Goal: Navigation & Orientation: Find specific page/section

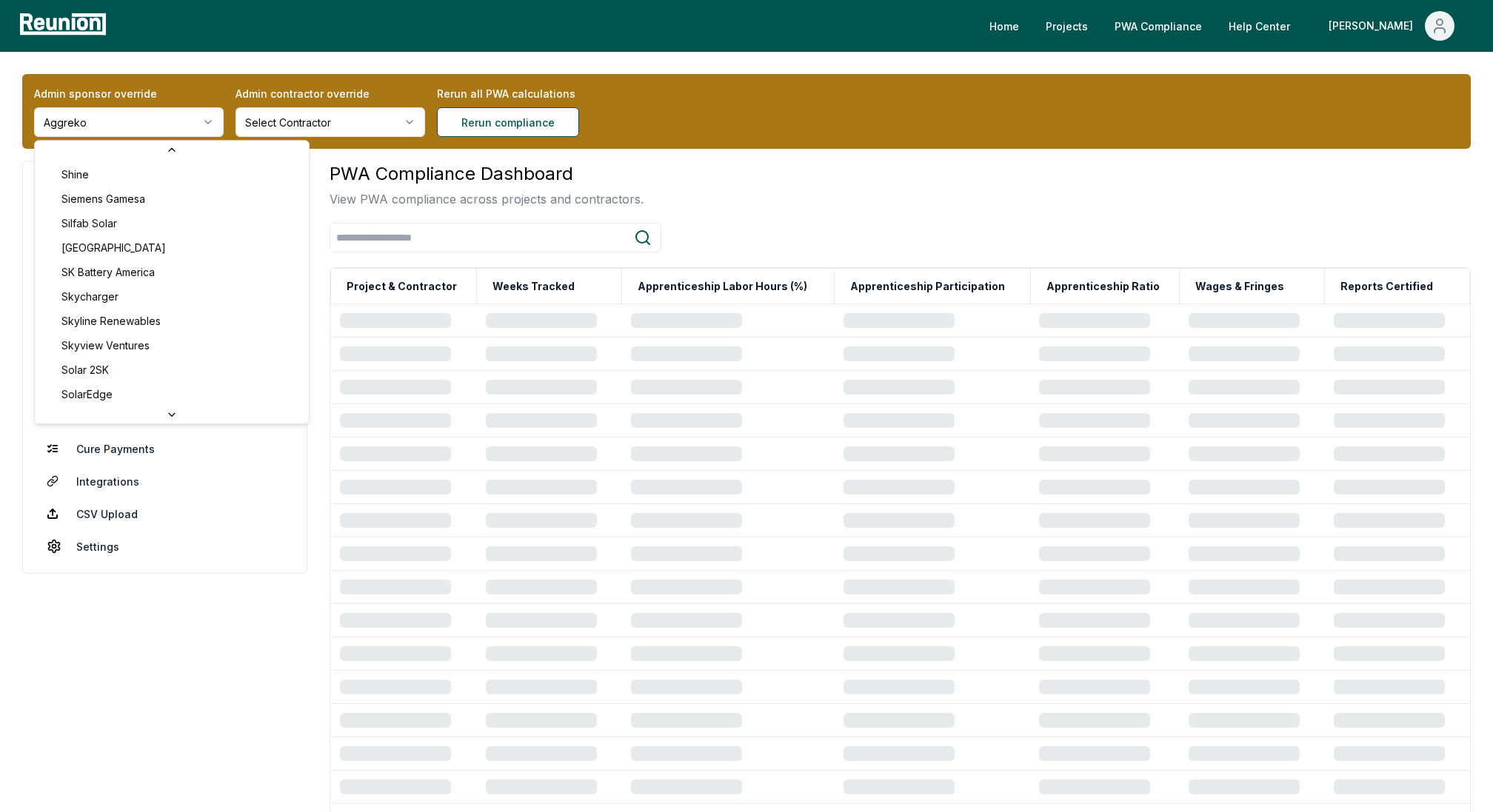
scroll to position [5819, 0]
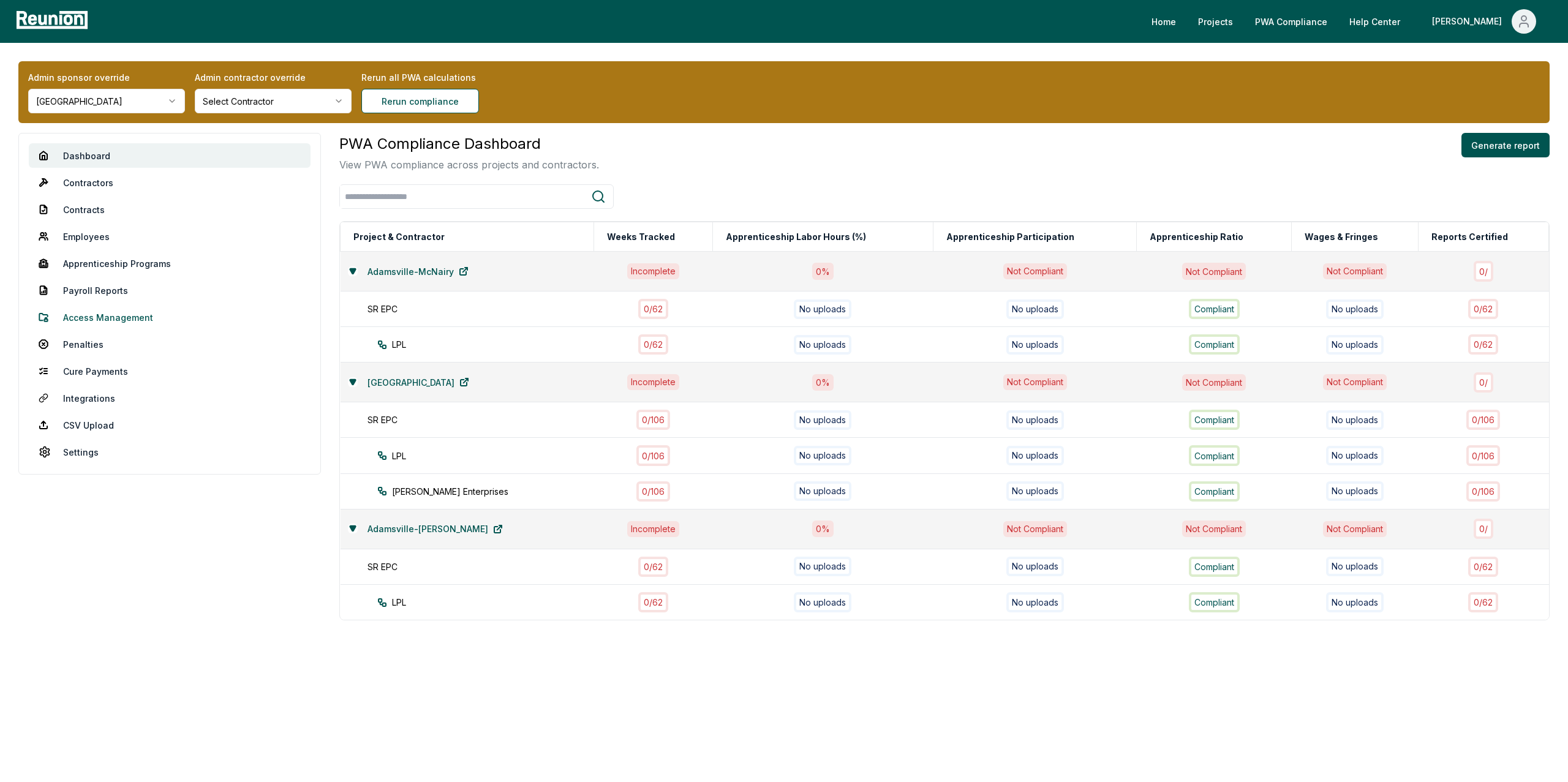
click at [88, 313] on link "Access Management" at bounding box center [169, 317] width 282 height 24
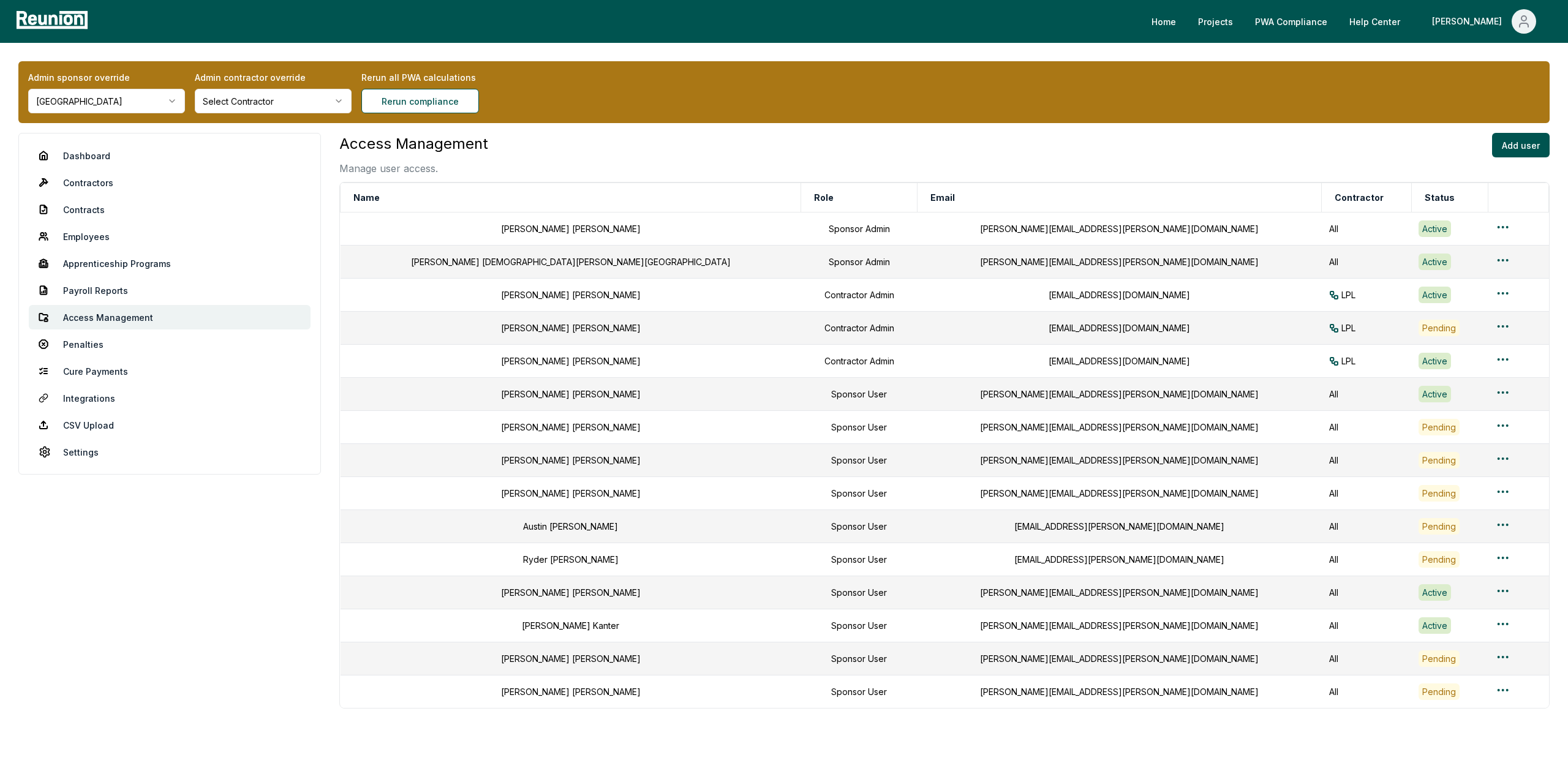
click at [93, 104] on html "Please visit us on your desktop We're working on making our marketplace mobile-…" at bounding box center [784, 412] width 1568 height 825
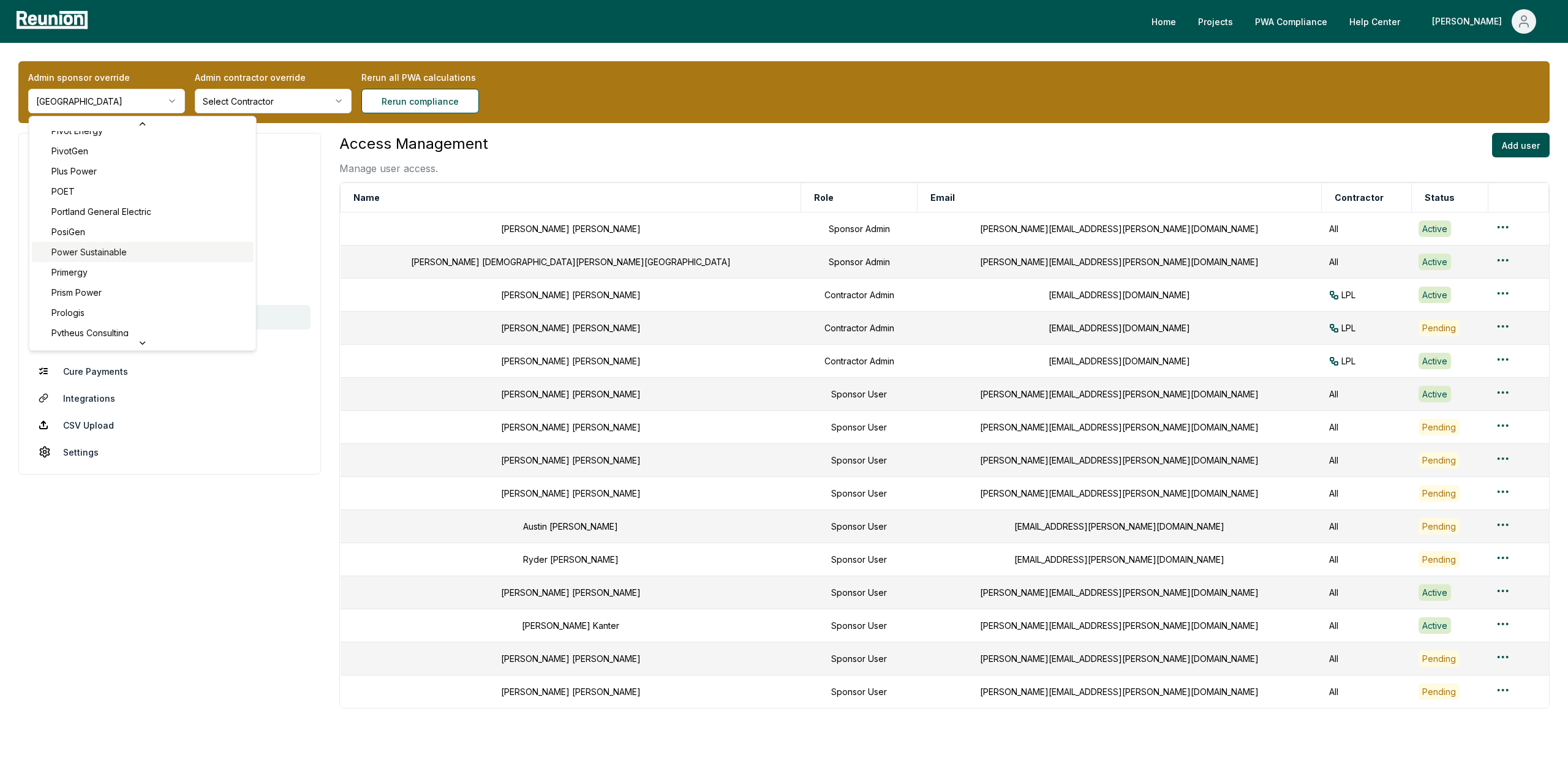
scroll to position [4149, 0]
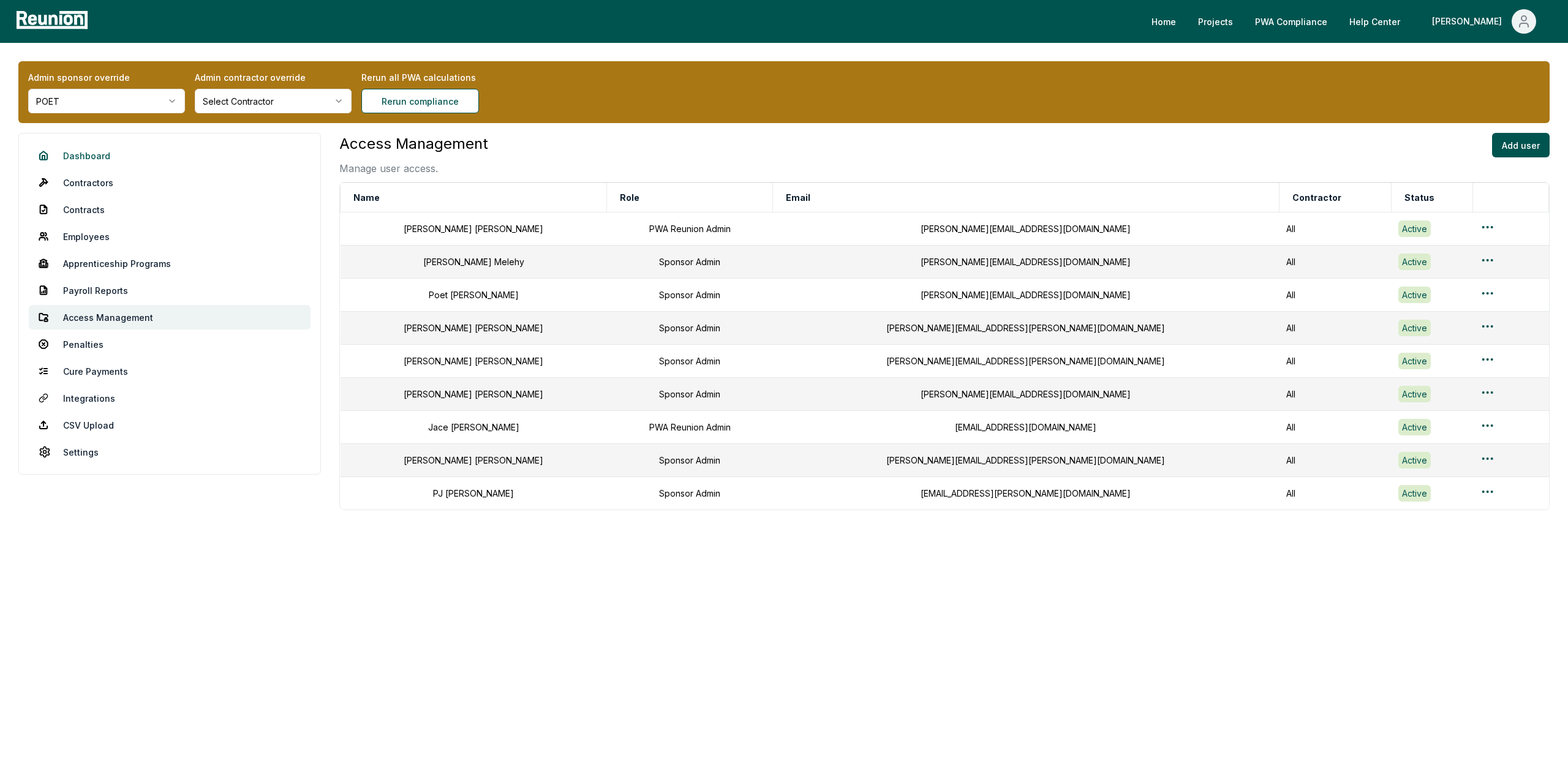
click at [83, 157] on link "Dashboard" at bounding box center [169, 155] width 282 height 24
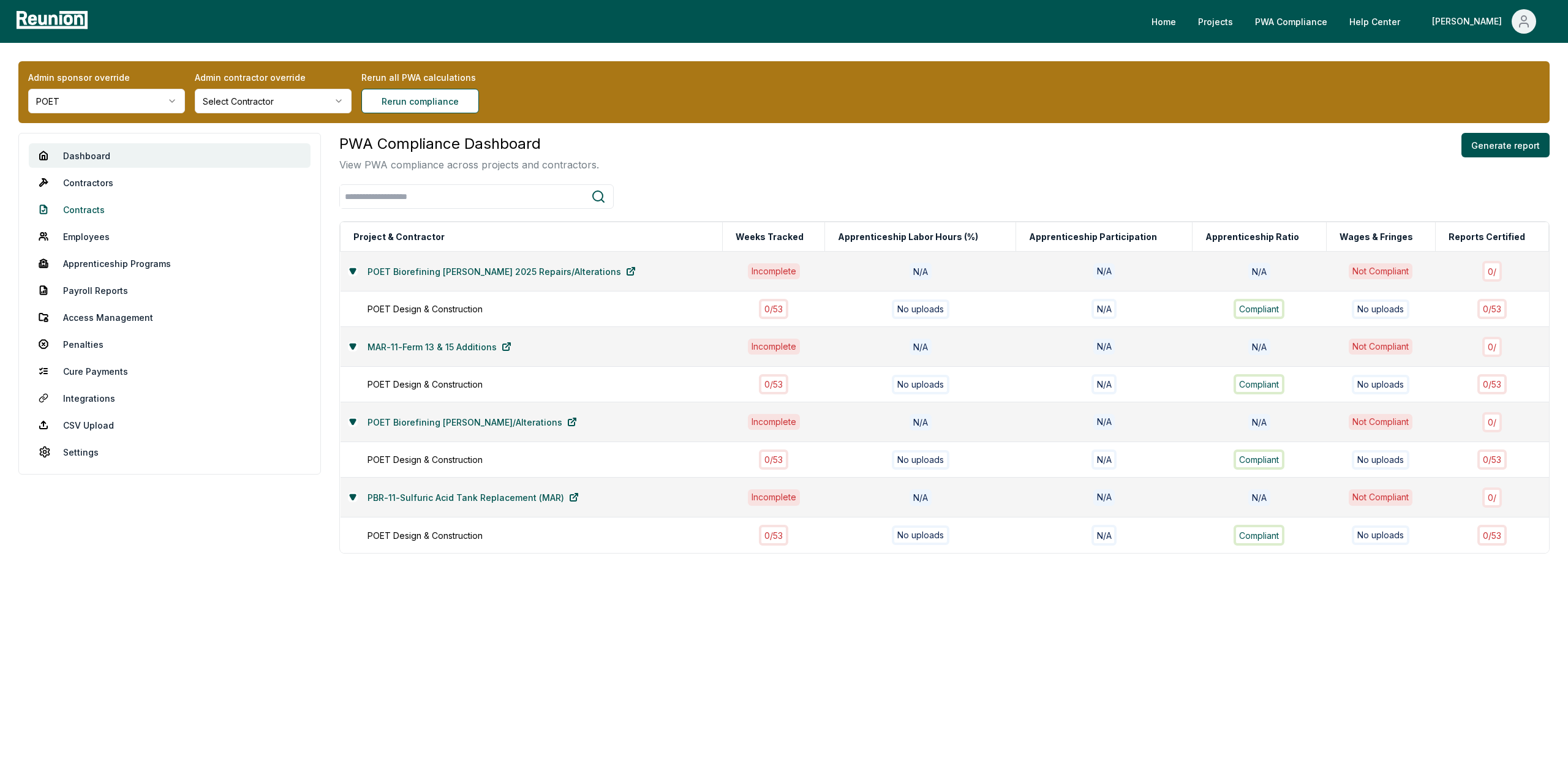
click at [107, 210] on link "Contracts" at bounding box center [169, 210] width 282 height 24
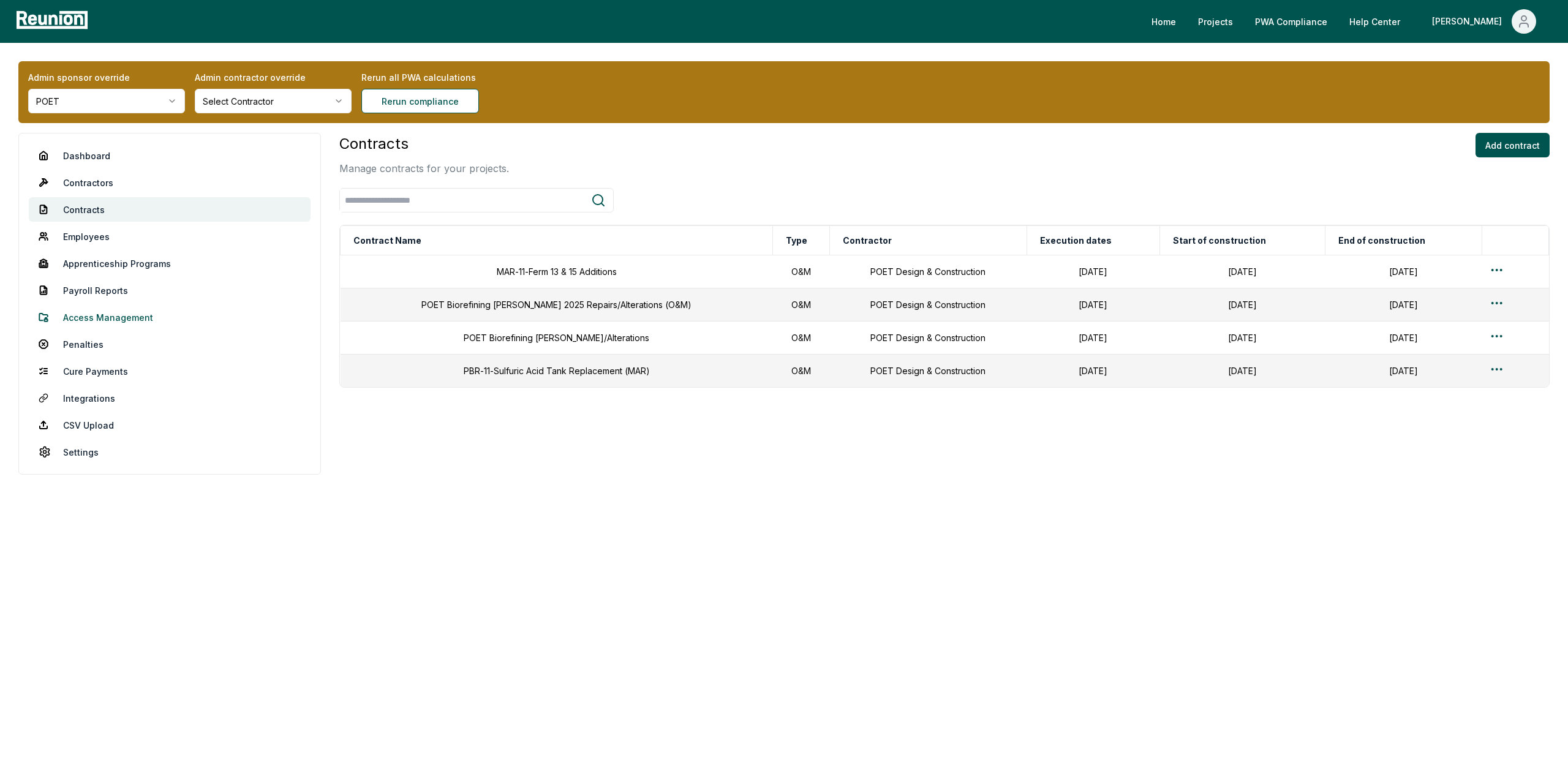
click at [113, 317] on link "Access Management" at bounding box center [169, 317] width 282 height 24
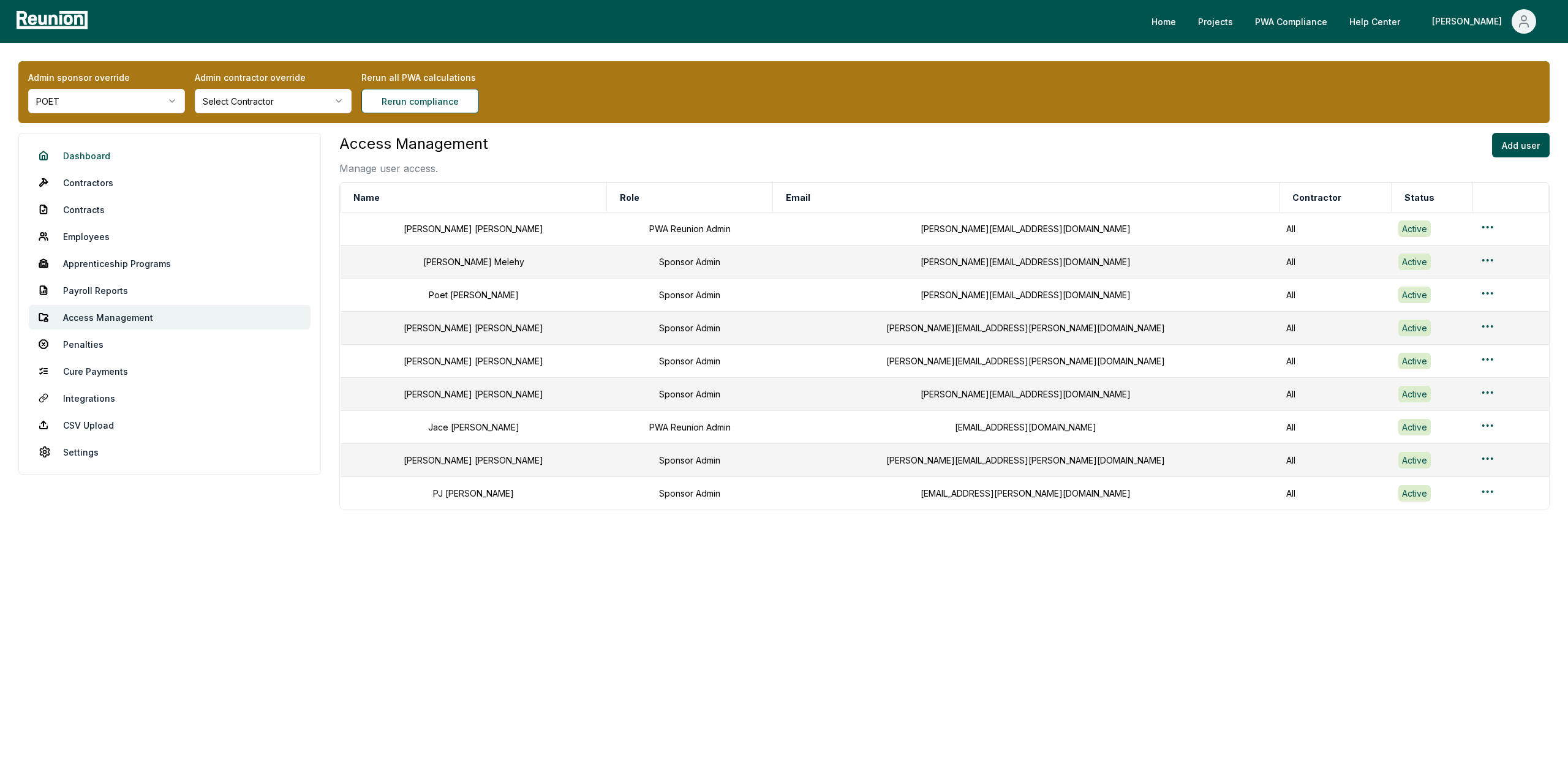
click at [92, 154] on link "Dashboard" at bounding box center [169, 155] width 282 height 24
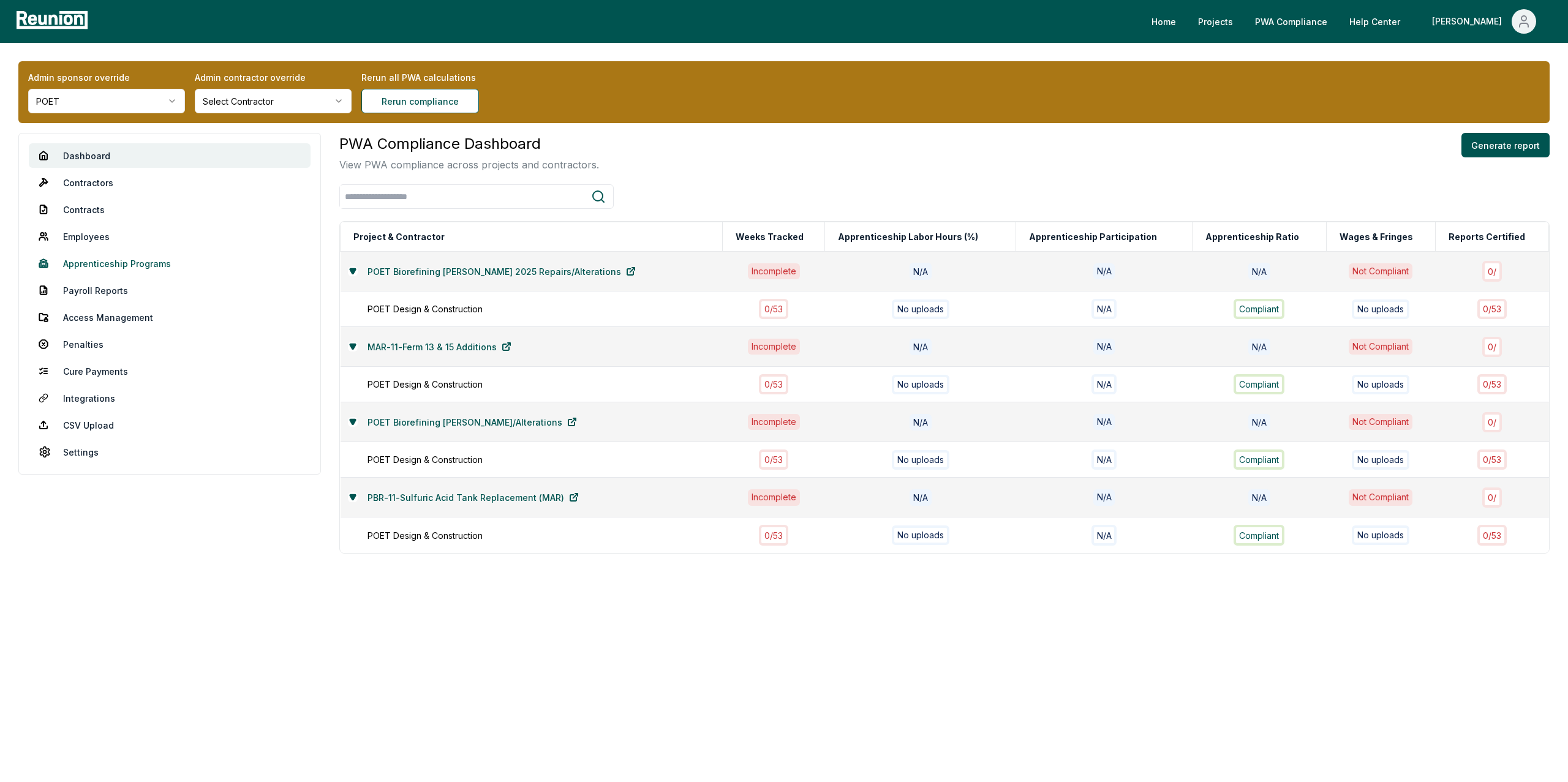
click at [100, 260] on link "Apprenticeship Programs" at bounding box center [169, 263] width 282 height 24
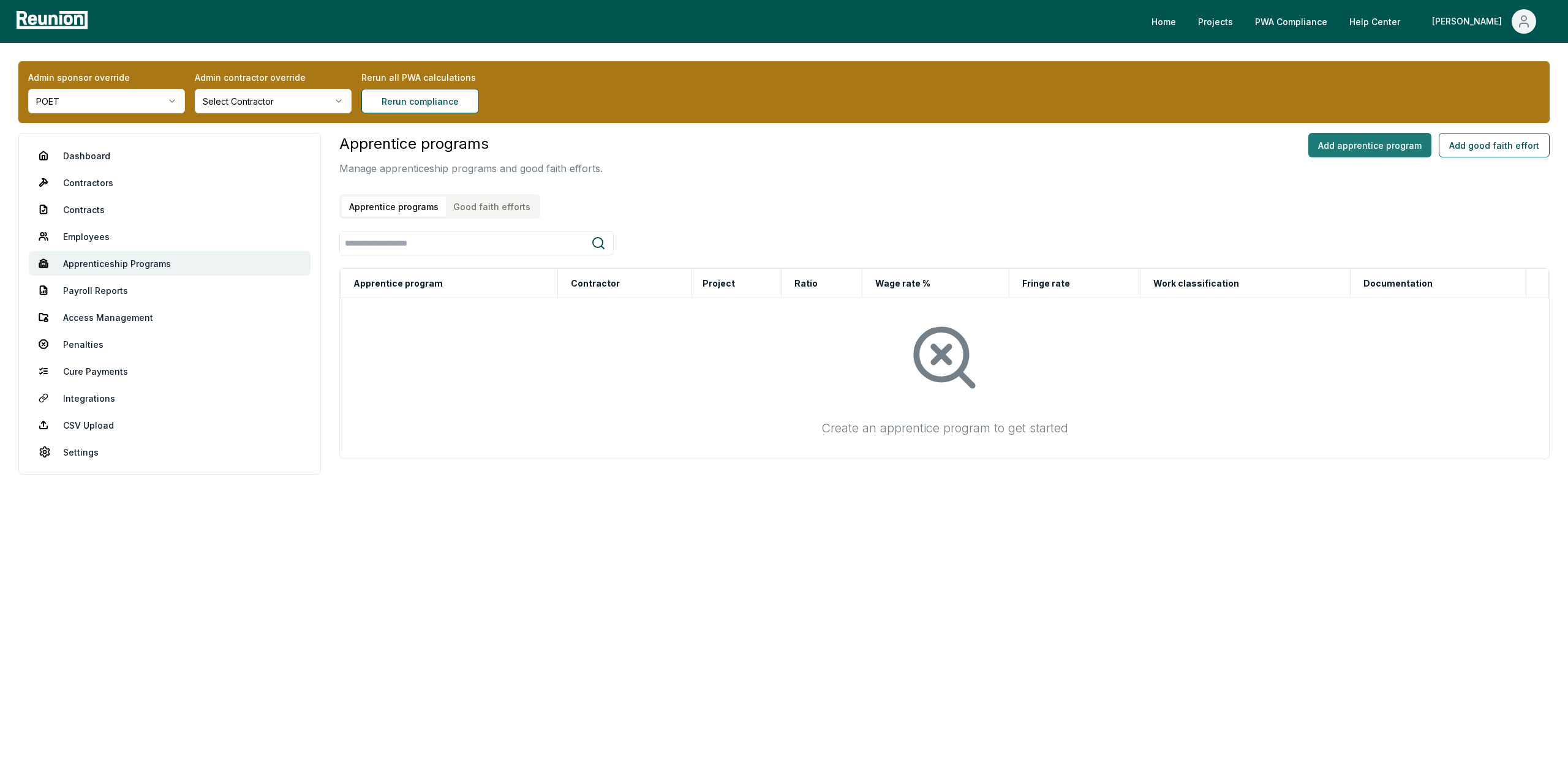
click at [1353, 142] on button "Add apprentice program" at bounding box center [1369, 145] width 123 height 24
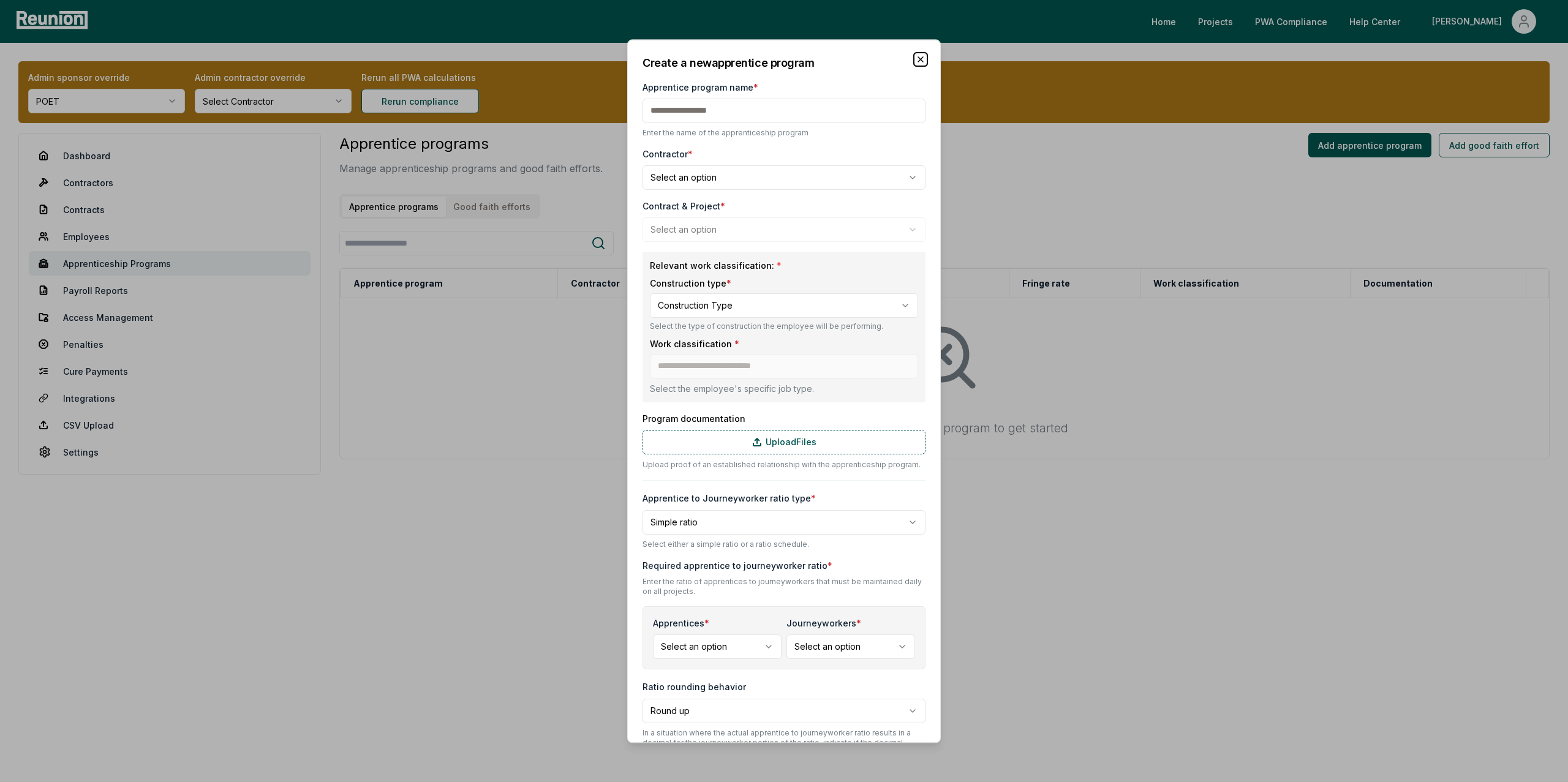
click at [920, 60] on icon "button" at bounding box center [920, 59] width 9 height 9
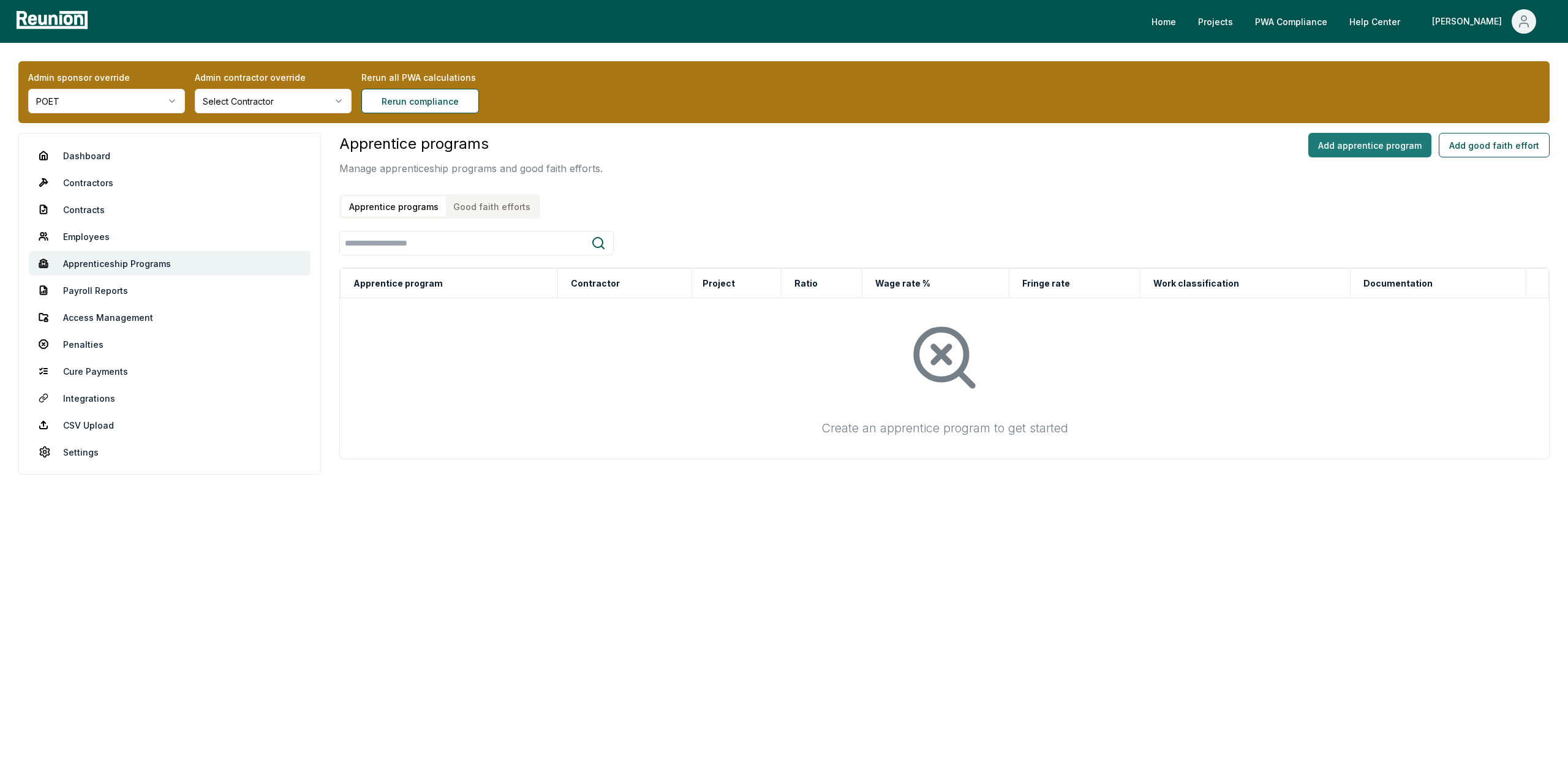
click at [1345, 142] on button "Add apprentice program" at bounding box center [1369, 145] width 123 height 24
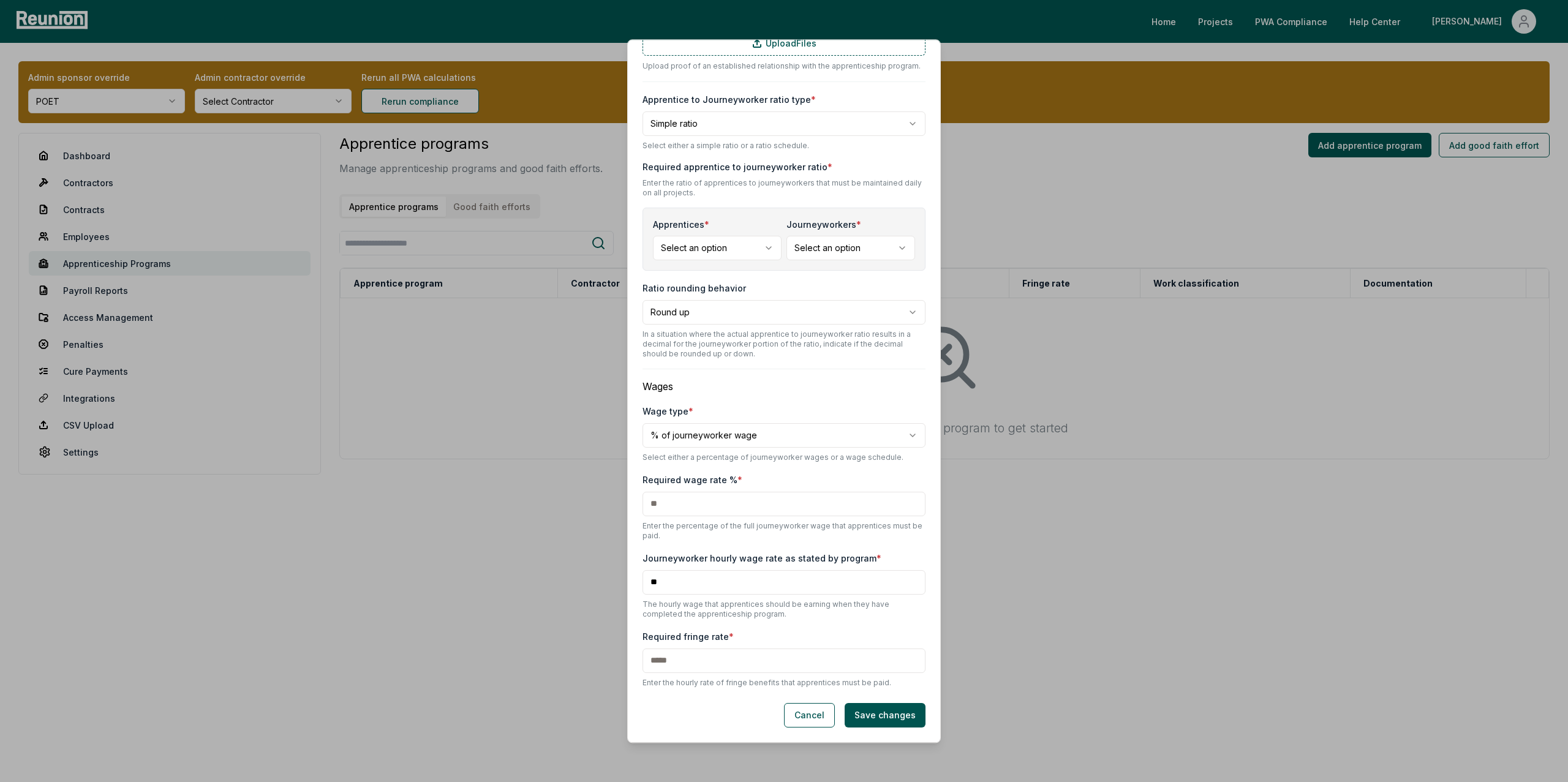
scroll to position [398, 0]
click at [673, 426] on body "**********" at bounding box center [784, 391] width 1568 height 782
click at [714, 395] on body "**********" at bounding box center [784, 391] width 1568 height 782
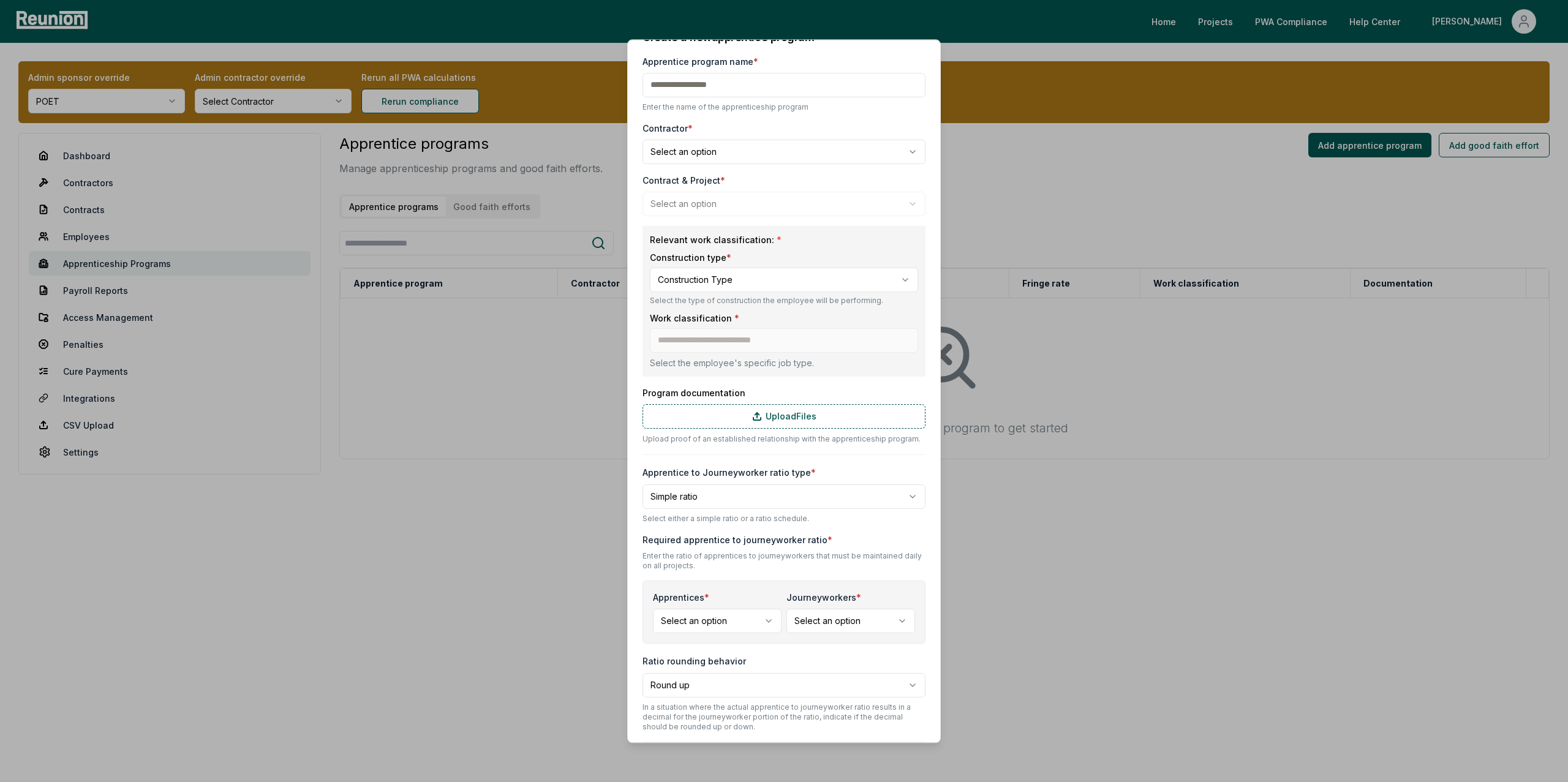
scroll to position [0, 0]
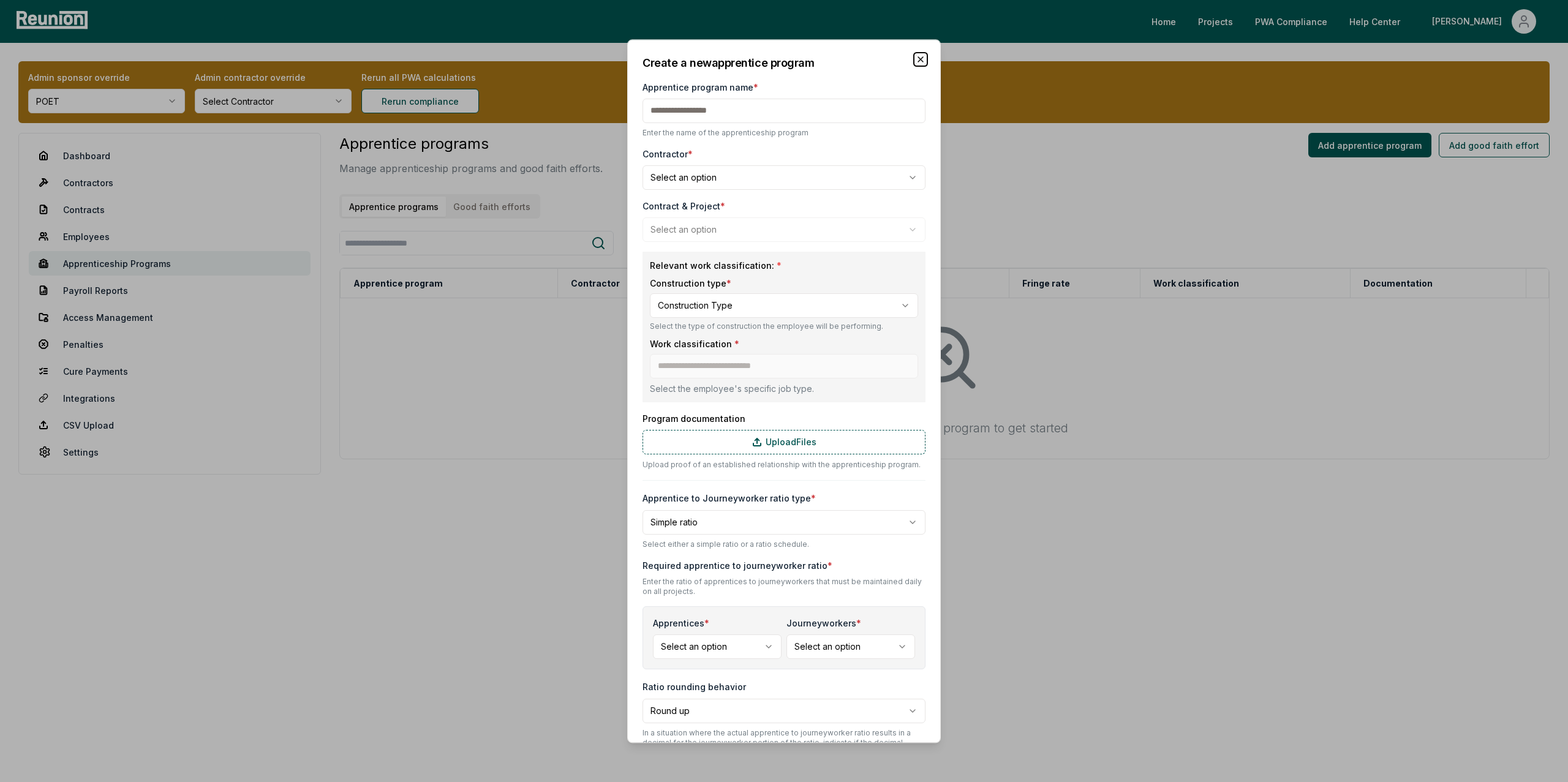
click at [919, 56] on icon "button" at bounding box center [920, 59] width 9 height 9
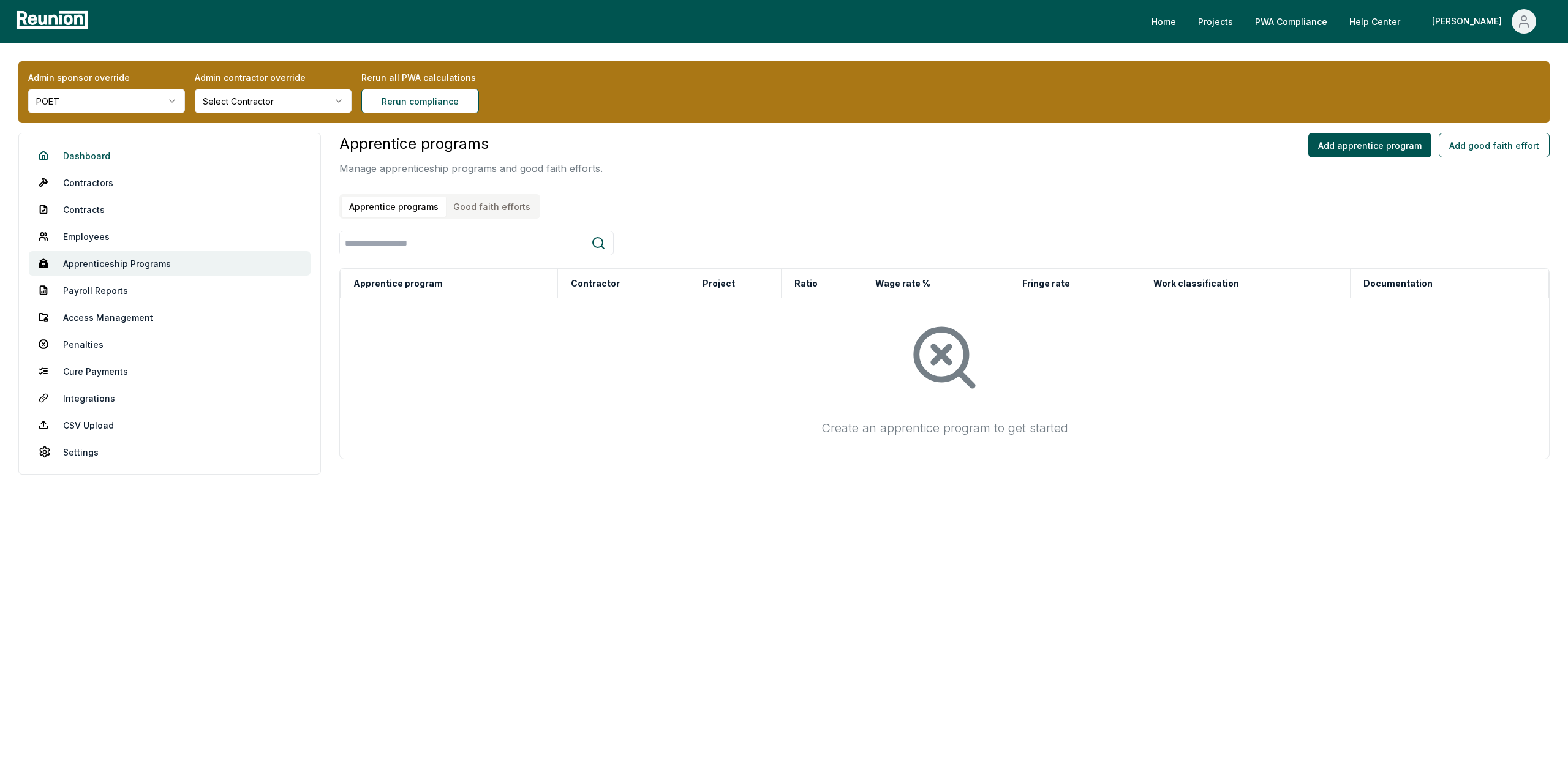
click at [85, 149] on link "Dashboard" at bounding box center [169, 155] width 282 height 24
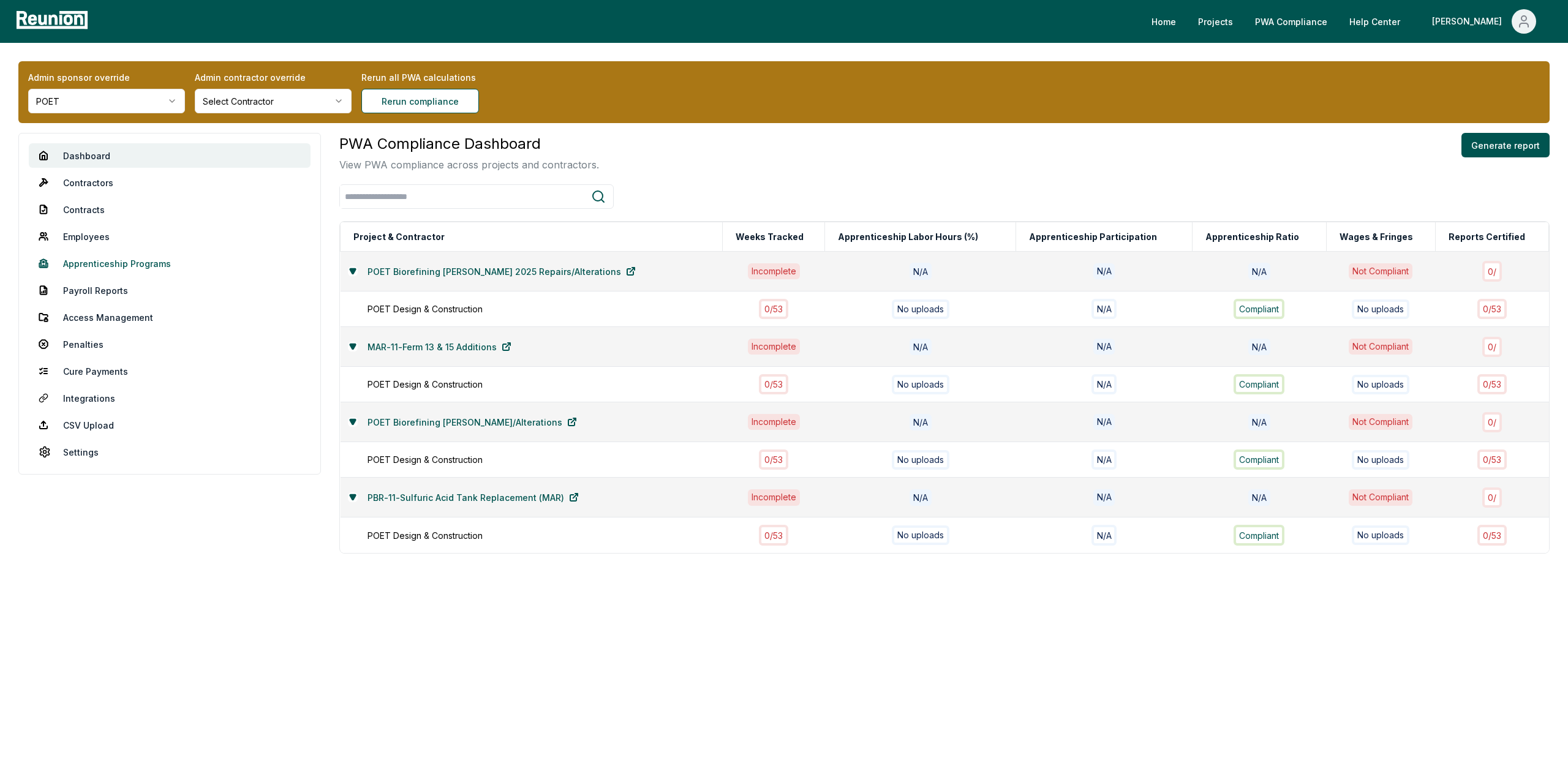
click at [103, 264] on link "Apprenticeship Programs" at bounding box center [169, 263] width 282 height 24
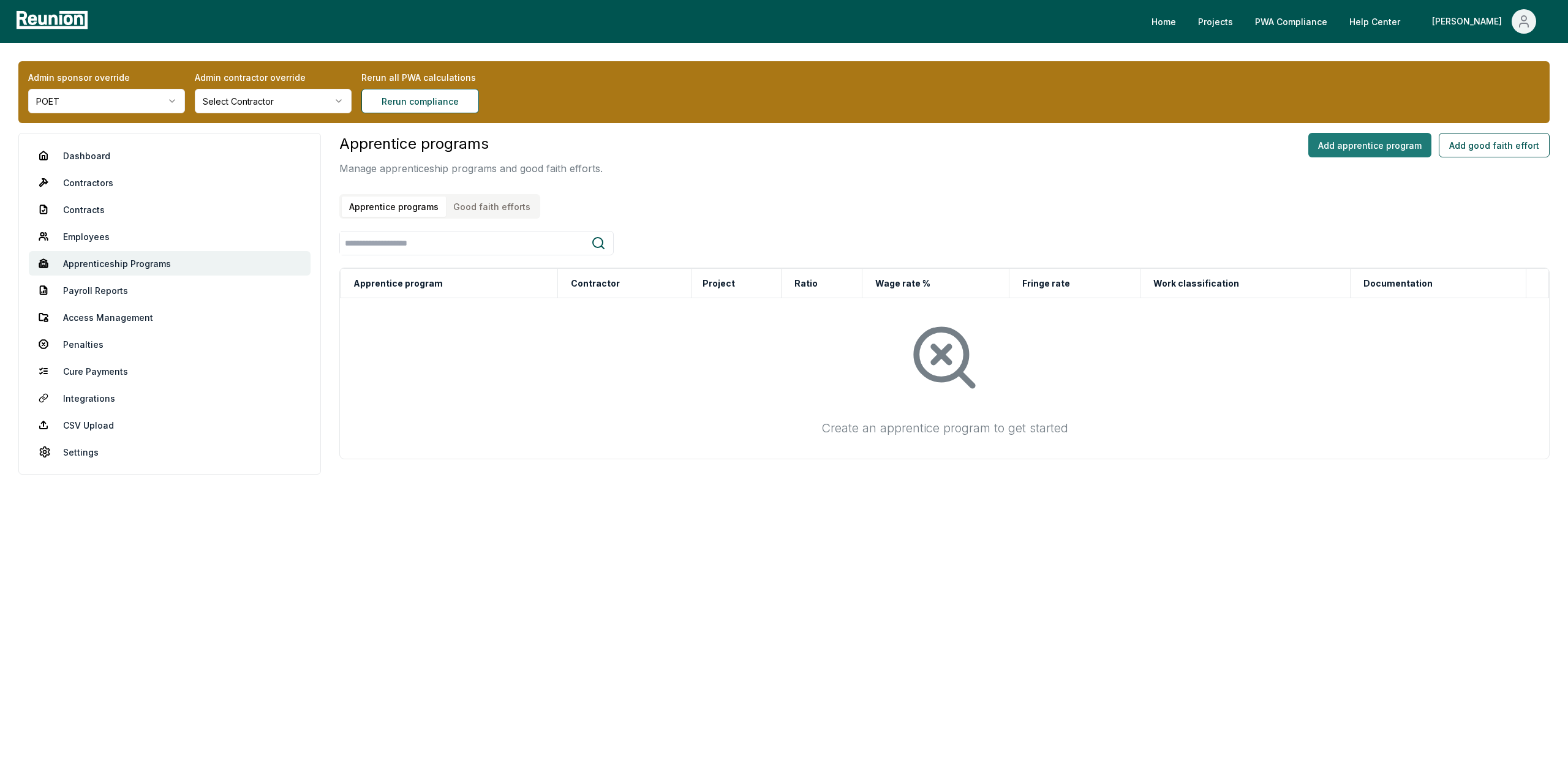
click at [1350, 148] on button "Add apprentice program" at bounding box center [1369, 145] width 123 height 24
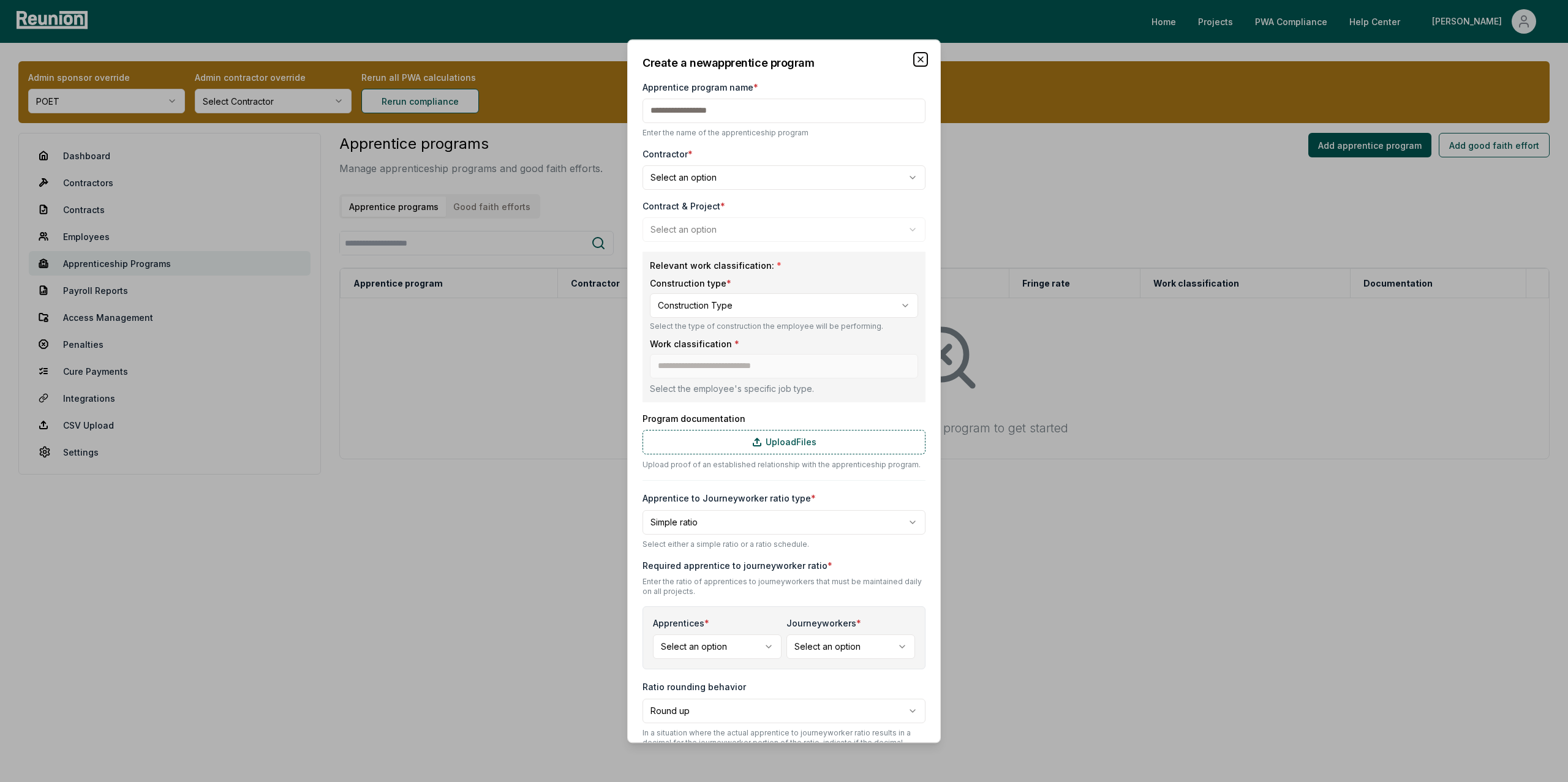
click at [915, 62] on icon "button" at bounding box center [920, 59] width 9 height 9
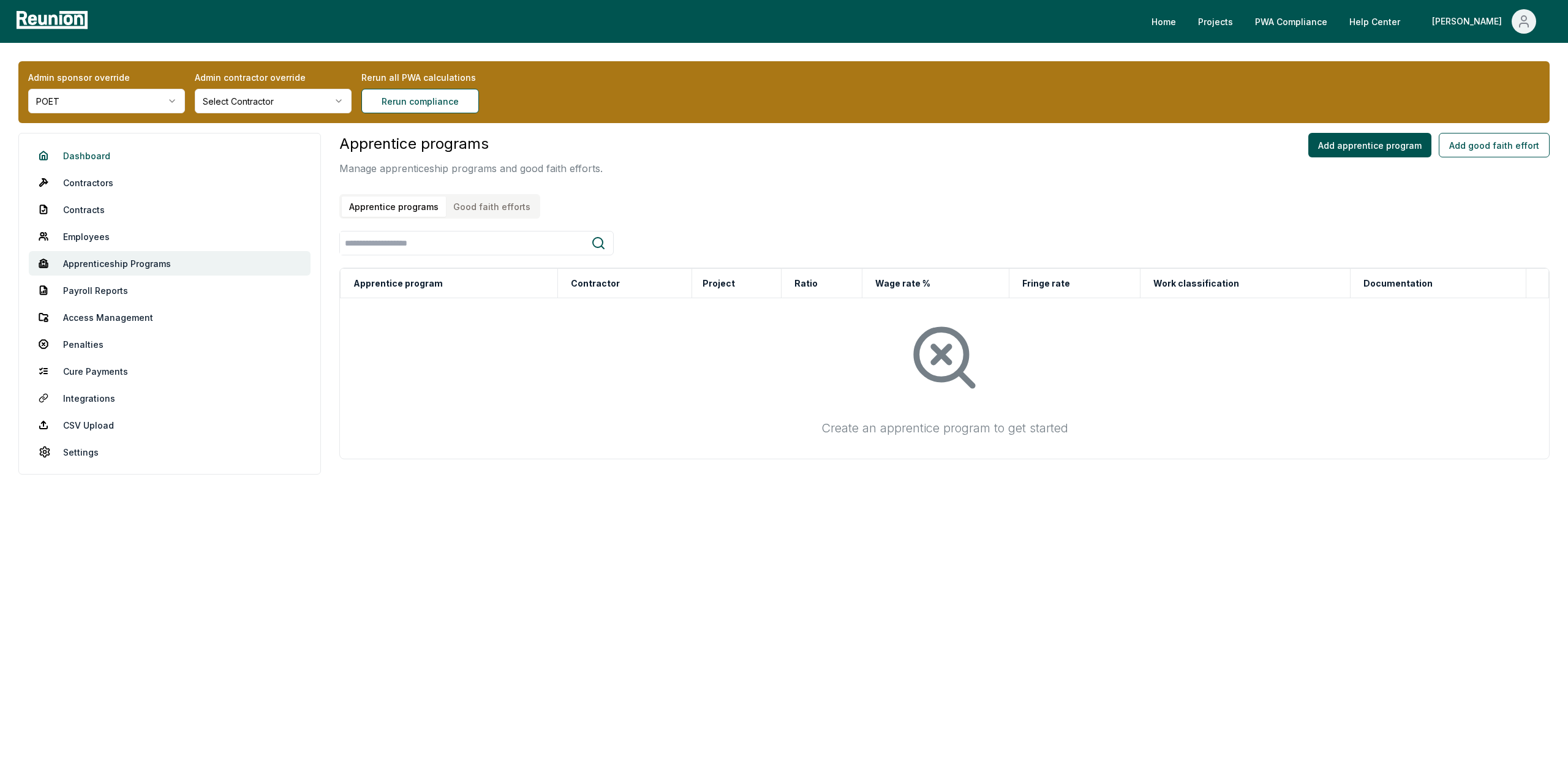
click at [91, 152] on link "Dashboard" at bounding box center [169, 155] width 282 height 24
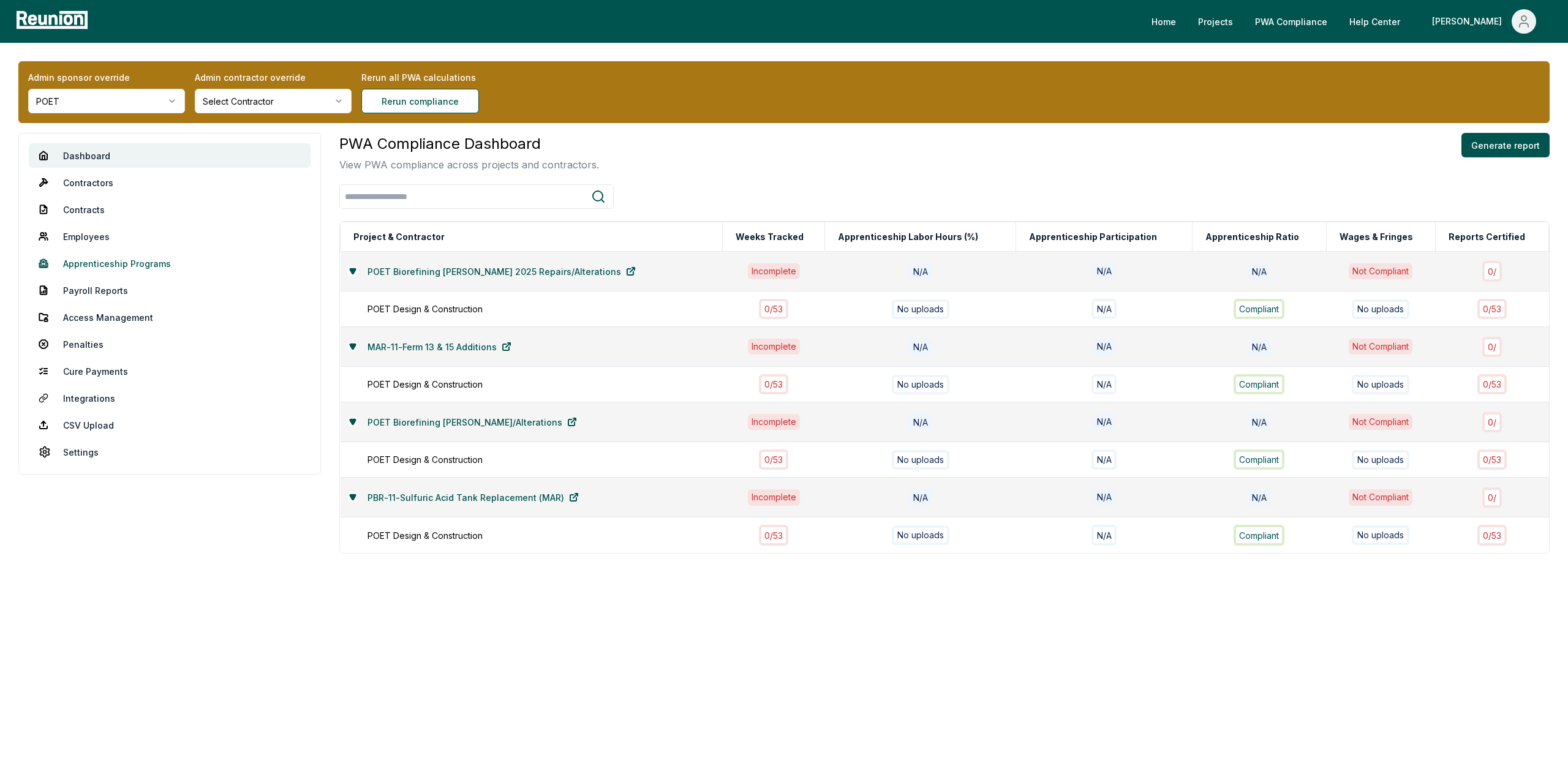
click at [112, 259] on link "Apprenticeship Programs" at bounding box center [169, 263] width 282 height 24
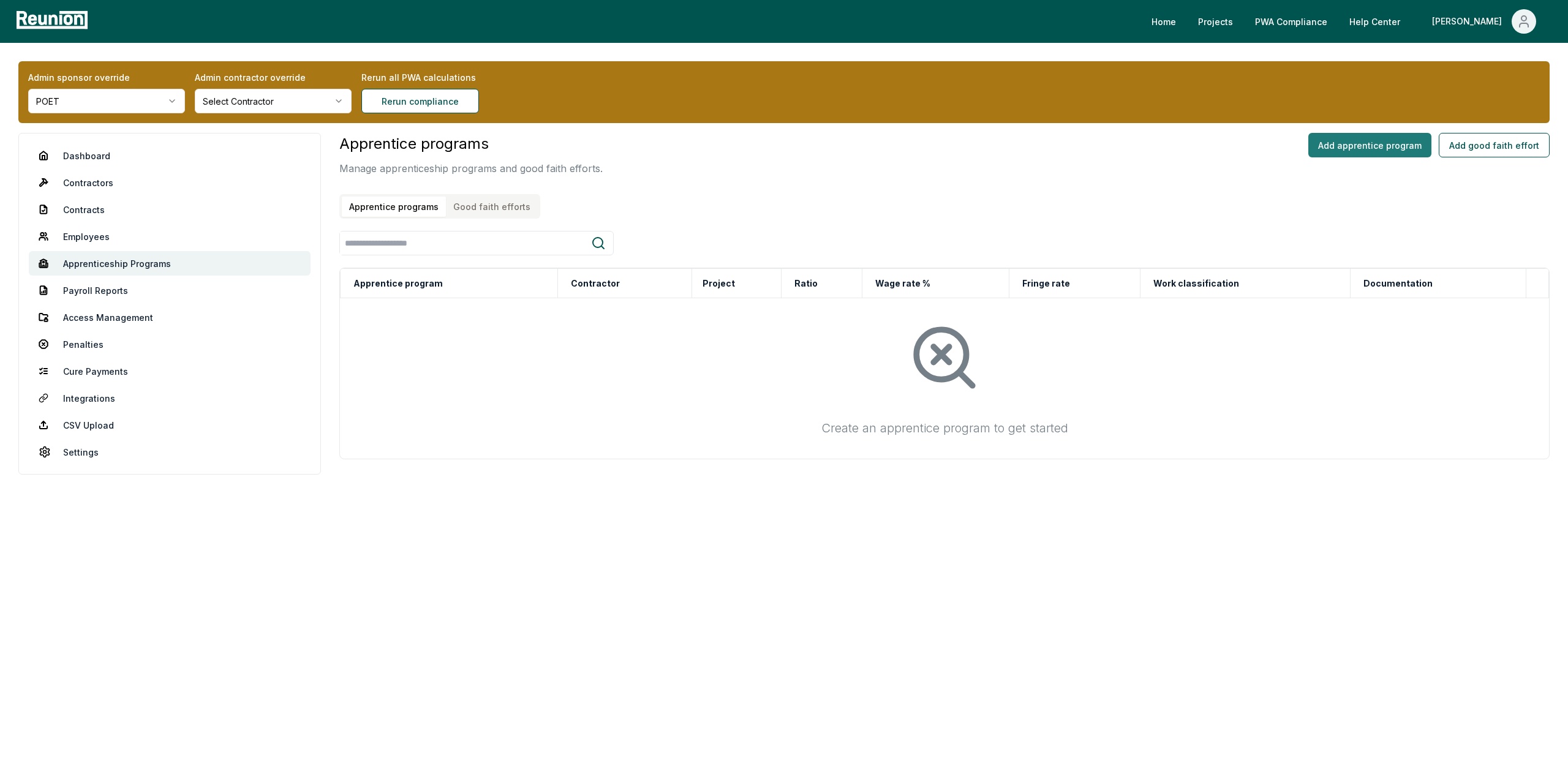
click at [1351, 150] on button "Add apprentice program" at bounding box center [1369, 145] width 123 height 24
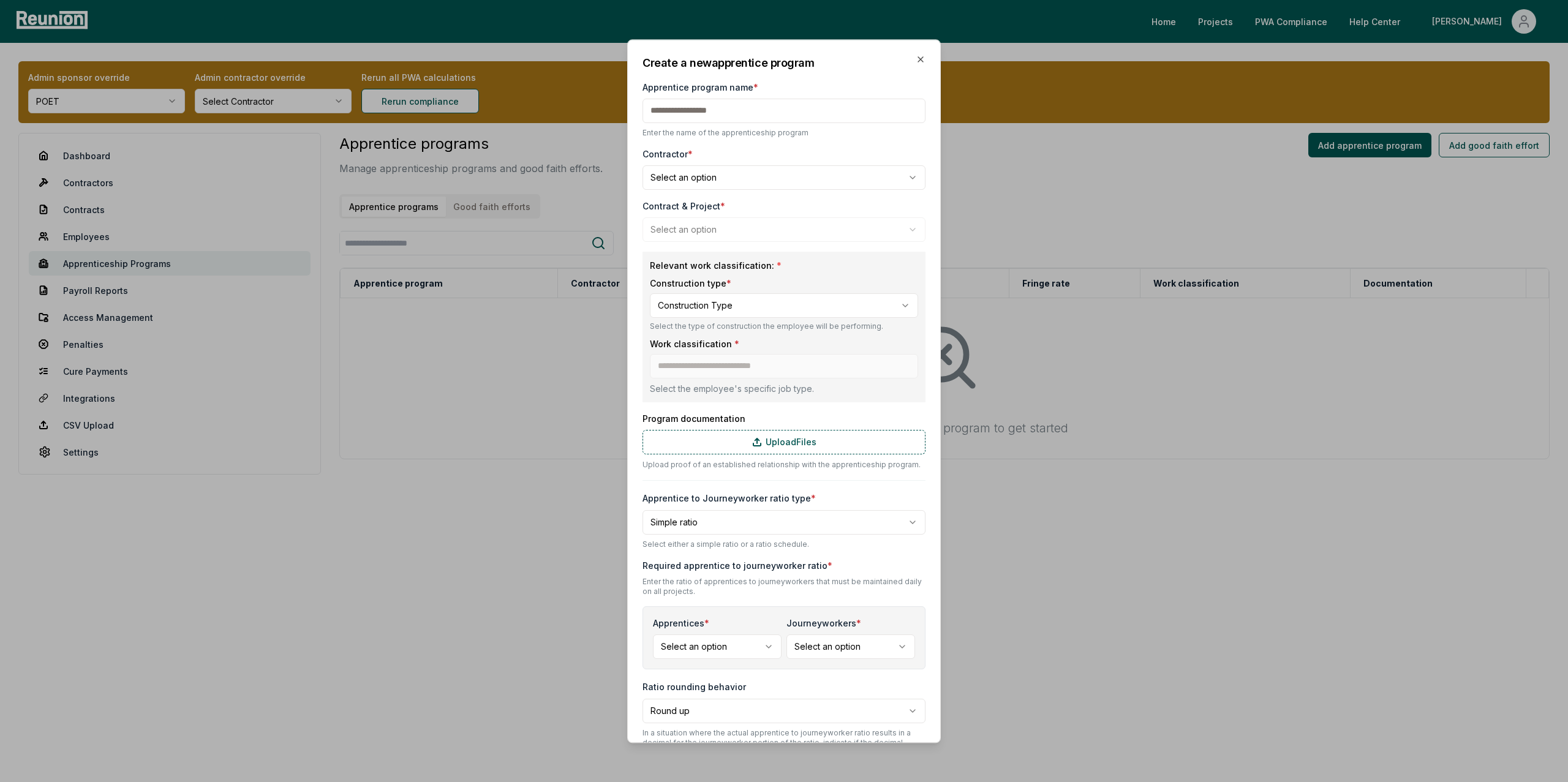
click at [712, 185] on body "**********" at bounding box center [784, 391] width 1568 height 782
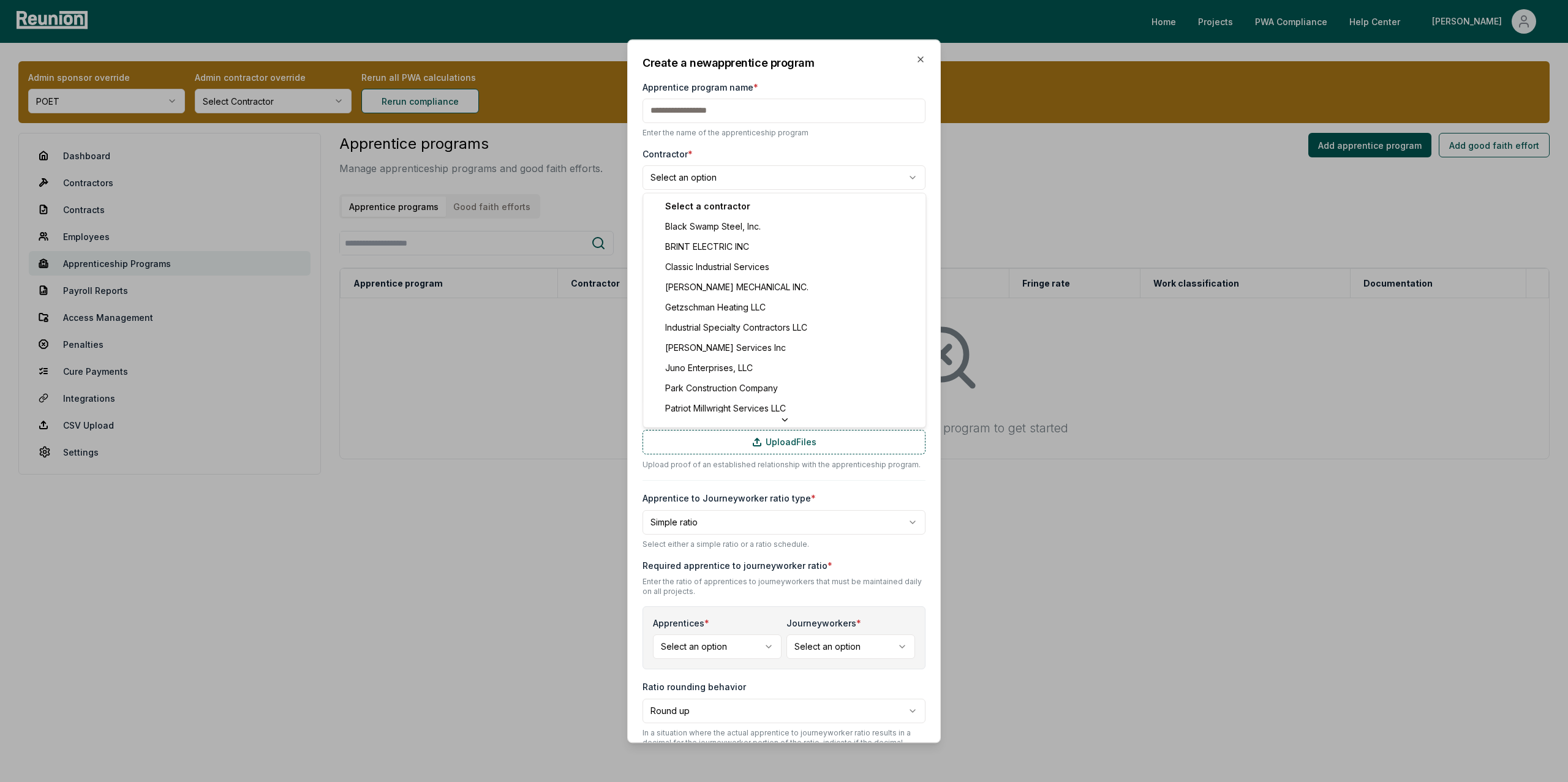
select select "**********"
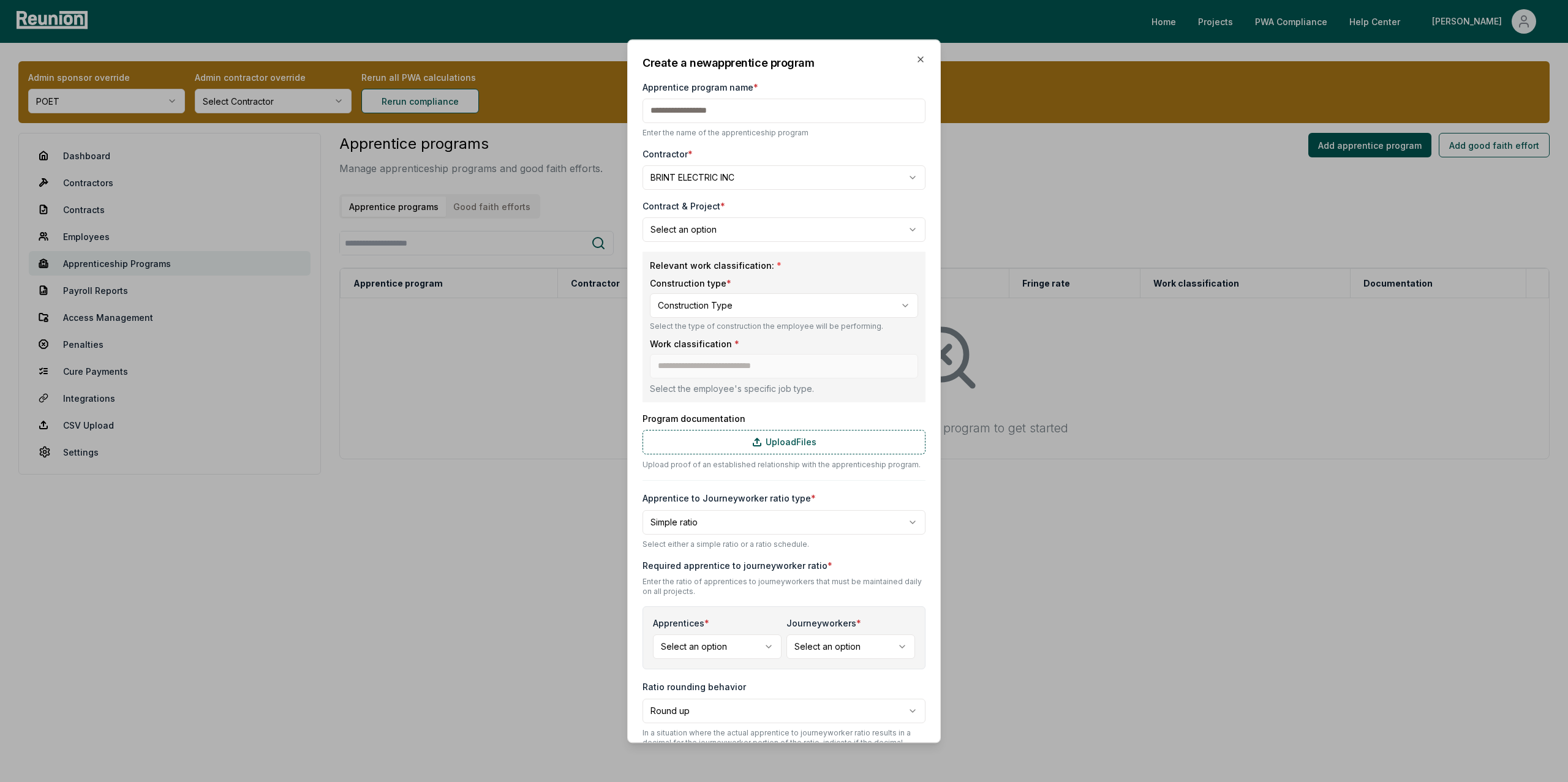
click at [706, 229] on body "**********" at bounding box center [784, 391] width 1568 height 782
click at [752, 201] on body "**********" at bounding box center [784, 391] width 1568 height 782
click at [916, 60] on icon "button" at bounding box center [920, 59] width 9 height 9
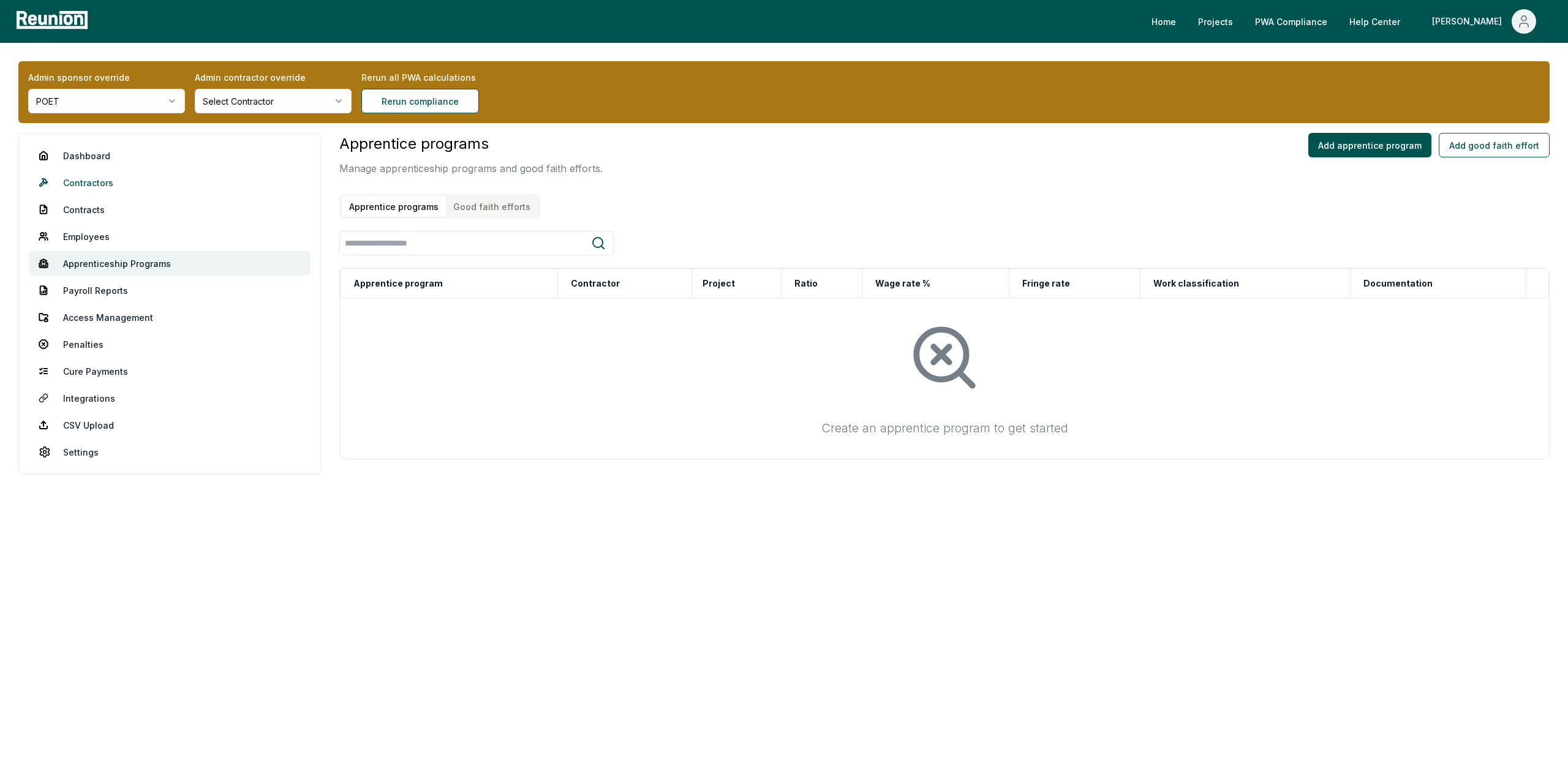
click at [126, 177] on link "Contractors" at bounding box center [169, 182] width 282 height 24
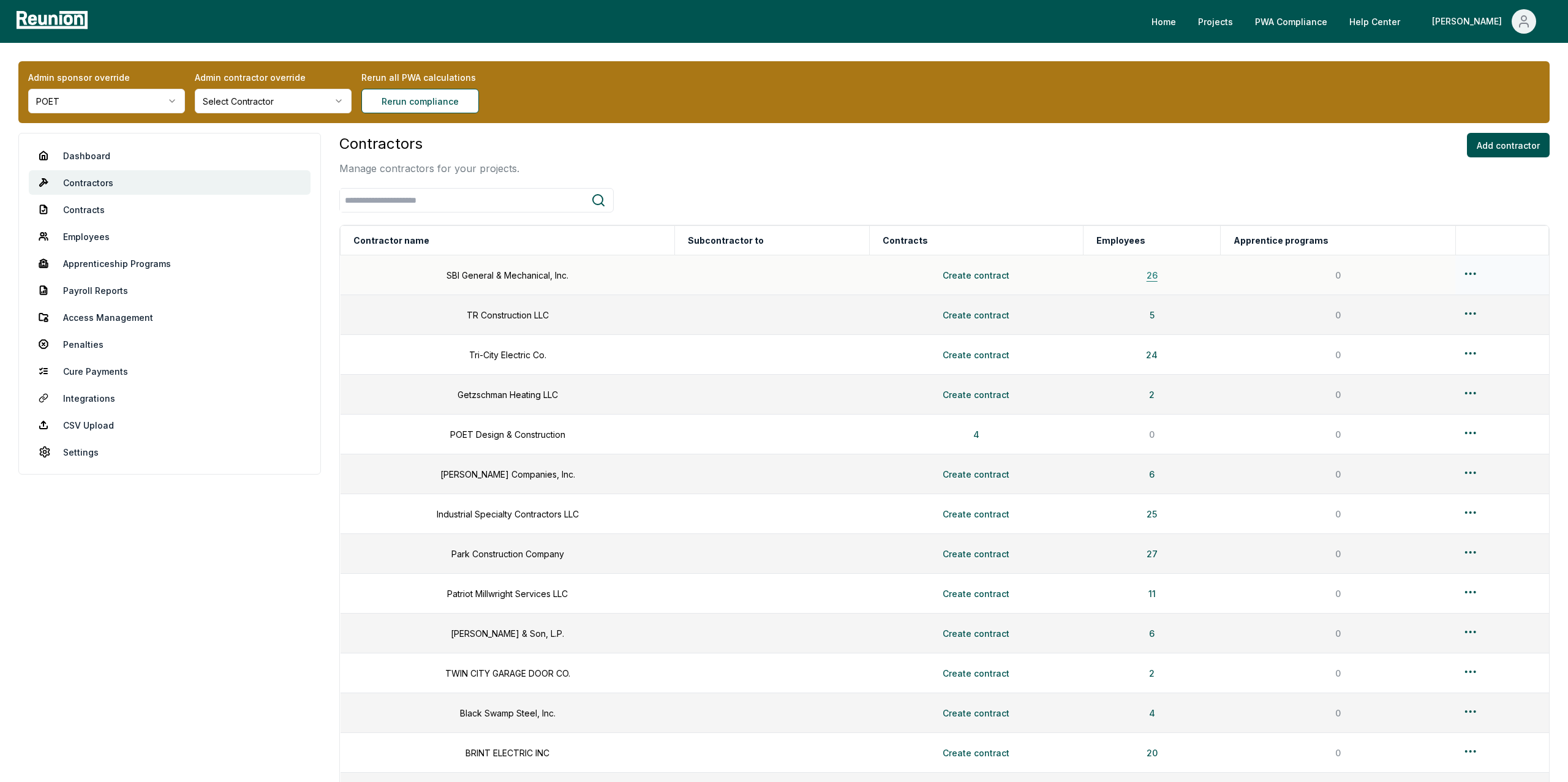
click at [1160, 275] on button "26" at bounding box center [1151, 275] width 31 height 24
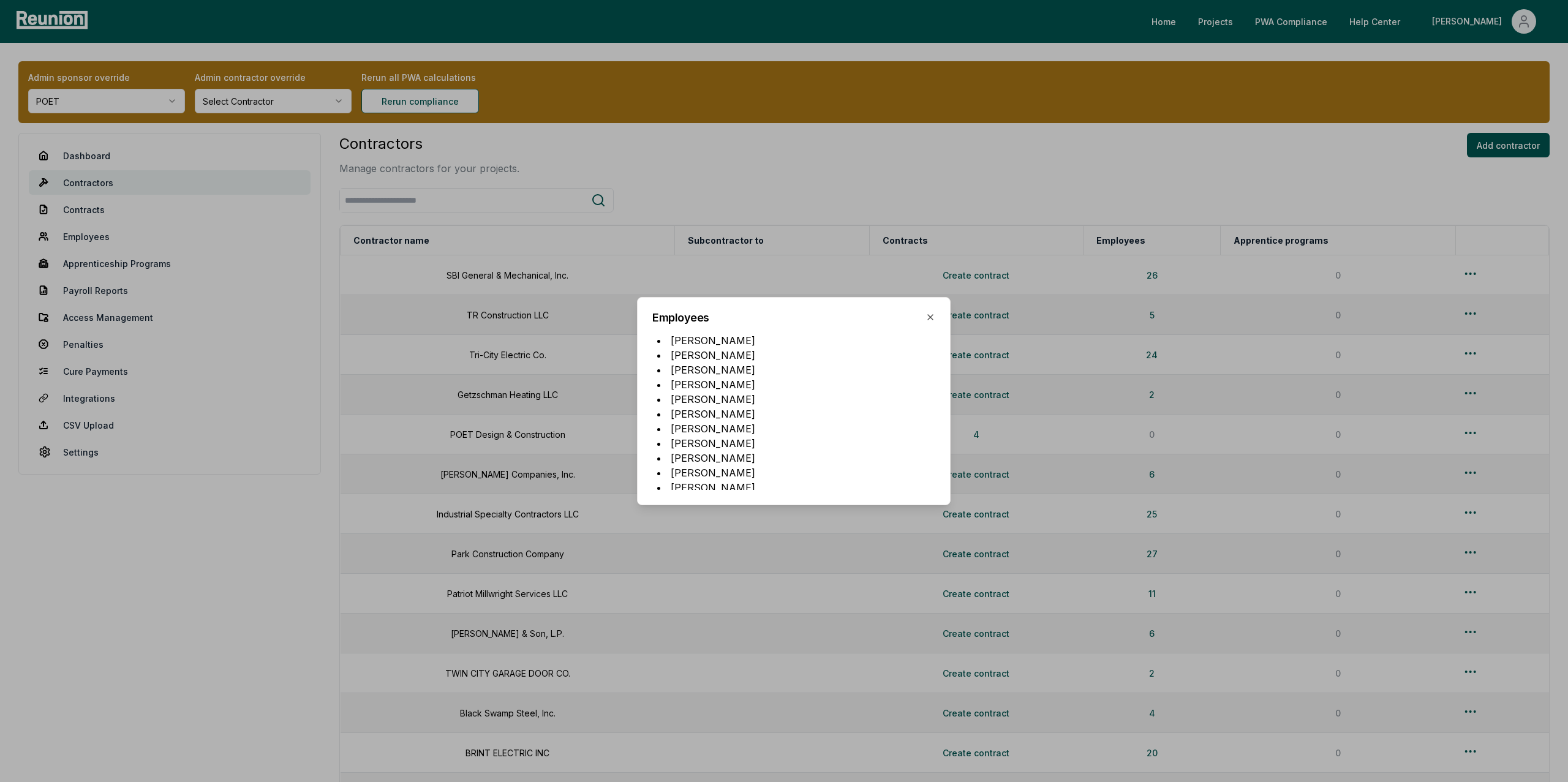
click at [1002, 175] on div at bounding box center [784, 391] width 1568 height 782
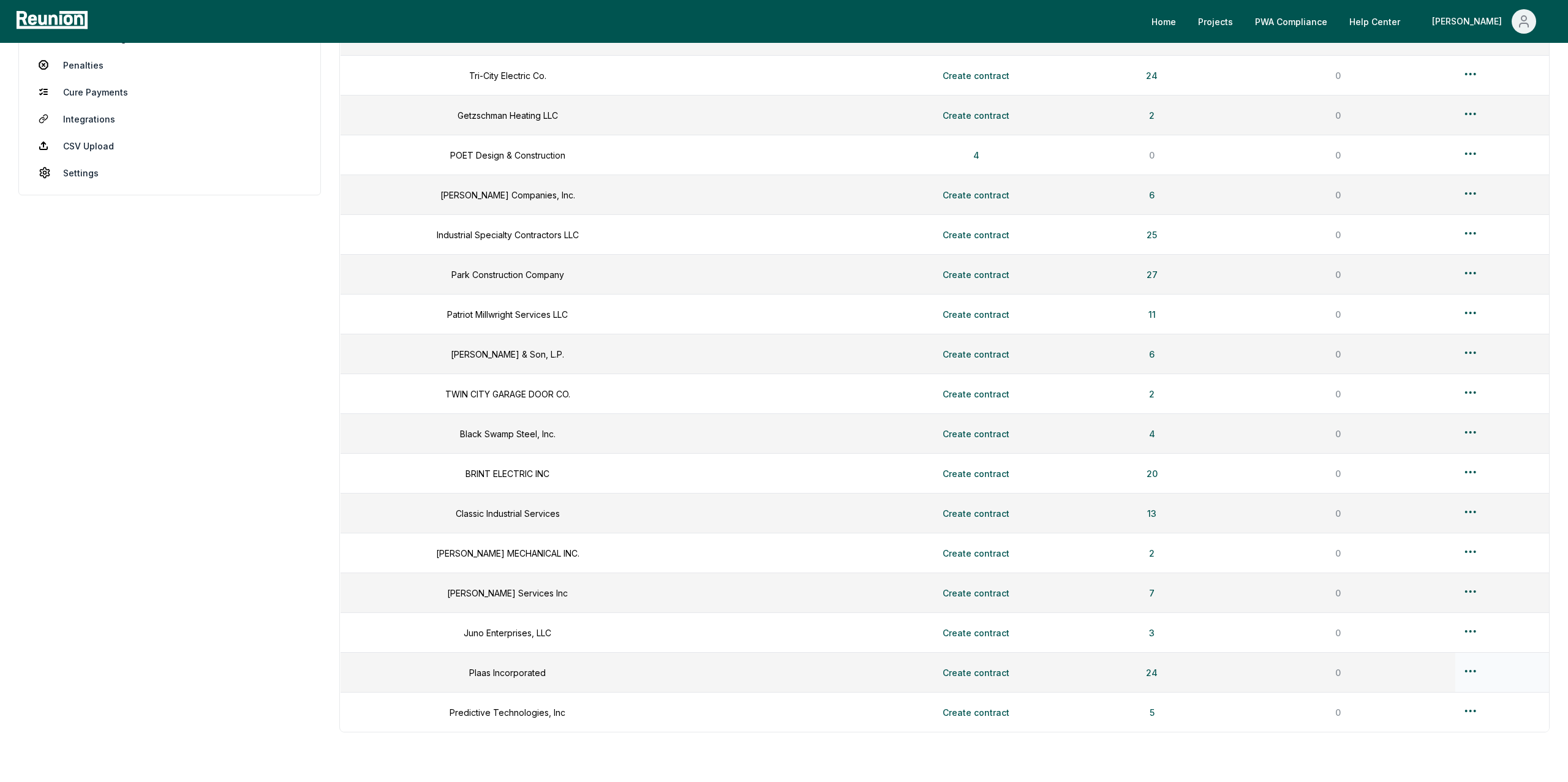
scroll to position [278, 0]
click at [1155, 515] on button "13" at bounding box center [1151, 514] width 28 height 24
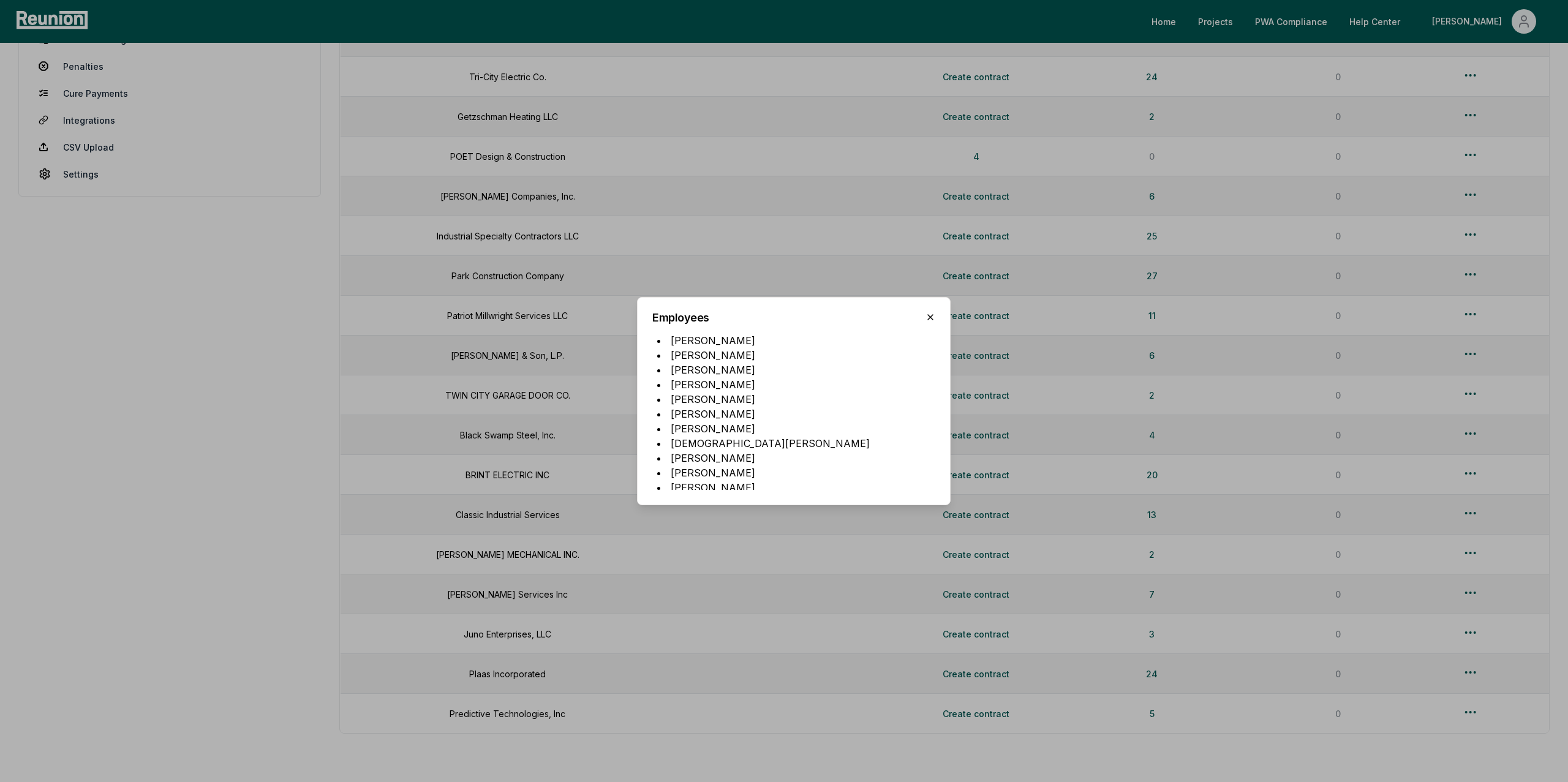
click at [934, 314] on icon "button" at bounding box center [930, 317] width 9 height 9
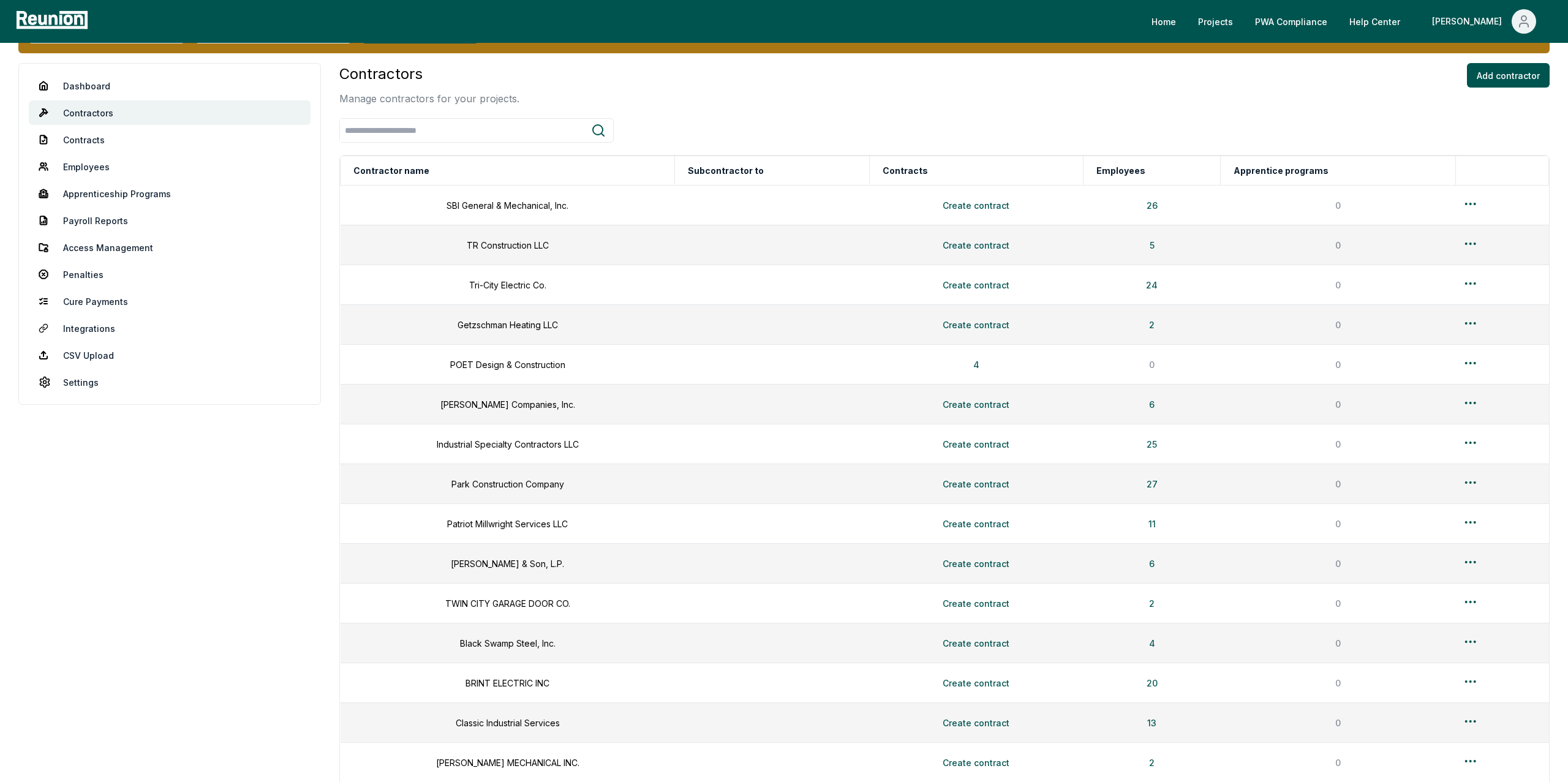
scroll to position [0, 0]
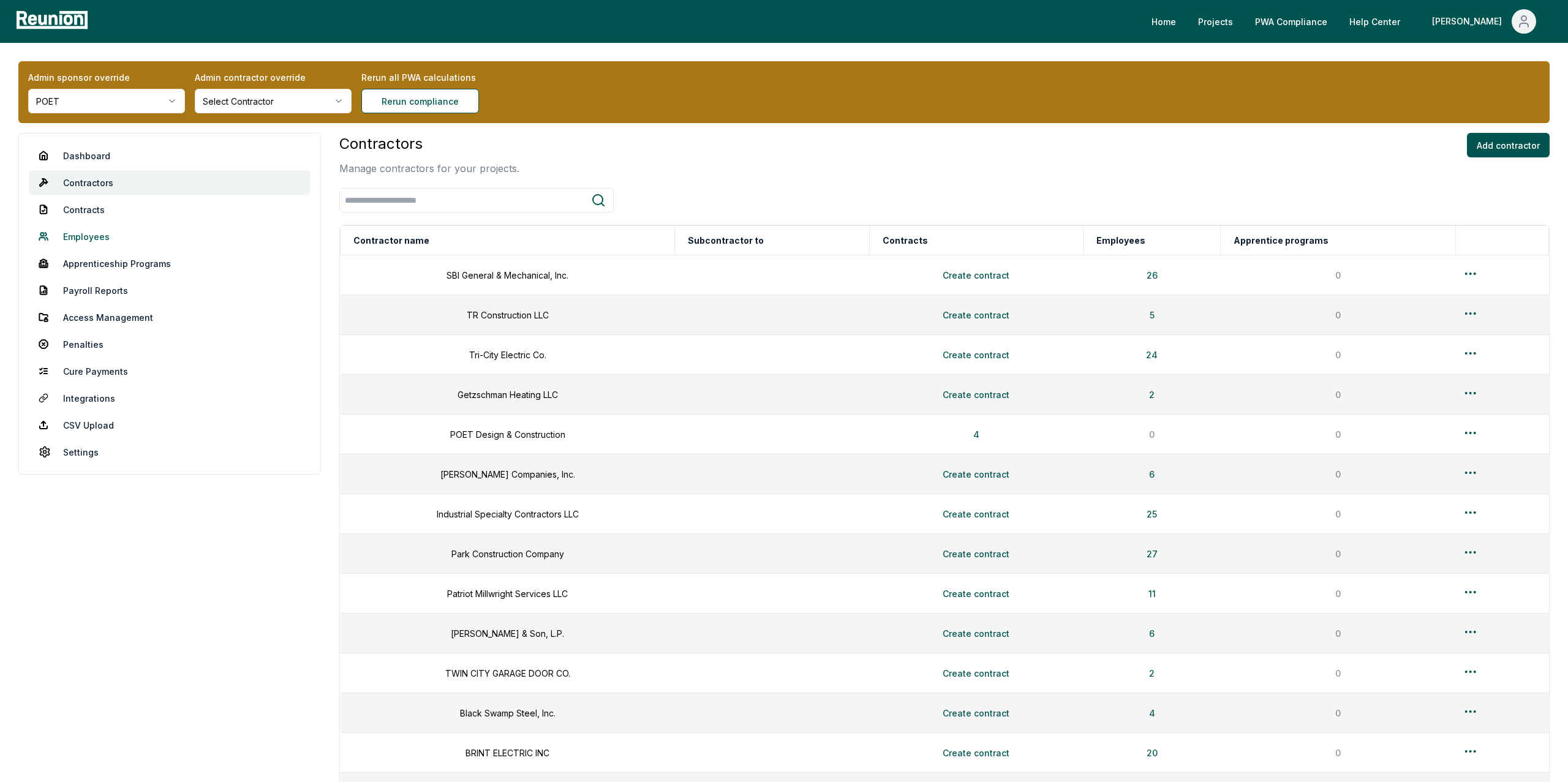
click at [85, 246] on link "Employees" at bounding box center [169, 236] width 282 height 24
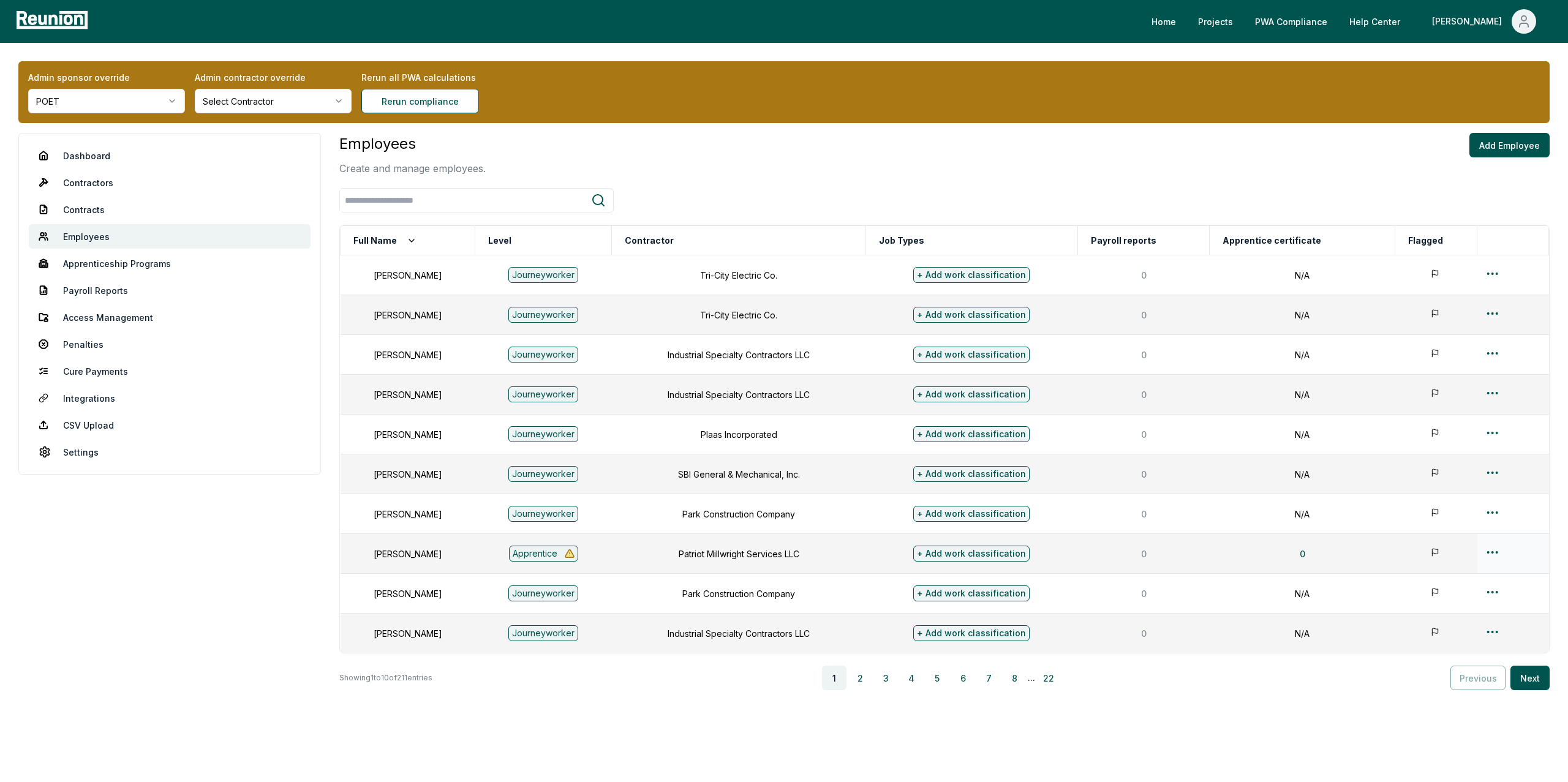
click at [1493, 550] on html "Please visit us on your desktop We're working on making our marketplace mobile-…" at bounding box center [784, 403] width 1568 height 806
click at [1449, 597] on div "Edit" at bounding box center [1492, 602] width 116 height 20
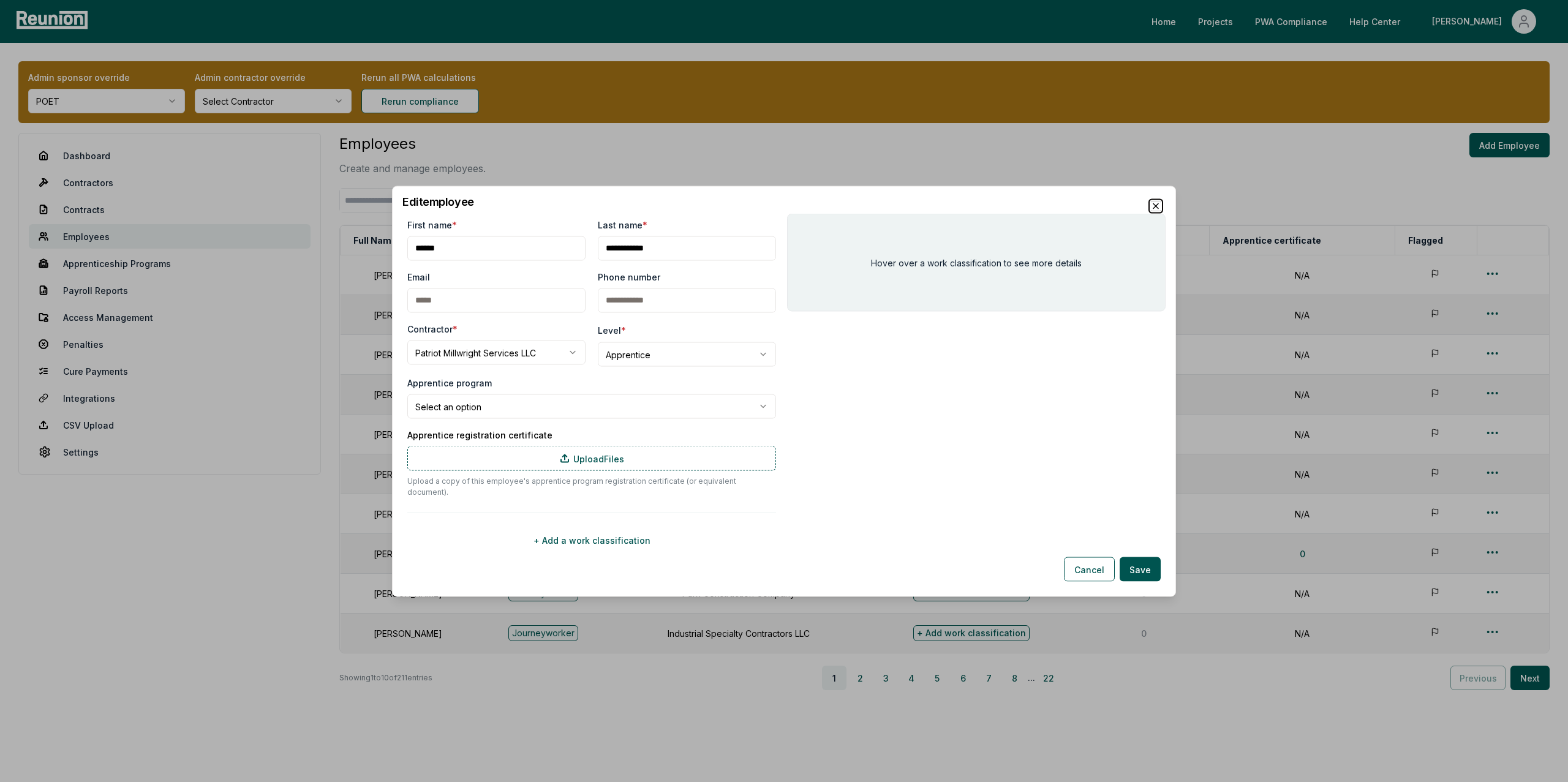
click at [1154, 208] on icon "button" at bounding box center [1155, 206] width 5 height 5
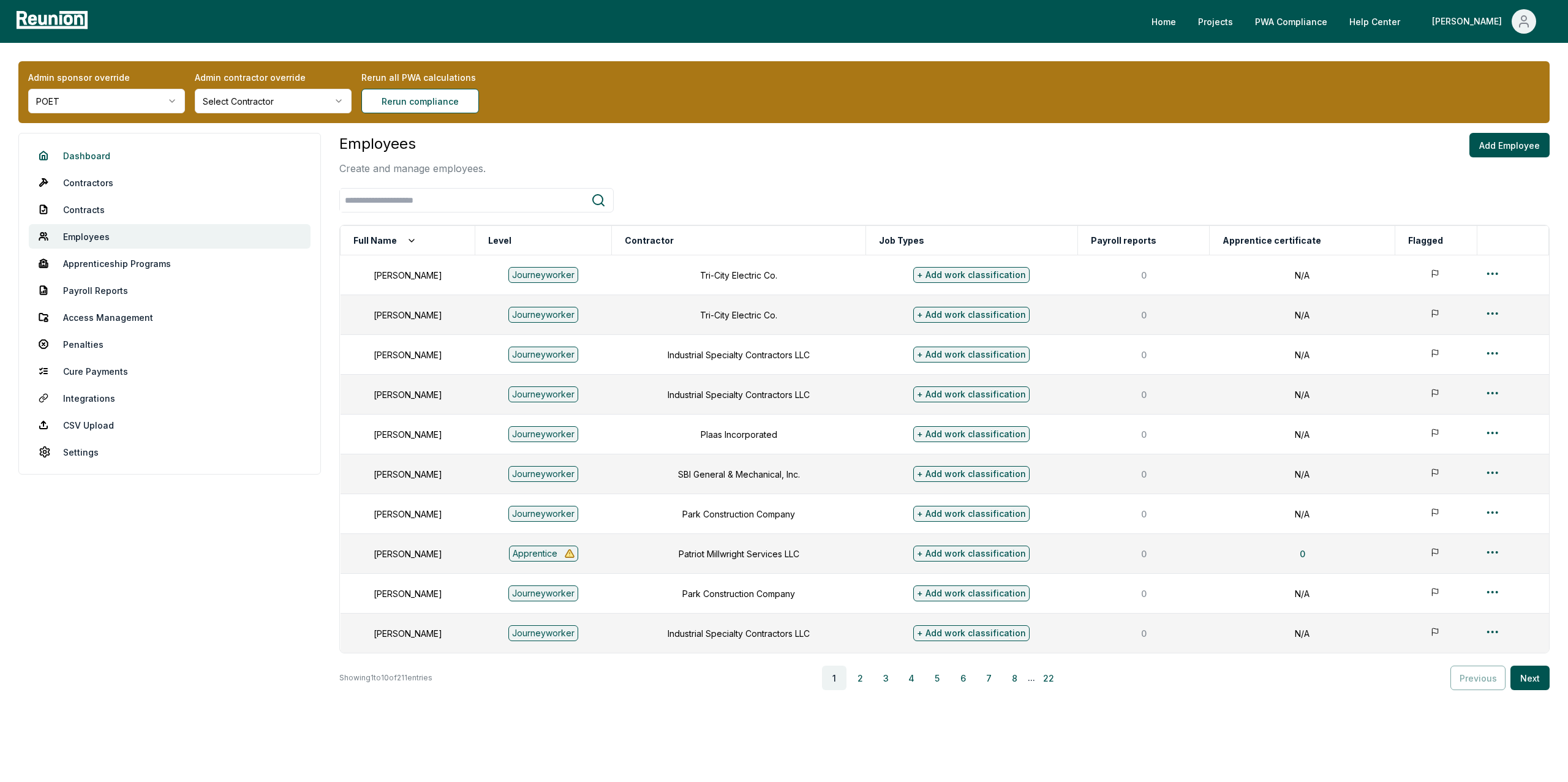
click at [88, 152] on link "Dashboard" at bounding box center [169, 155] width 282 height 24
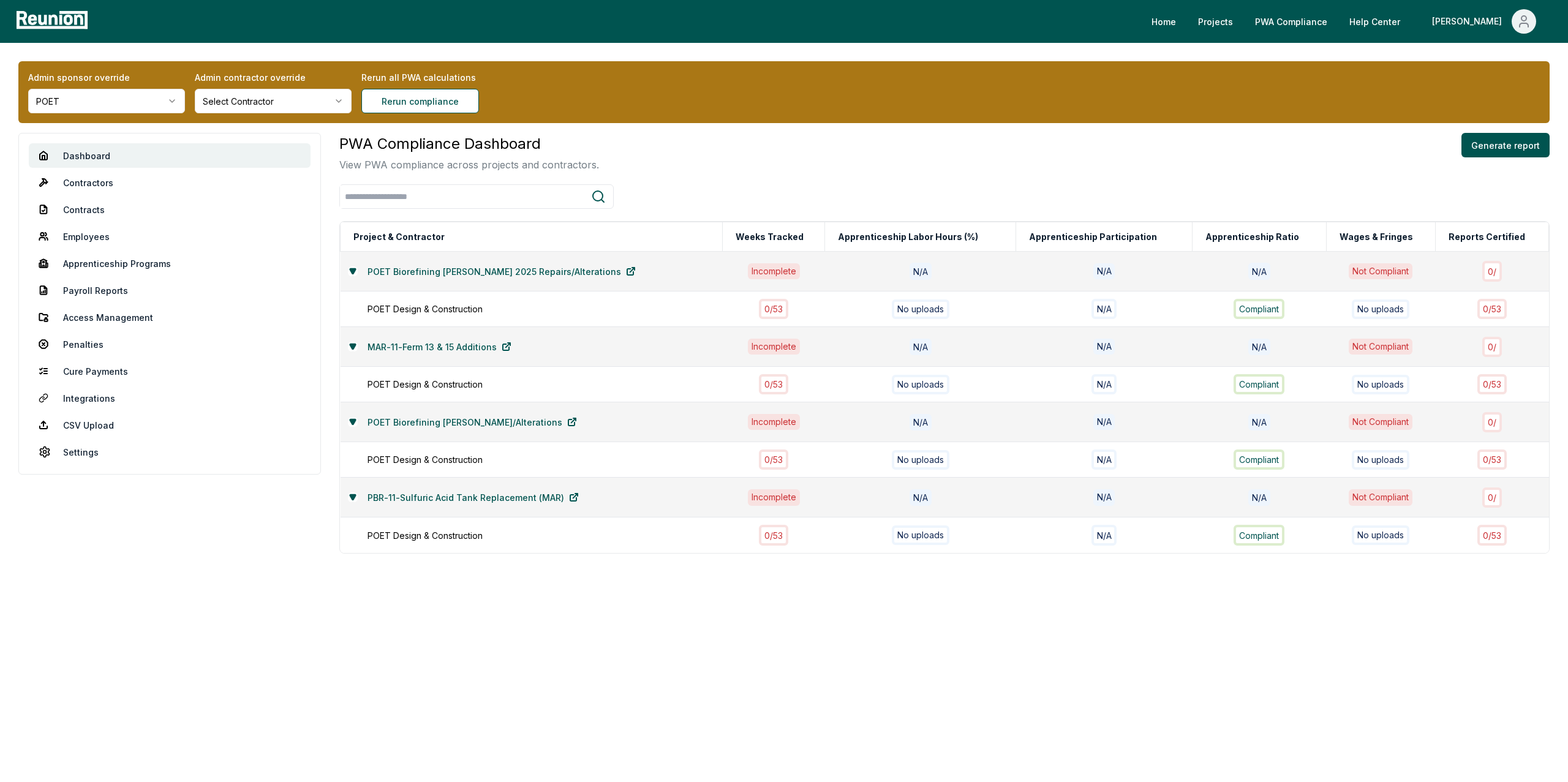
click at [82, 249] on nav "Dashboard Contractors Contracts Employees Apprenticeship Programs Payroll Repor…" at bounding box center [170, 304] width 303 height 342
click at [77, 238] on link "Employees" at bounding box center [169, 236] width 282 height 24
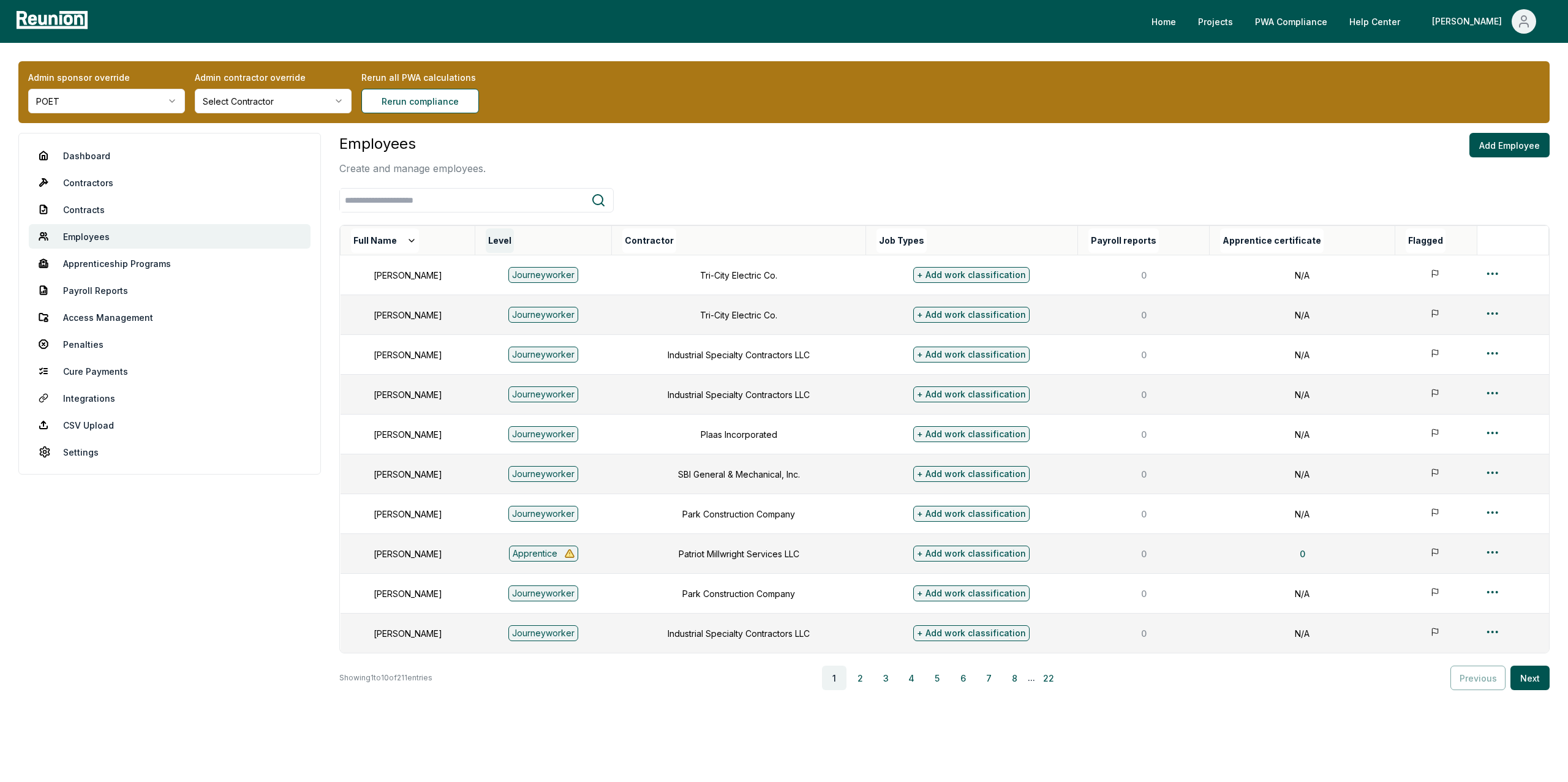
click at [514, 240] on button "Level" at bounding box center [500, 241] width 28 height 24
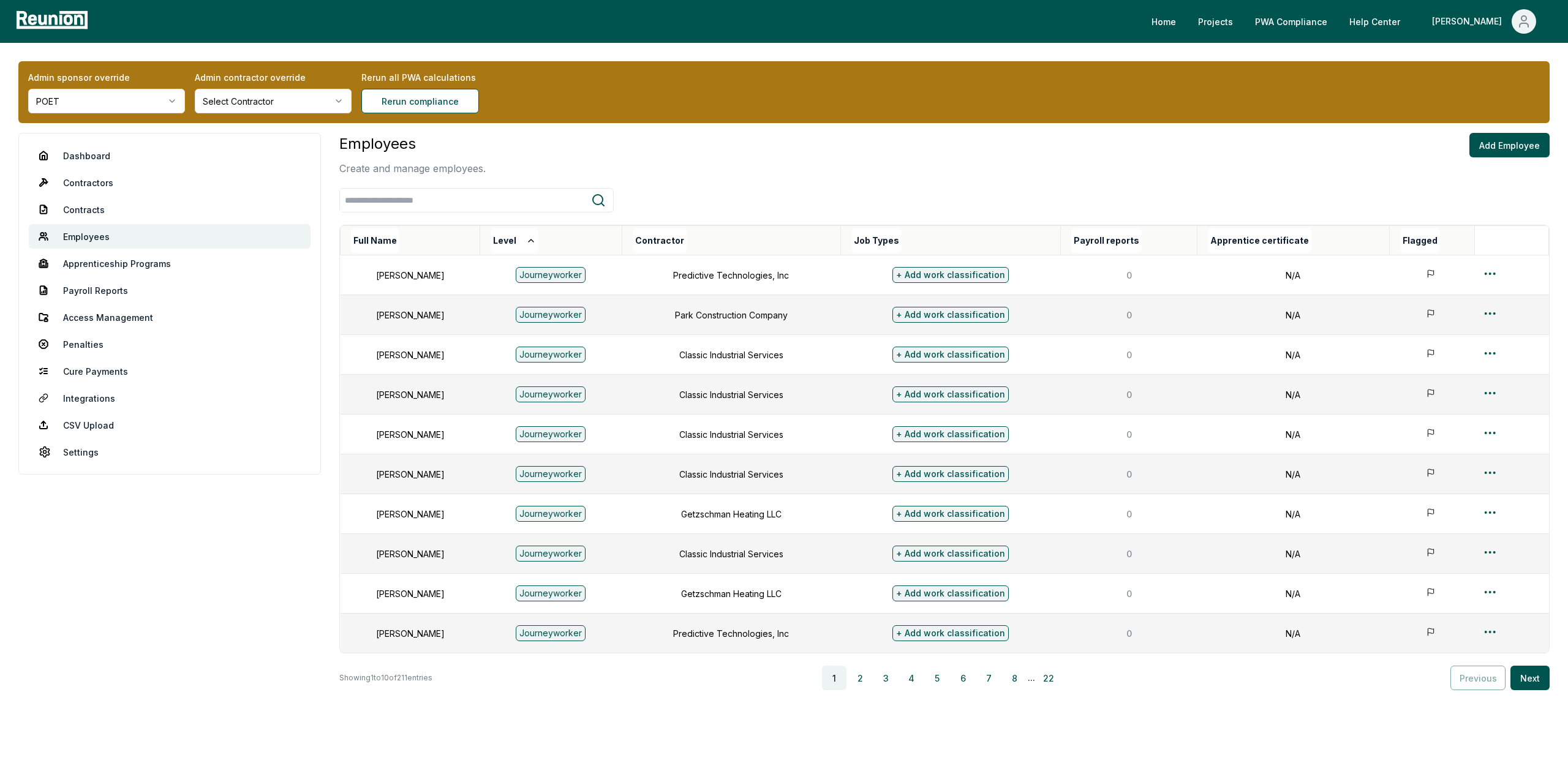
click at [548, 243] on div "Level" at bounding box center [556, 241] width 130 height 24
click at [536, 241] on icon at bounding box center [531, 241] width 9 height 9
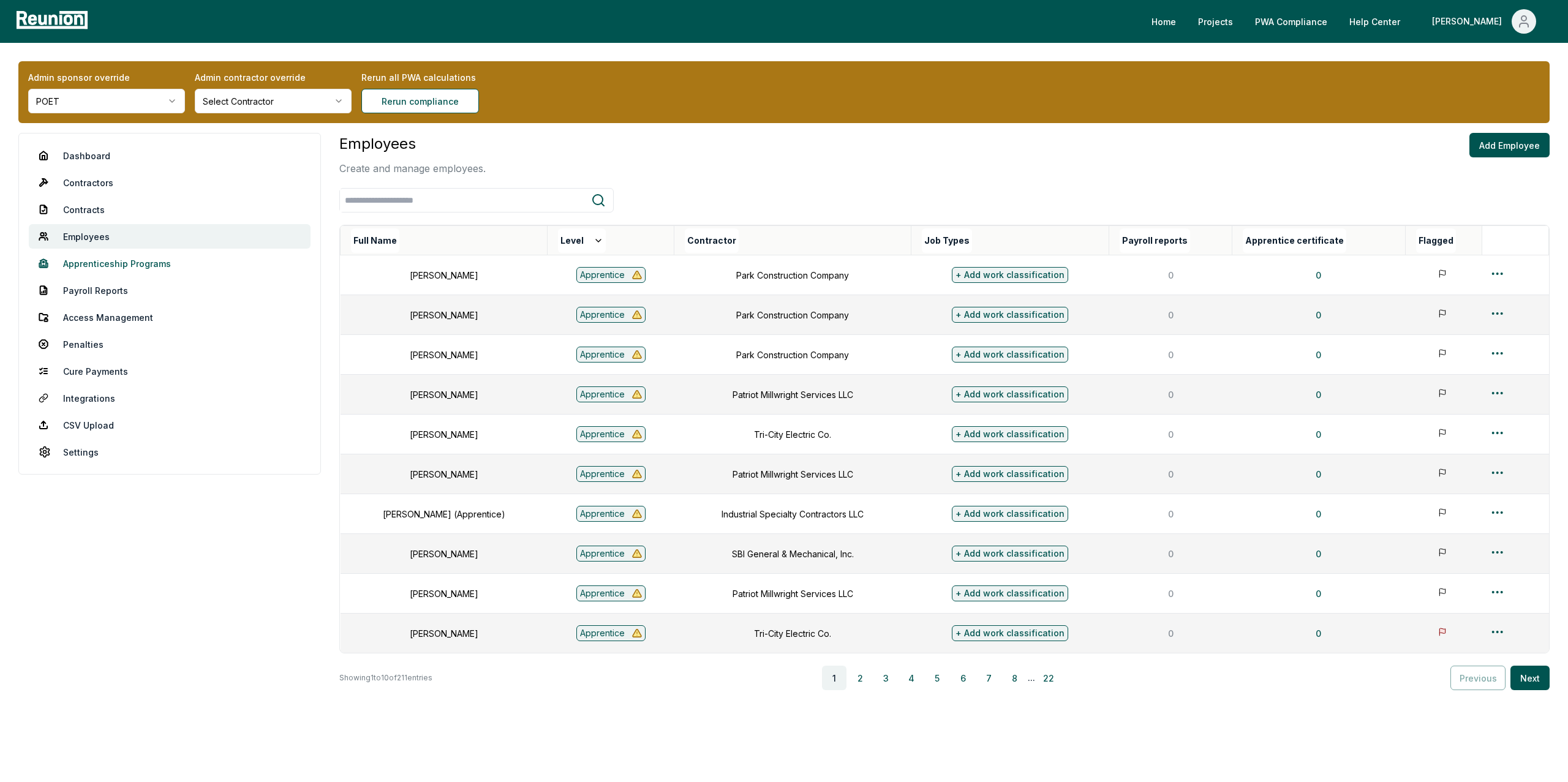
click at [113, 266] on link "Apprenticeship Programs" at bounding box center [169, 263] width 282 height 24
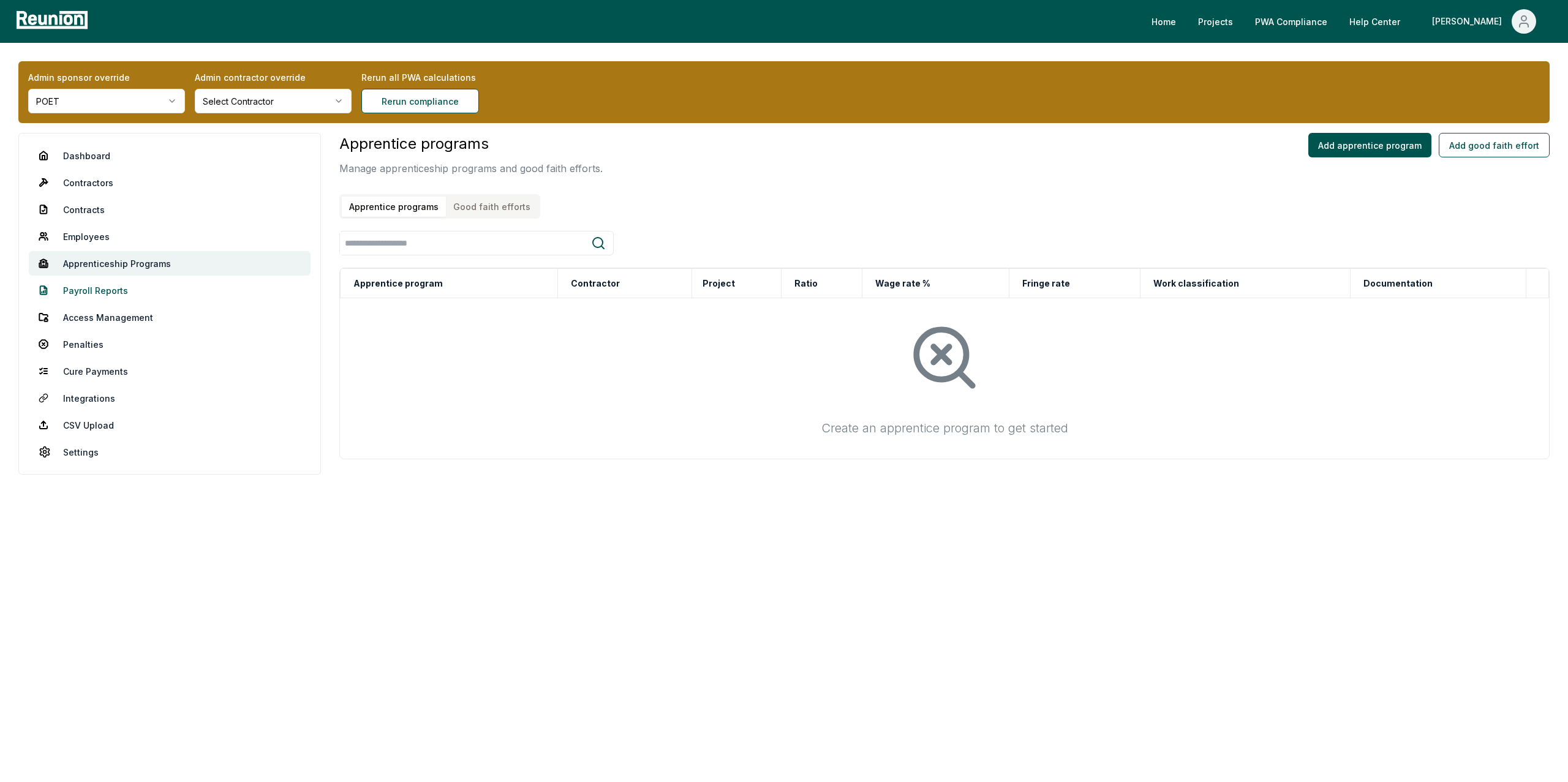
click at [111, 287] on link "Payroll Reports" at bounding box center [169, 290] width 282 height 24
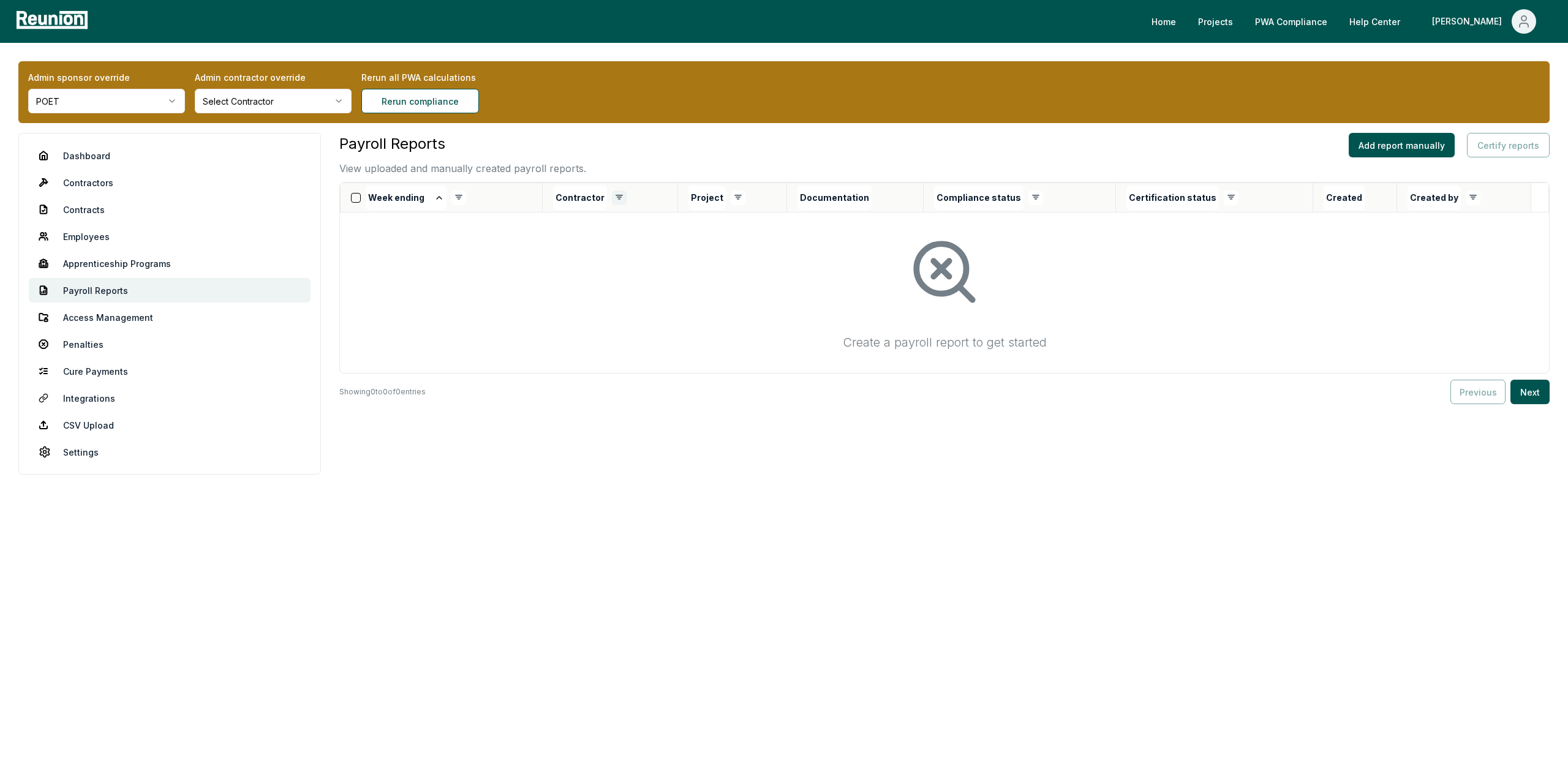
click at [624, 198] on html "Please visit us on your desktop We're working on making our marketplace mobile-…" at bounding box center [784, 391] width 1568 height 782
click at [111, 233] on link "Employees" at bounding box center [169, 236] width 282 height 24
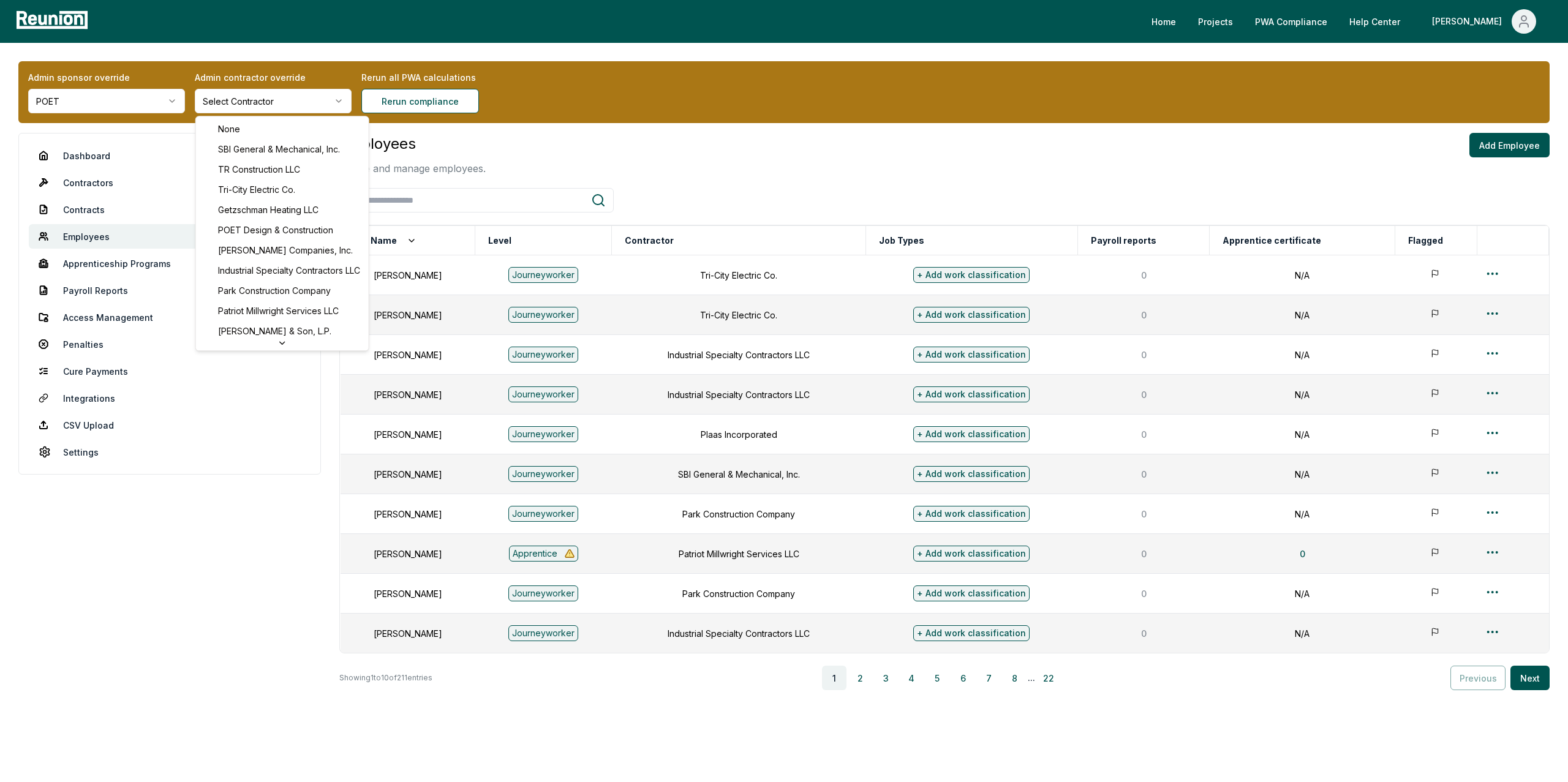
click at [267, 102] on html "Please visit us on your desktop We're working on making our marketplace mobile-…" at bounding box center [784, 403] width 1568 height 806
click at [738, 182] on html "Please visit us on your desktop We're working on making our marketplace mobile-…" at bounding box center [784, 403] width 1568 height 806
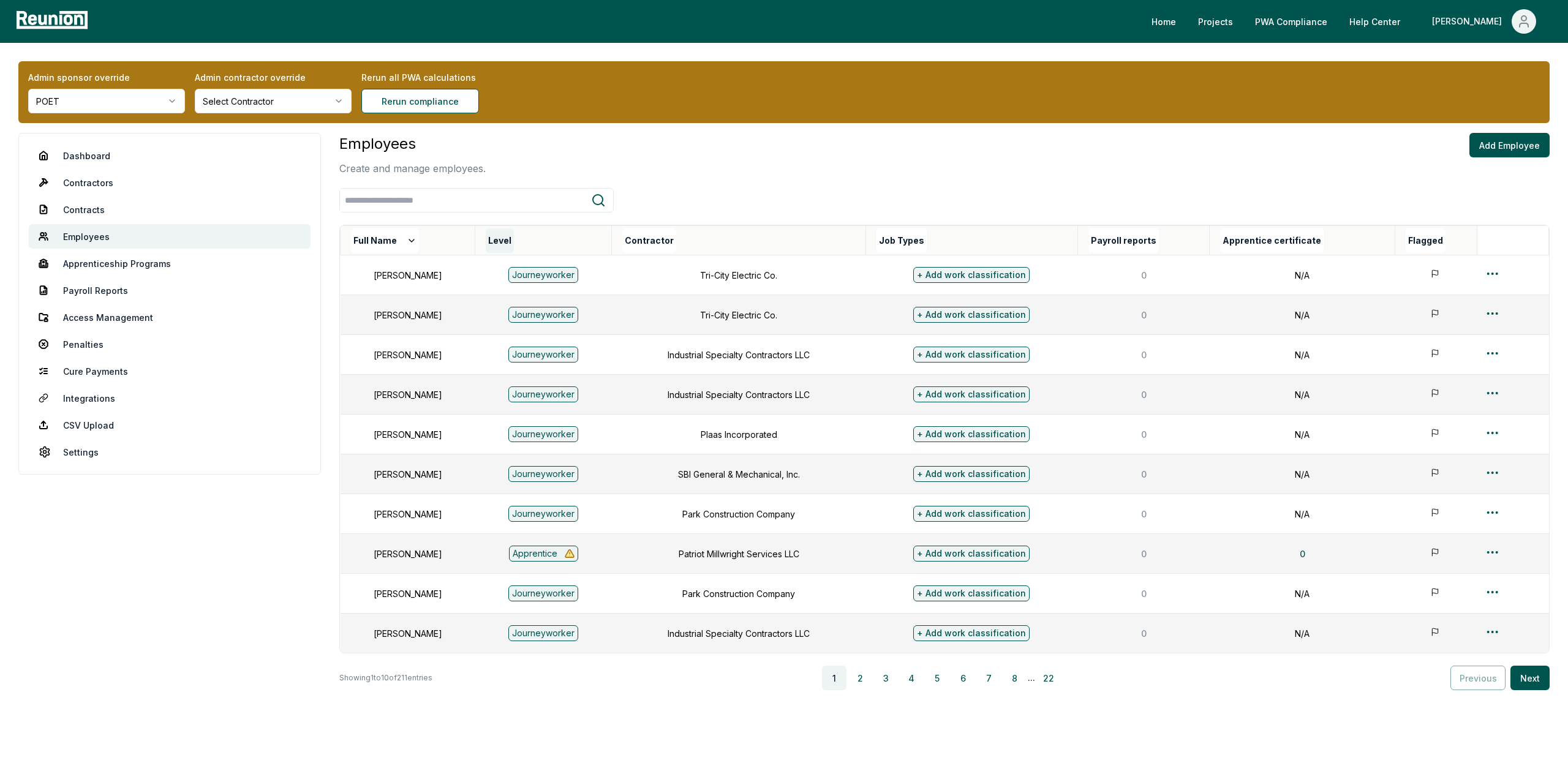
click at [514, 241] on button "Level" at bounding box center [500, 241] width 28 height 24
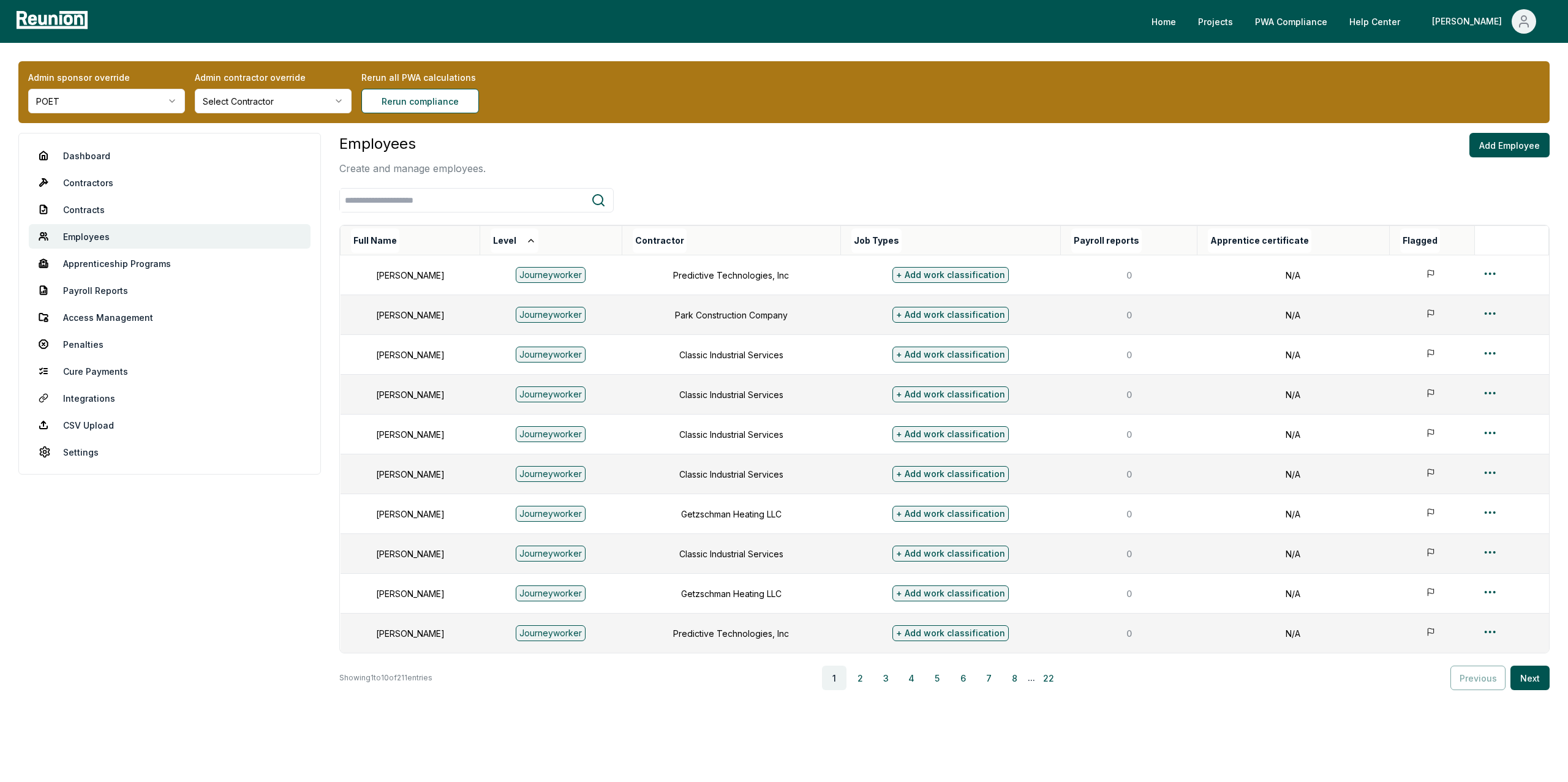
click at [536, 241] on icon at bounding box center [531, 241] width 9 height 9
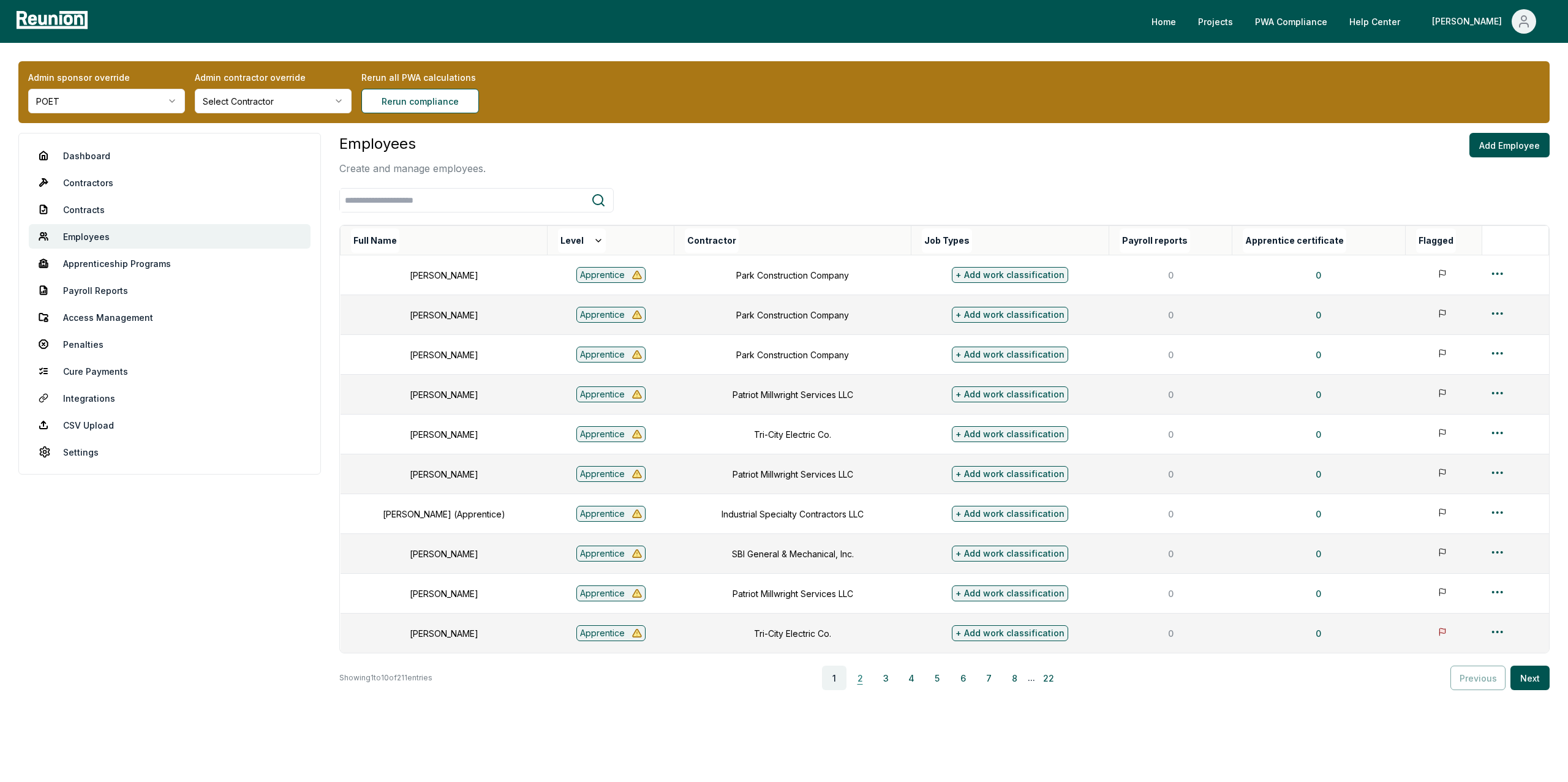
click at [868, 680] on button "2" at bounding box center [860, 678] width 24 height 24
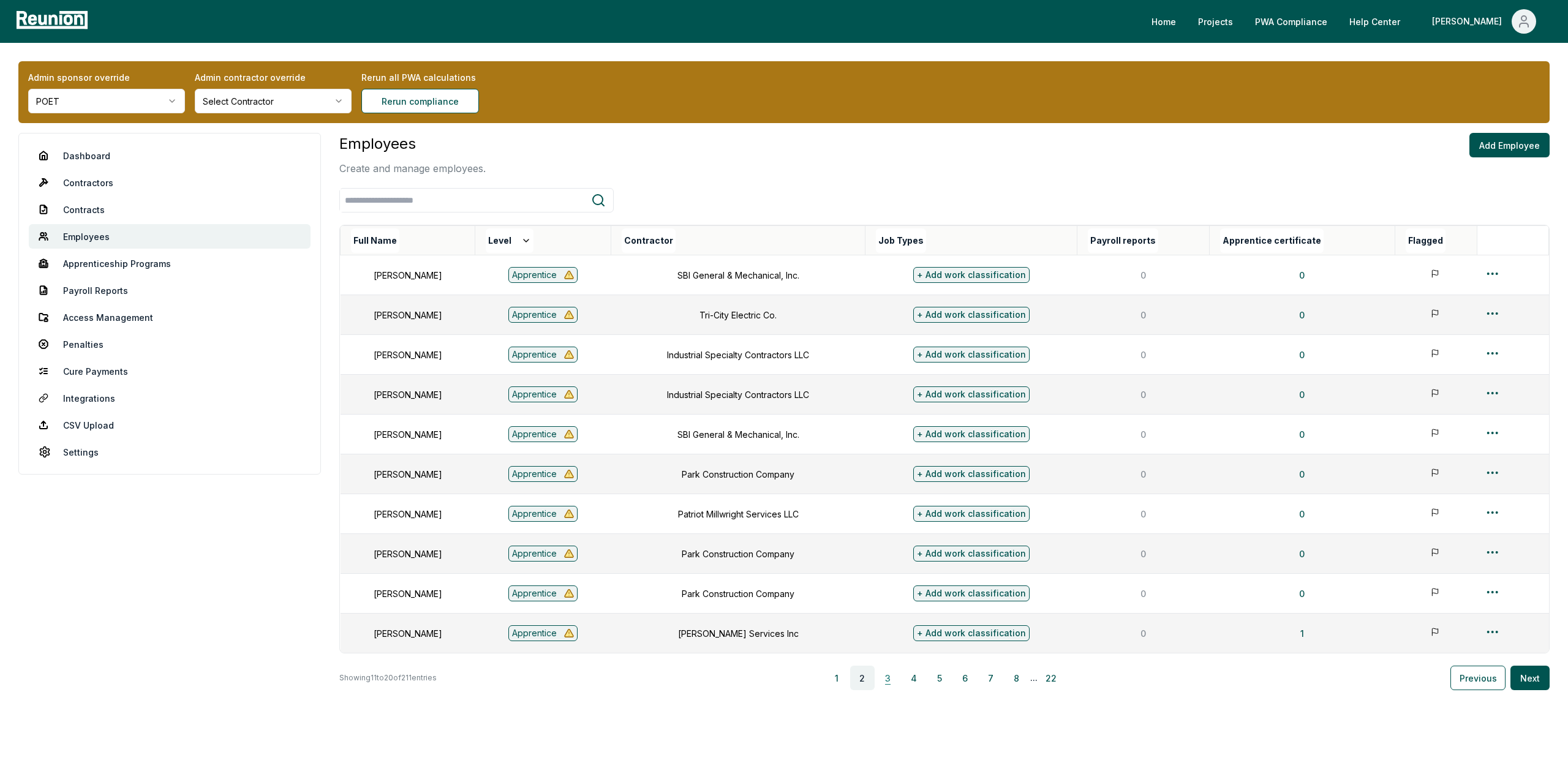
click at [894, 681] on button "3" at bounding box center [888, 678] width 24 height 24
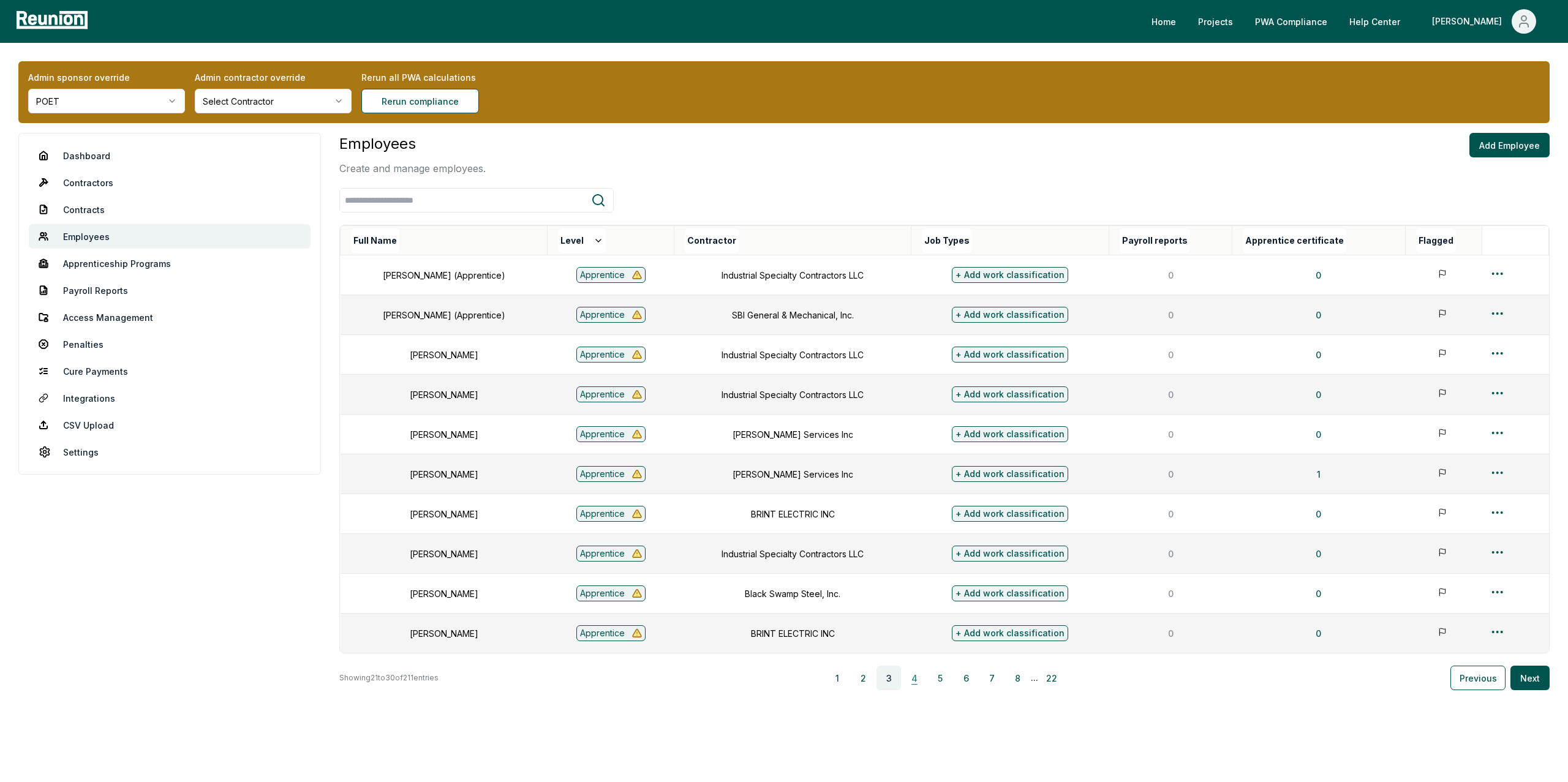
click at [917, 678] on button "4" at bounding box center [915, 678] width 24 height 24
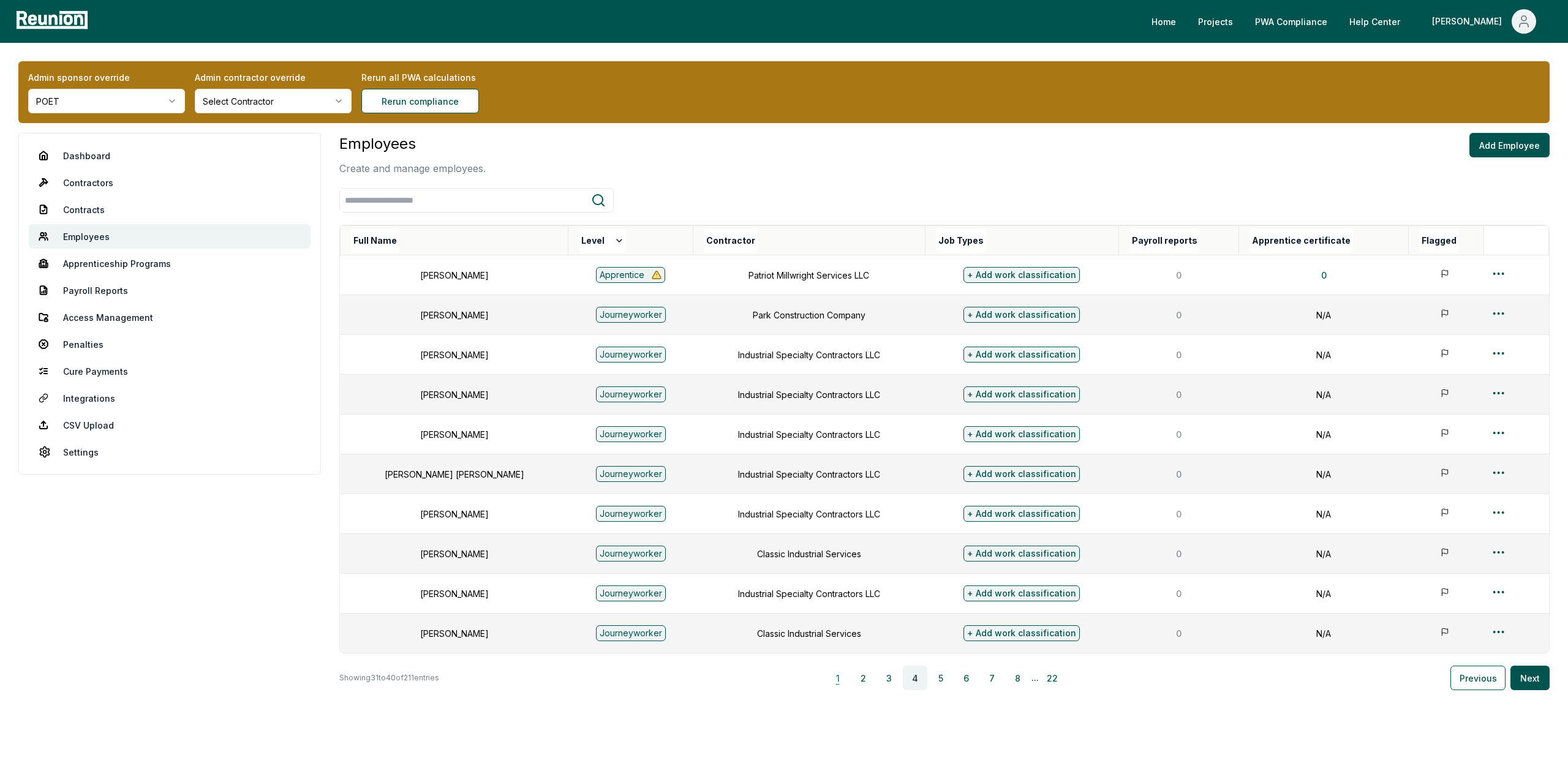
click at [841, 680] on button "1" at bounding box center [838, 678] width 24 height 24
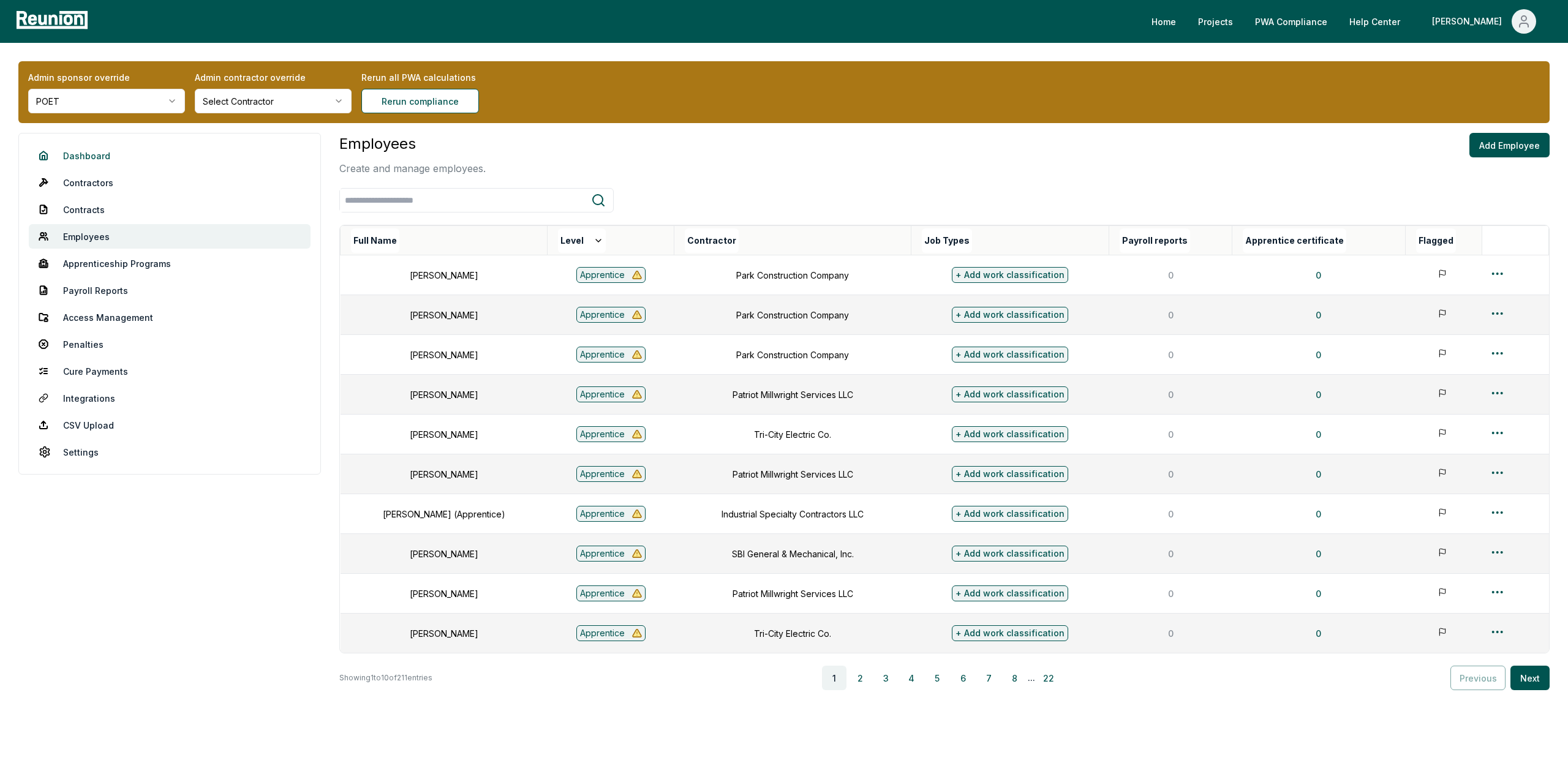
click at [115, 160] on link "Dashboard" at bounding box center [169, 155] width 282 height 24
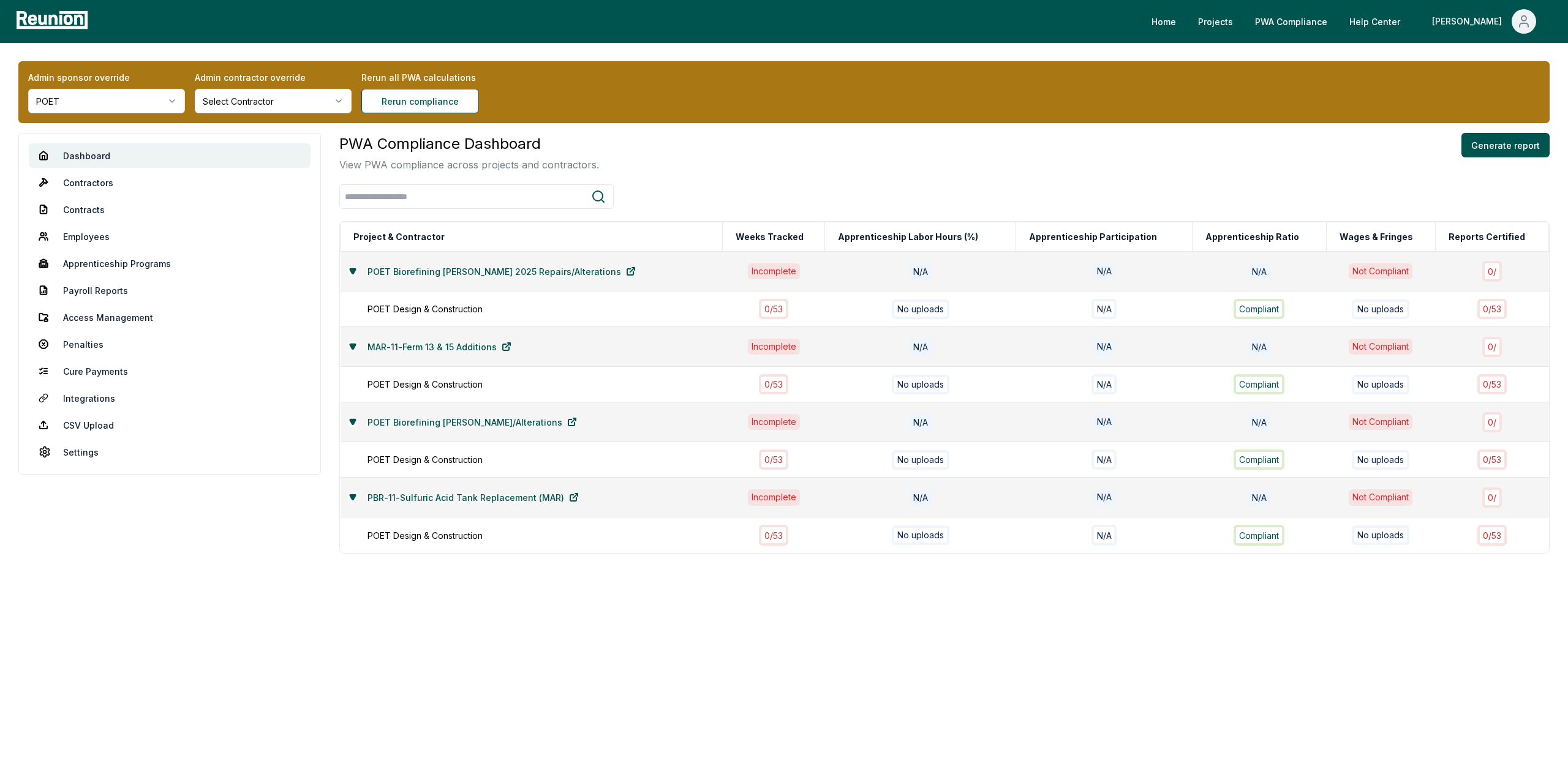
click at [73, 110] on html "Please visit us on your desktop We're working on making our marketplace mobile-…" at bounding box center [784, 391] width 1568 height 782
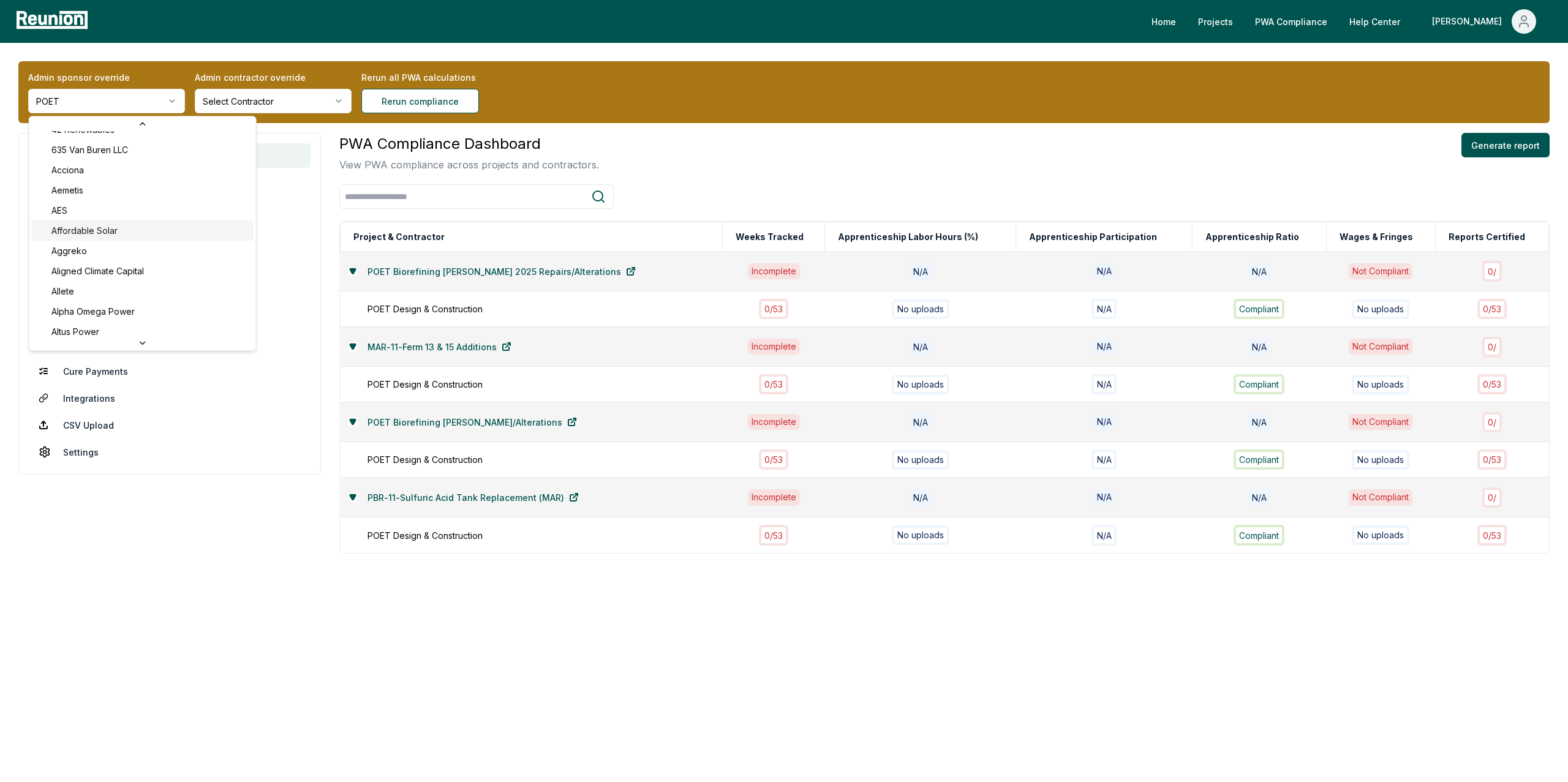
scroll to position [55, 0]
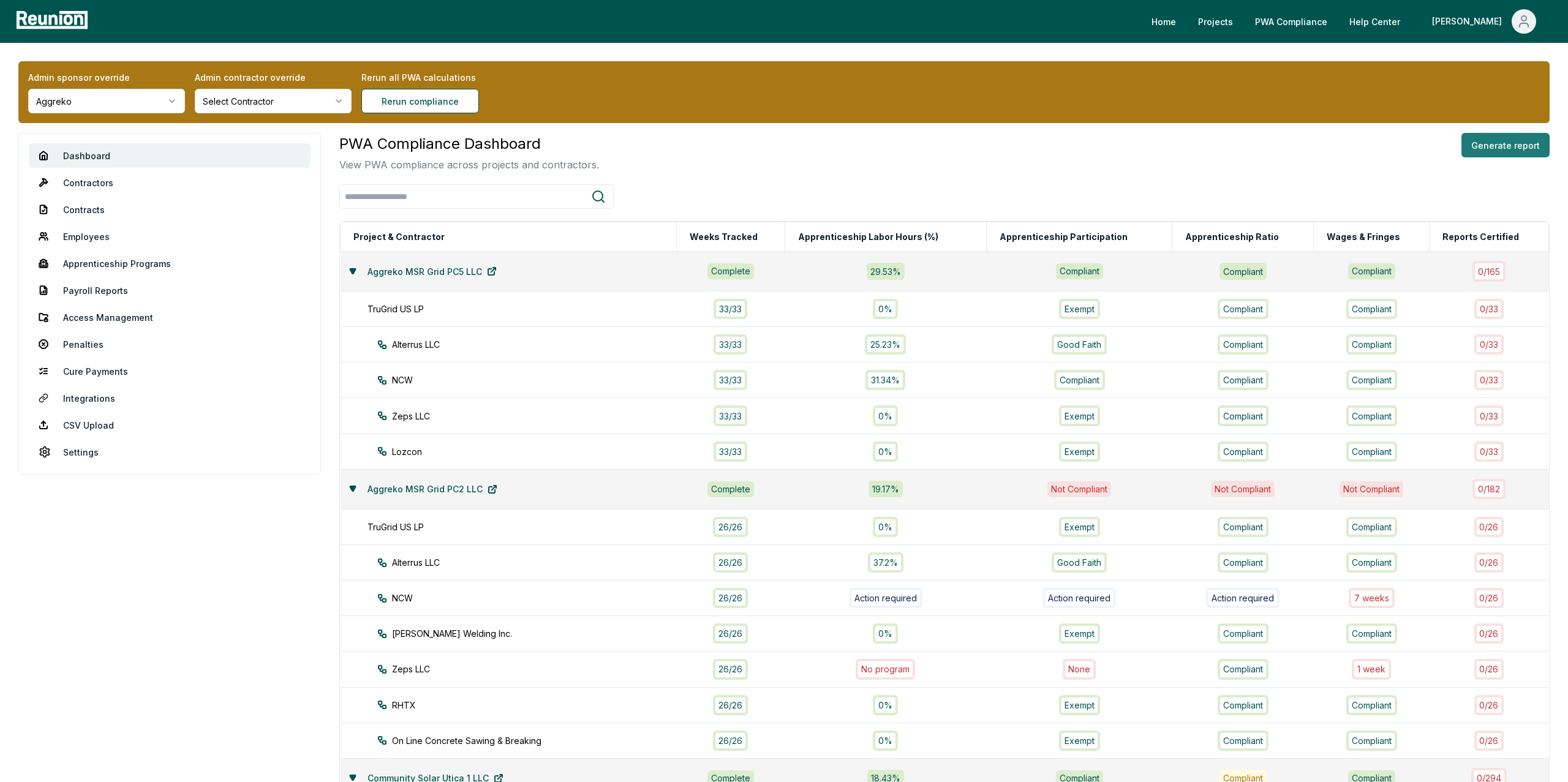
click at [1495, 147] on button "Generate report" at bounding box center [1506, 145] width 88 height 24
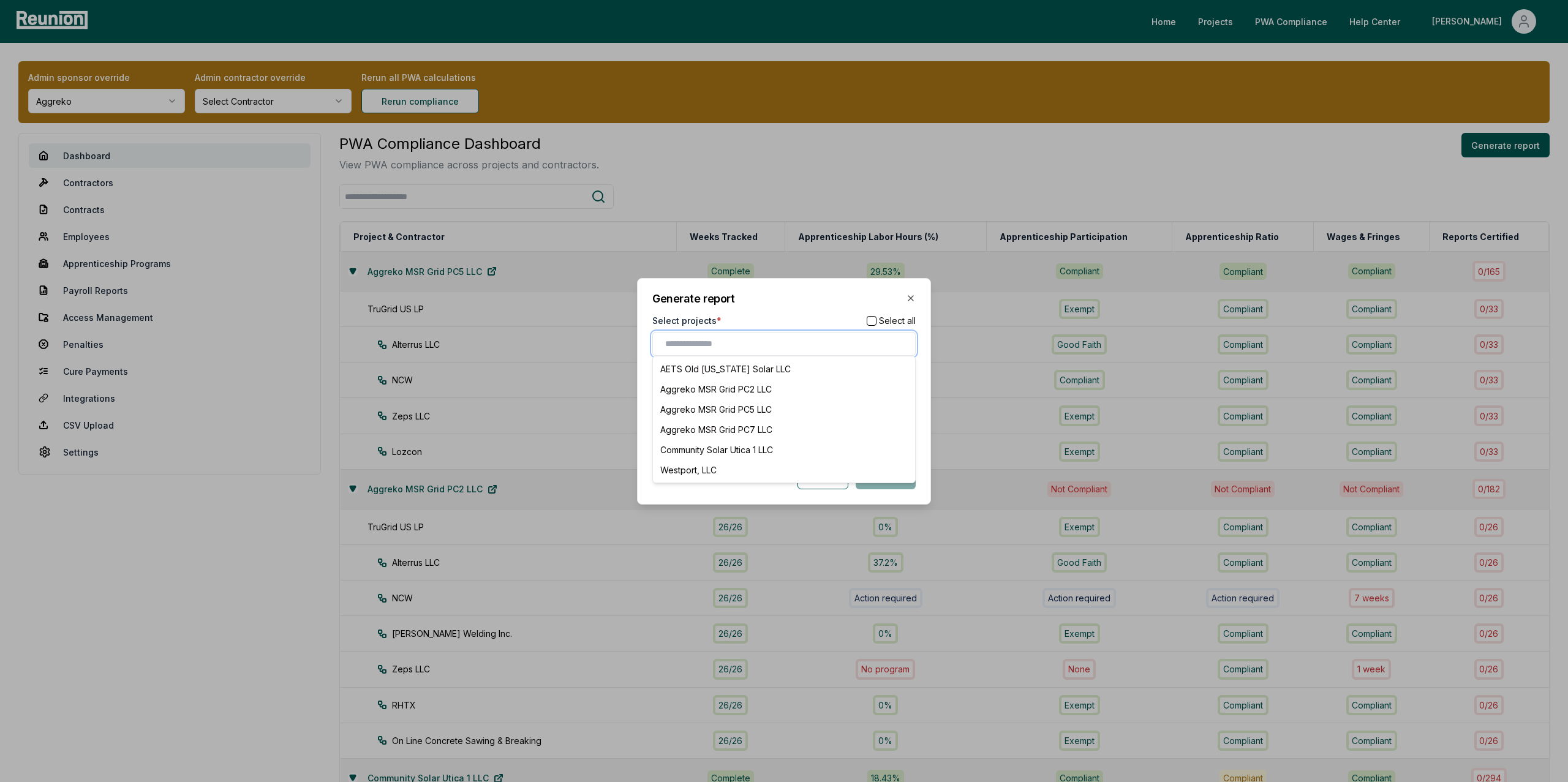
click at [721, 349] on input "text" at bounding box center [786, 343] width 242 height 13
click at [722, 406] on div "Aggreko MSR Grid PC5 LLC" at bounding box center [784, 410] width 257 height 20
click at [732, 487] on div "Cancel Generate" at bounding box center [784, 478] width 263 height 24
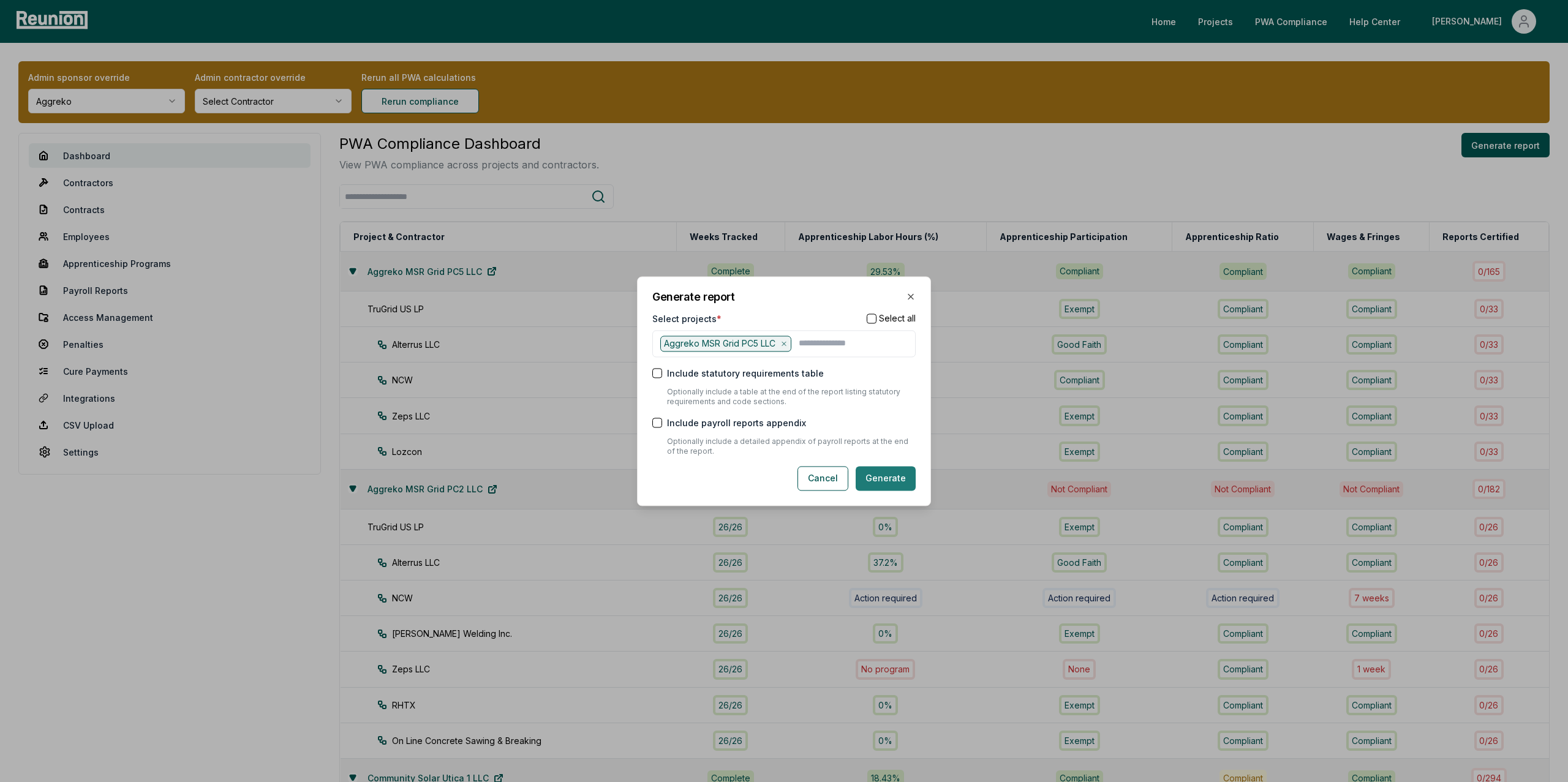
click at [894, 484] on button "Generate" at bounding box center [885, 478] width 60 height 24
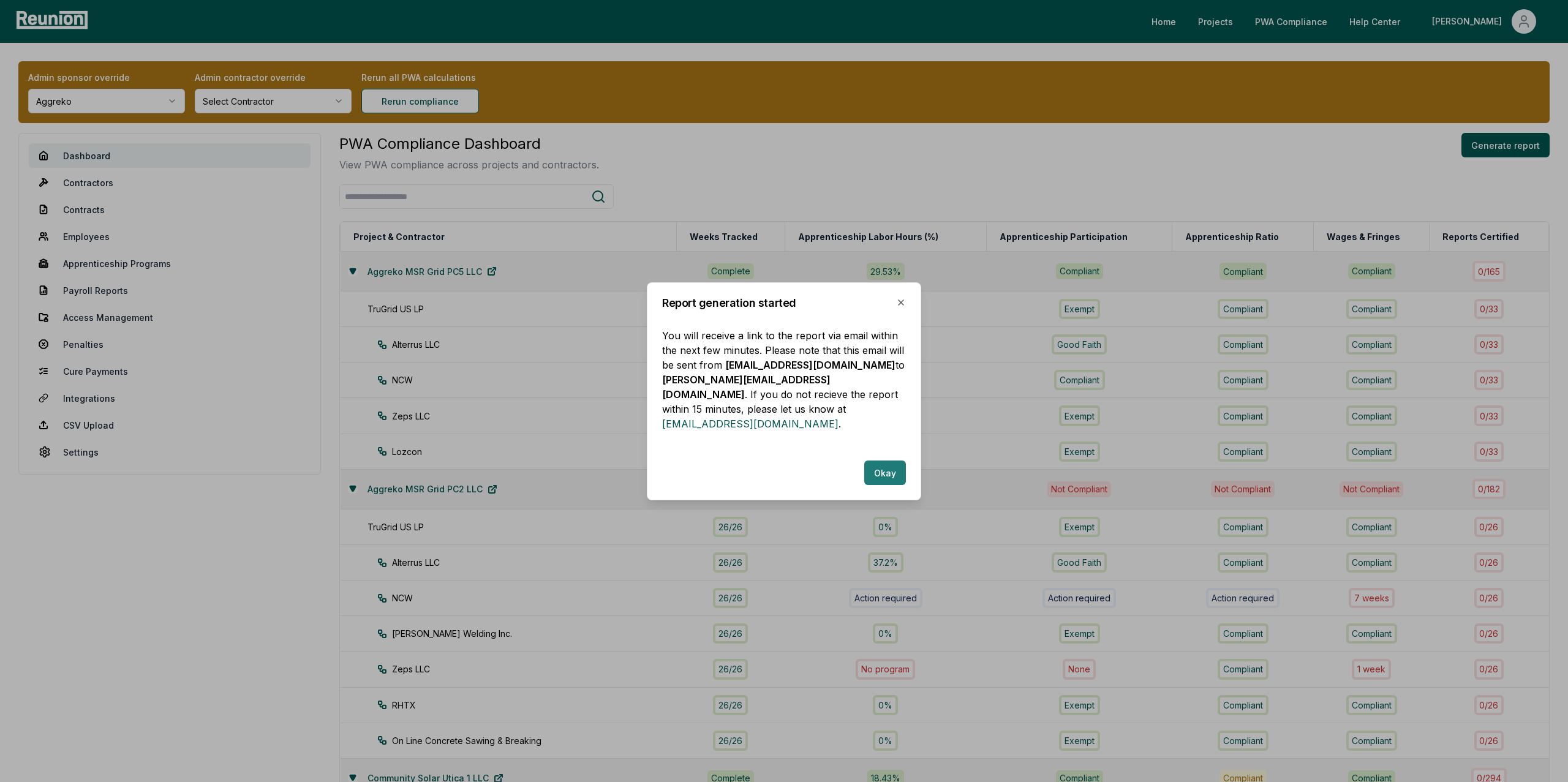
click at [871, 466] on button "Okay" at bounding box center [885, 473] width 41 height 24
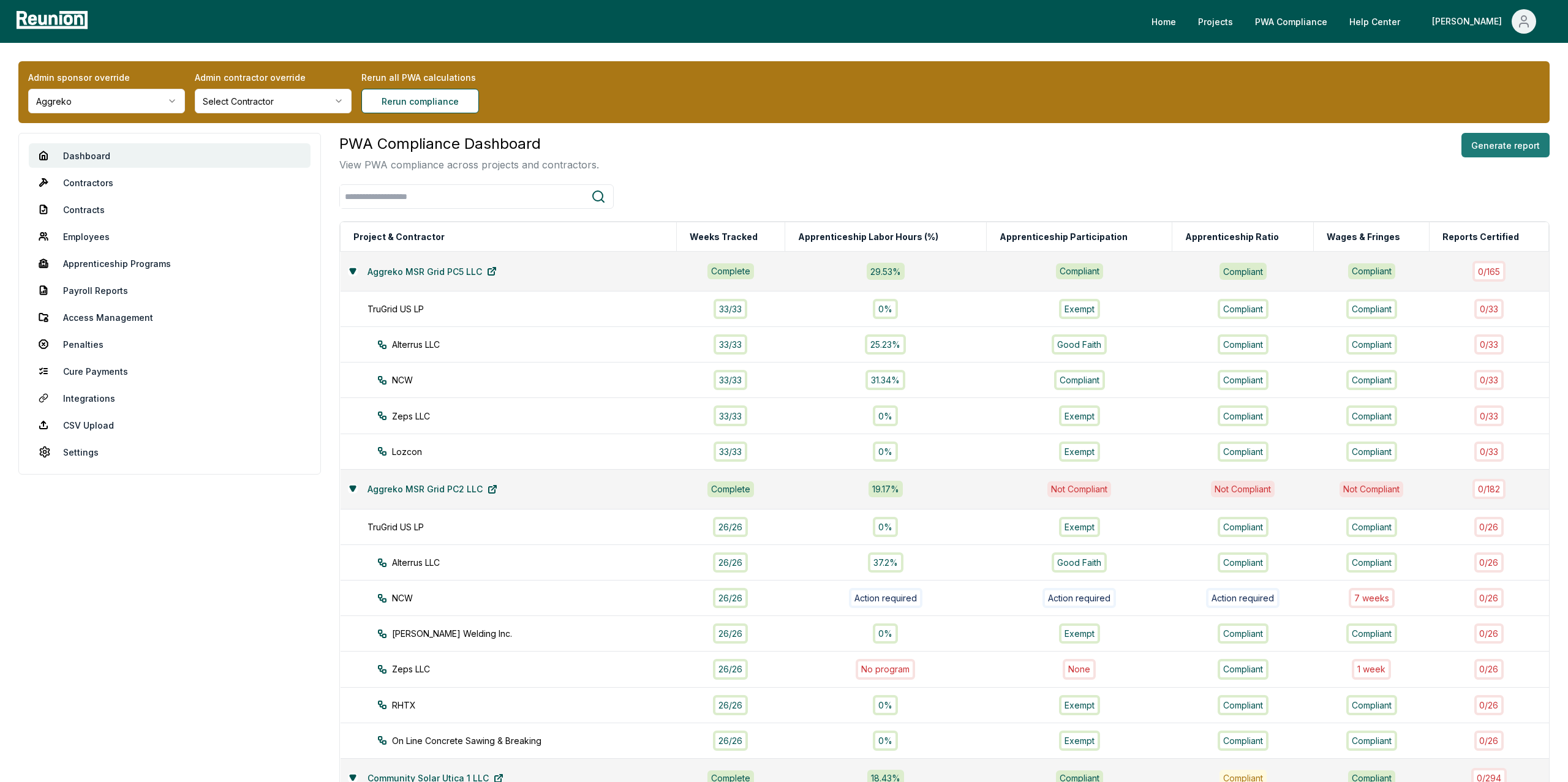
click at [1498, 140] on button "Generate report" at bounding box center [1506, 145] width 88 height 24
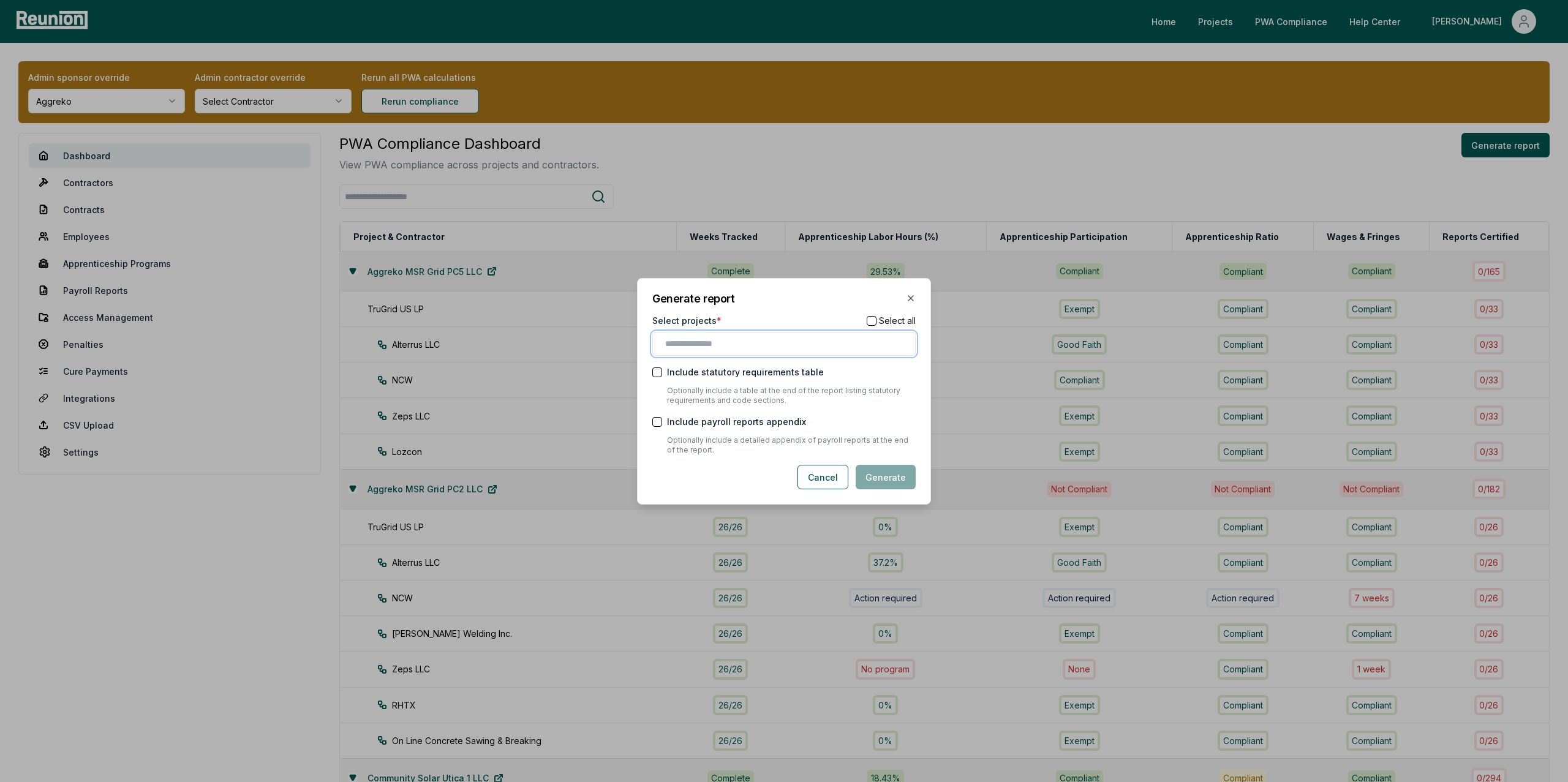
click at [838, 337] on input "text" at bounding box center [786, 343] width 242 height 13
click at [761, 429] on div "Aggreko MSR Grid PC7 LLC" at bounding box center [784, 429] width 257 height 20
click at [745, 479] on div "Cancel Generate" at bounding box center [784, 478] width 263 height 24
click at [881, 479] on button "Generate" at bounding box center [885, 478] width 60 height 24
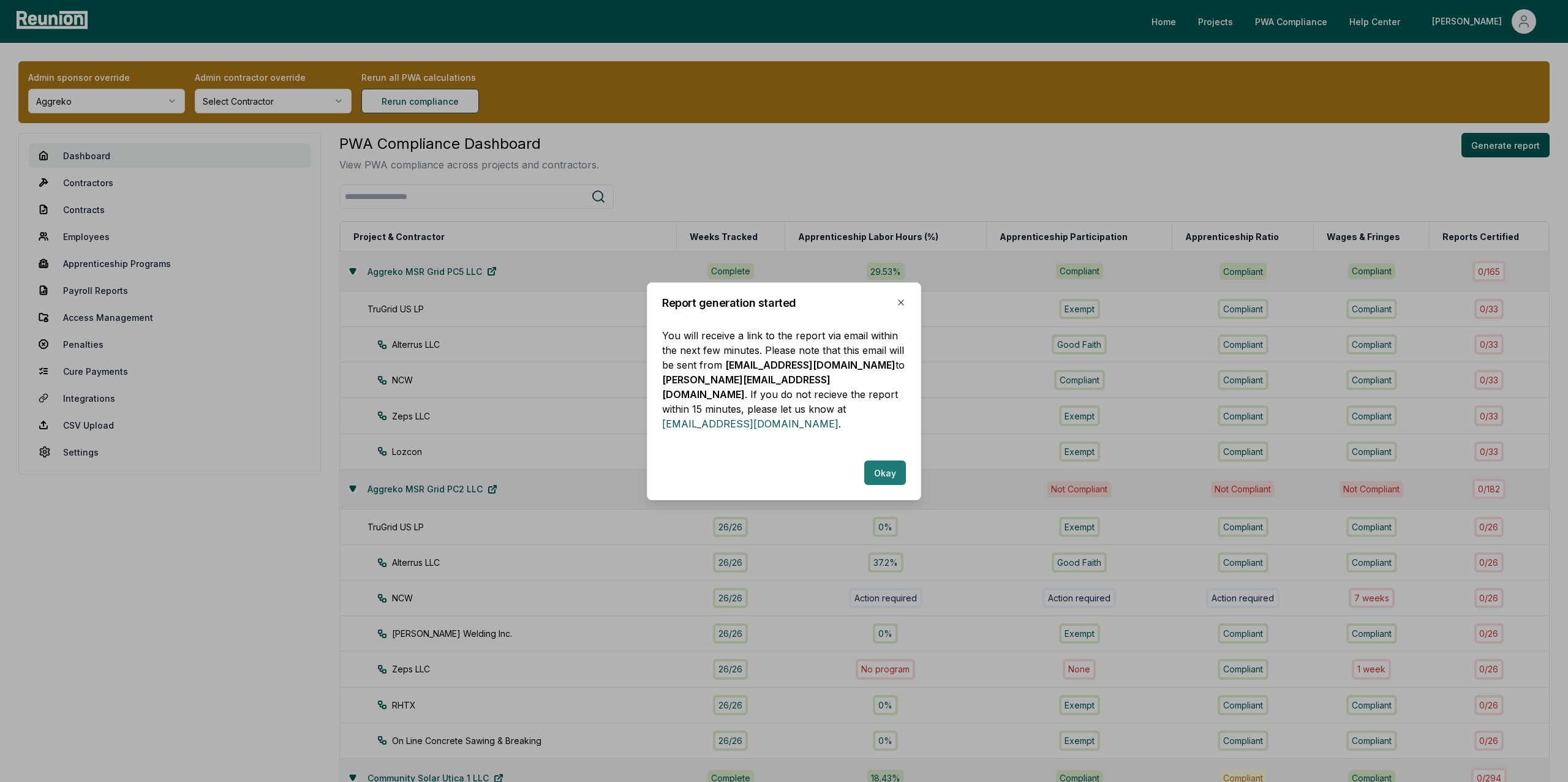
click at [883, 465] on button "Okay" at bounding box center [885, 473] width 41 height 24
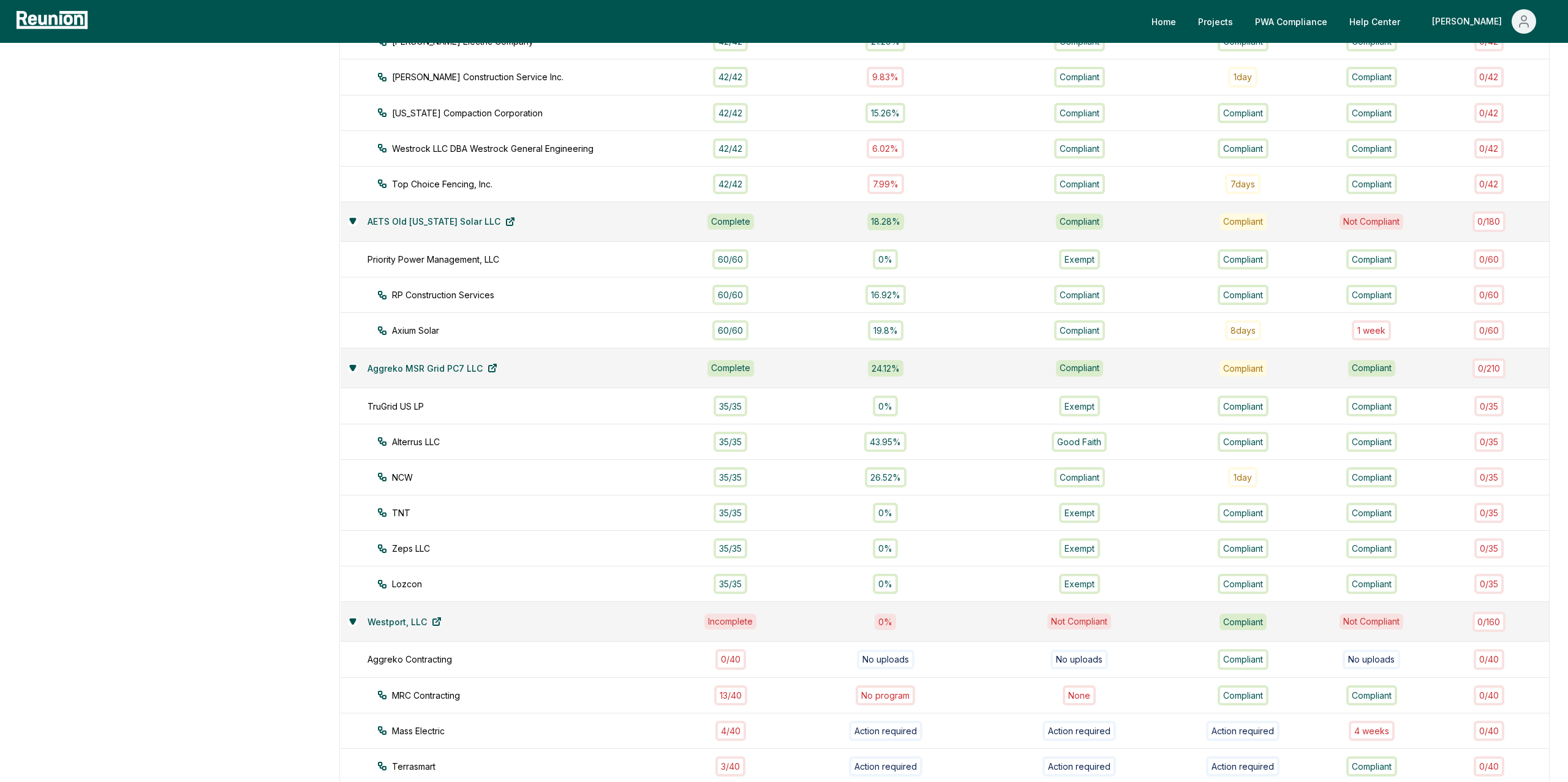
scroll to position [887, 0]
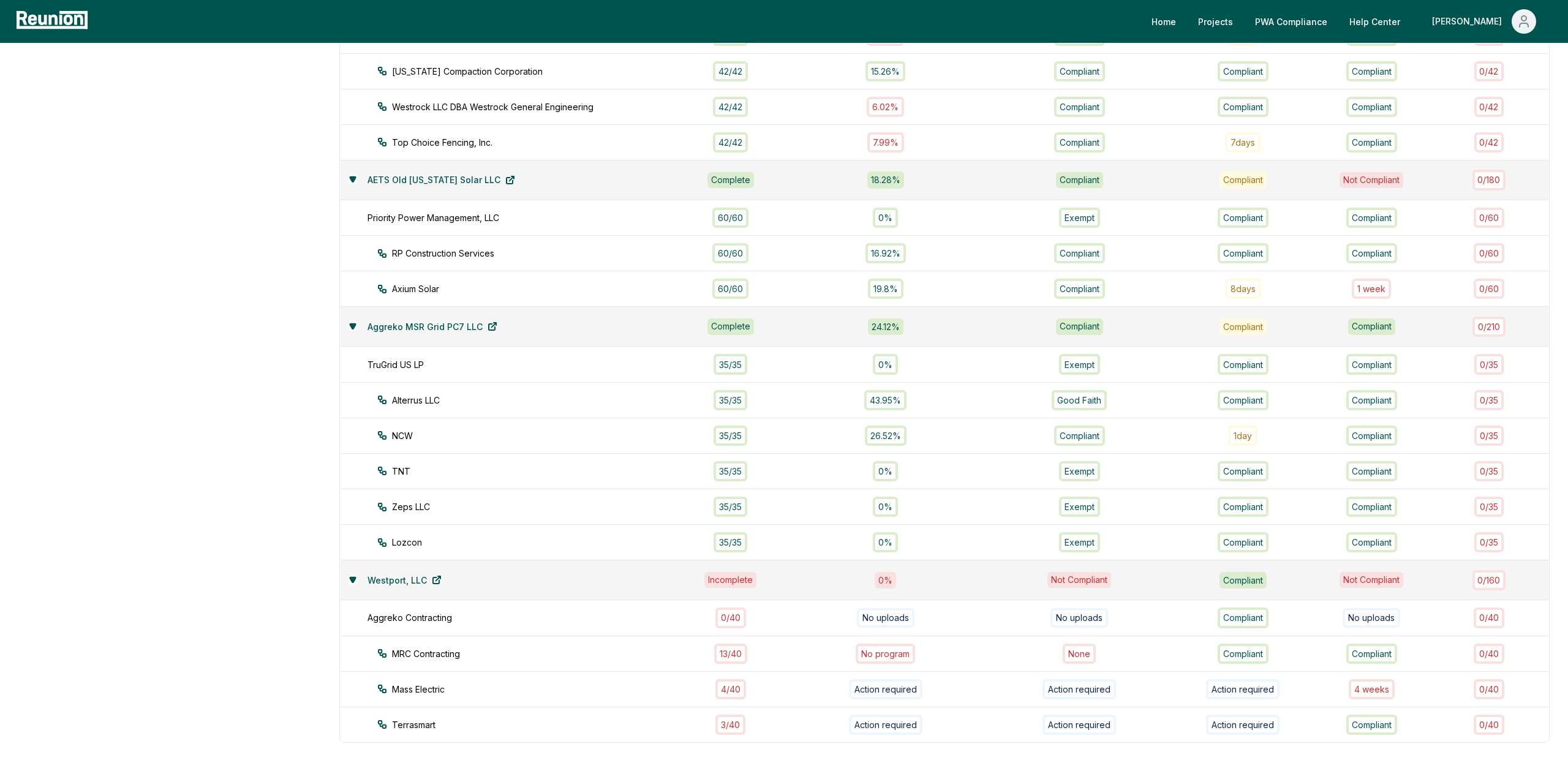
click at [1244, 330] on div "Compliant" at bounding box center [1243, 326] width 47 height 16
click at [1261, 330] on div "Compliant" at bounding box center [1243, 326] width 47 height 16
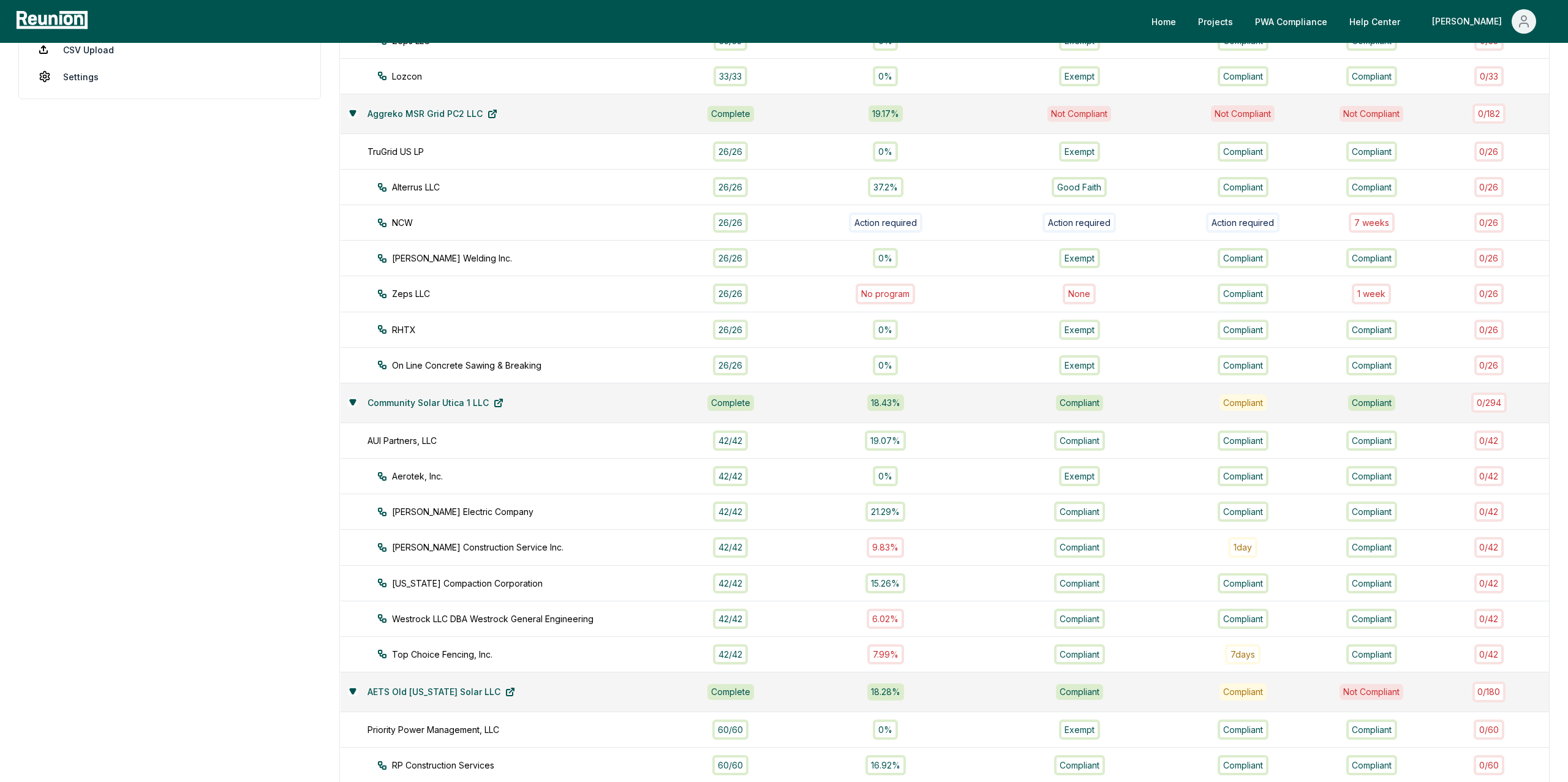
scroll to position [0, 0]
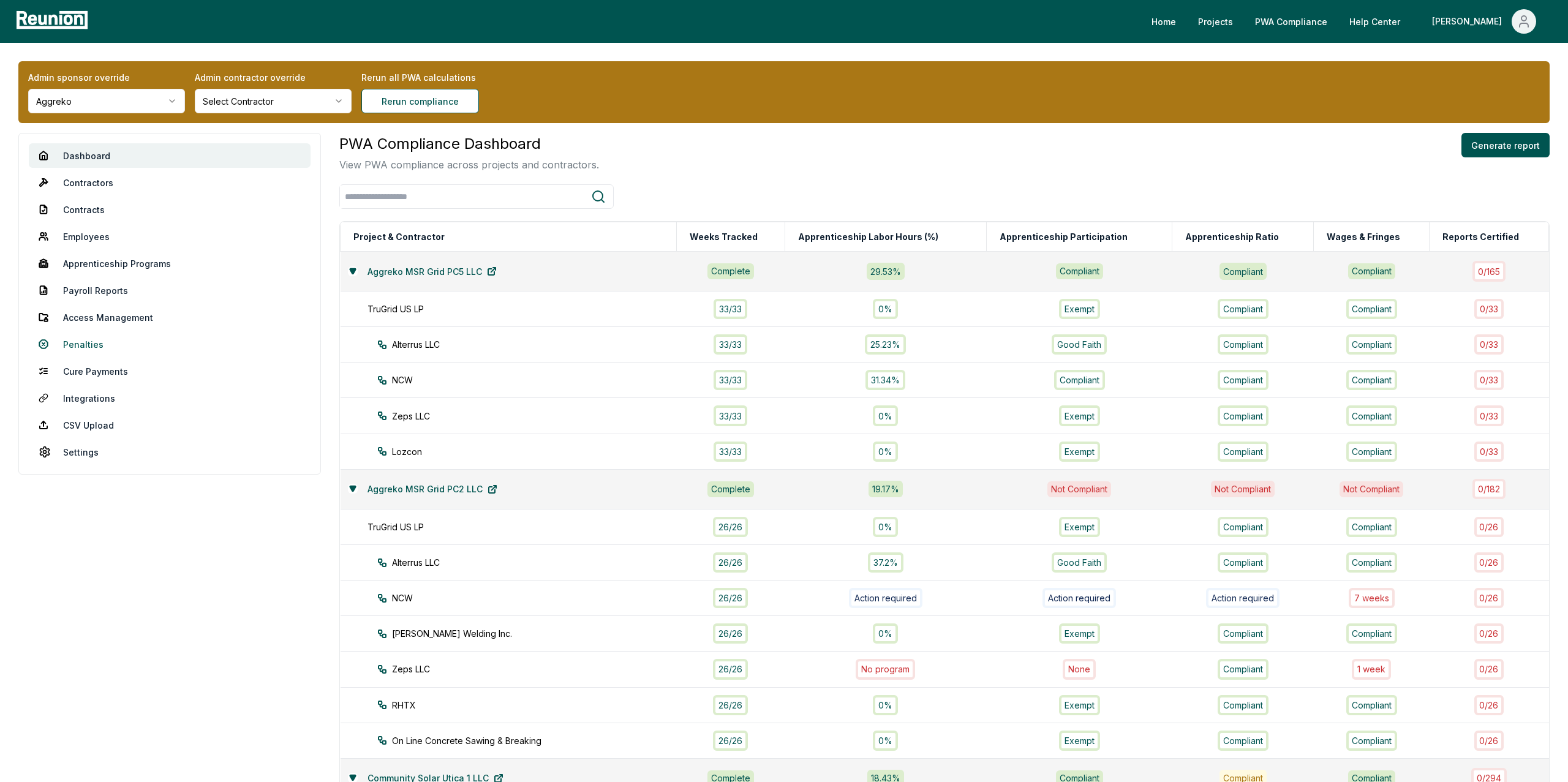
click at [85, 343] on link "Penalties" at bounding box center [169, 344] width 282 height 24
click at [98, 345] on link "Penalties" at bounding box center [169, 344] width 282 height 24
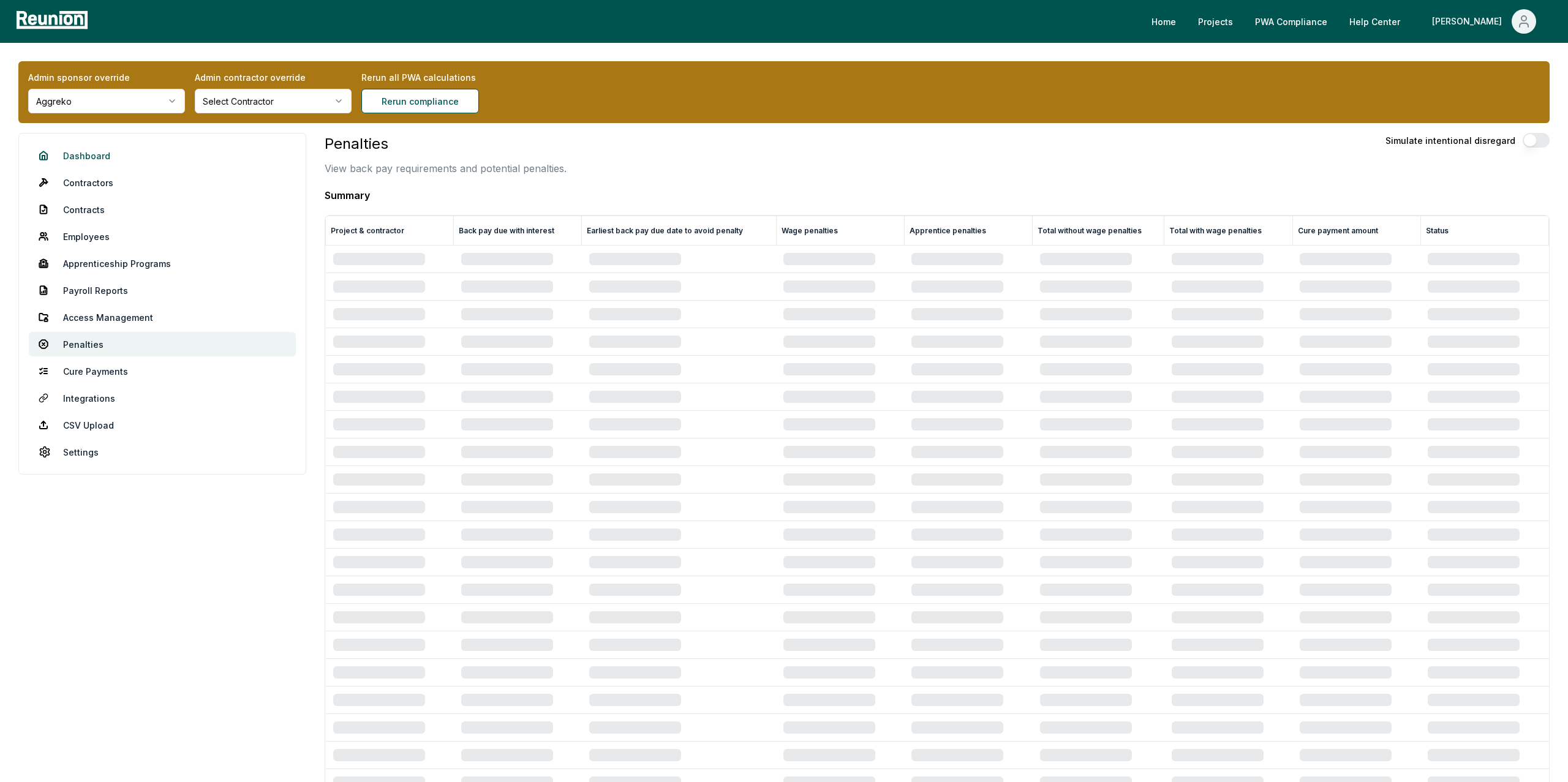
click at [81, 154] on link "Dashboard" at bounding box center [162, 155] width 267 height 24
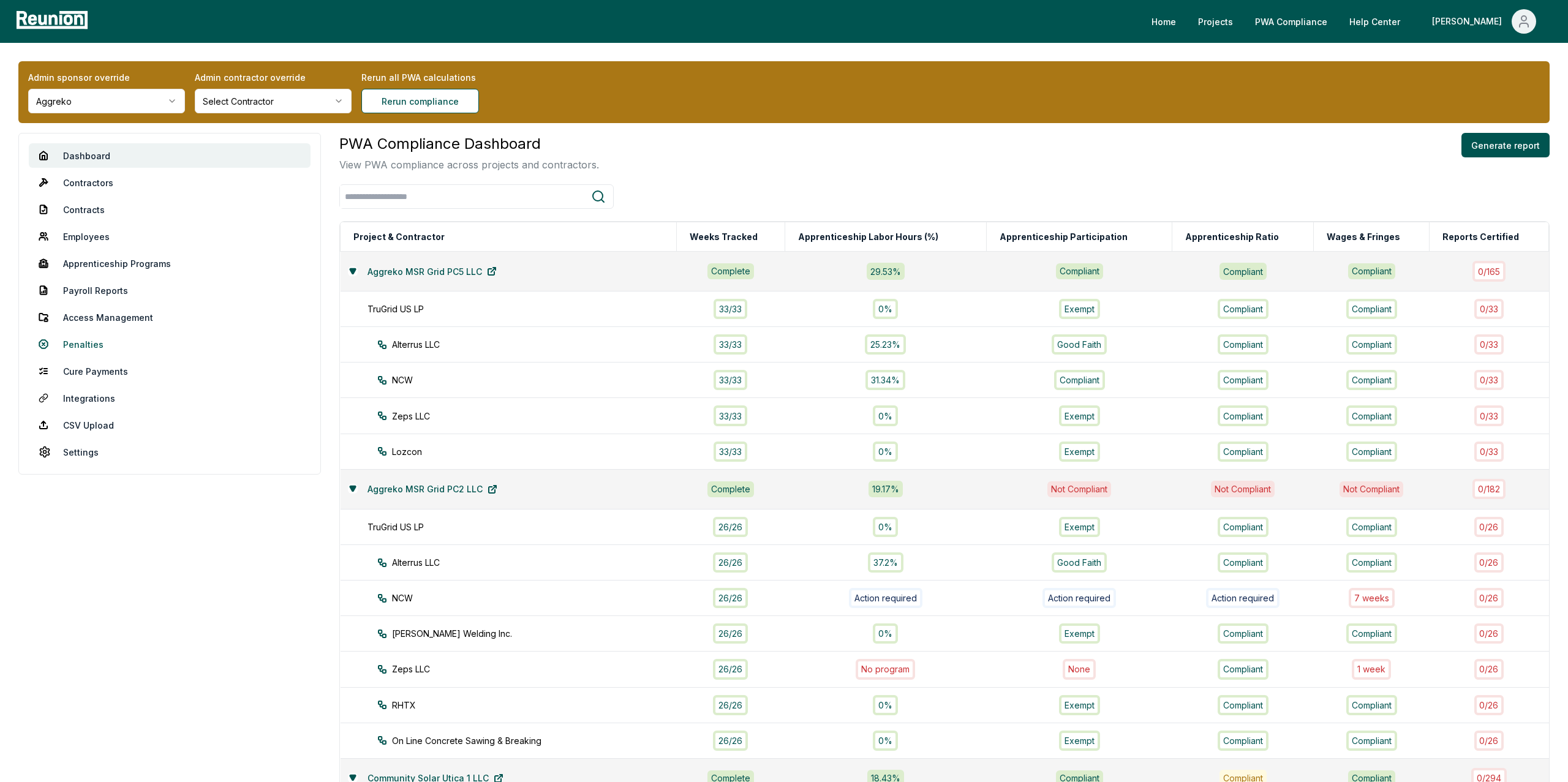
click at [96, 346] on link "Penalties" at bounding box center [169, 344] width 282 height 24
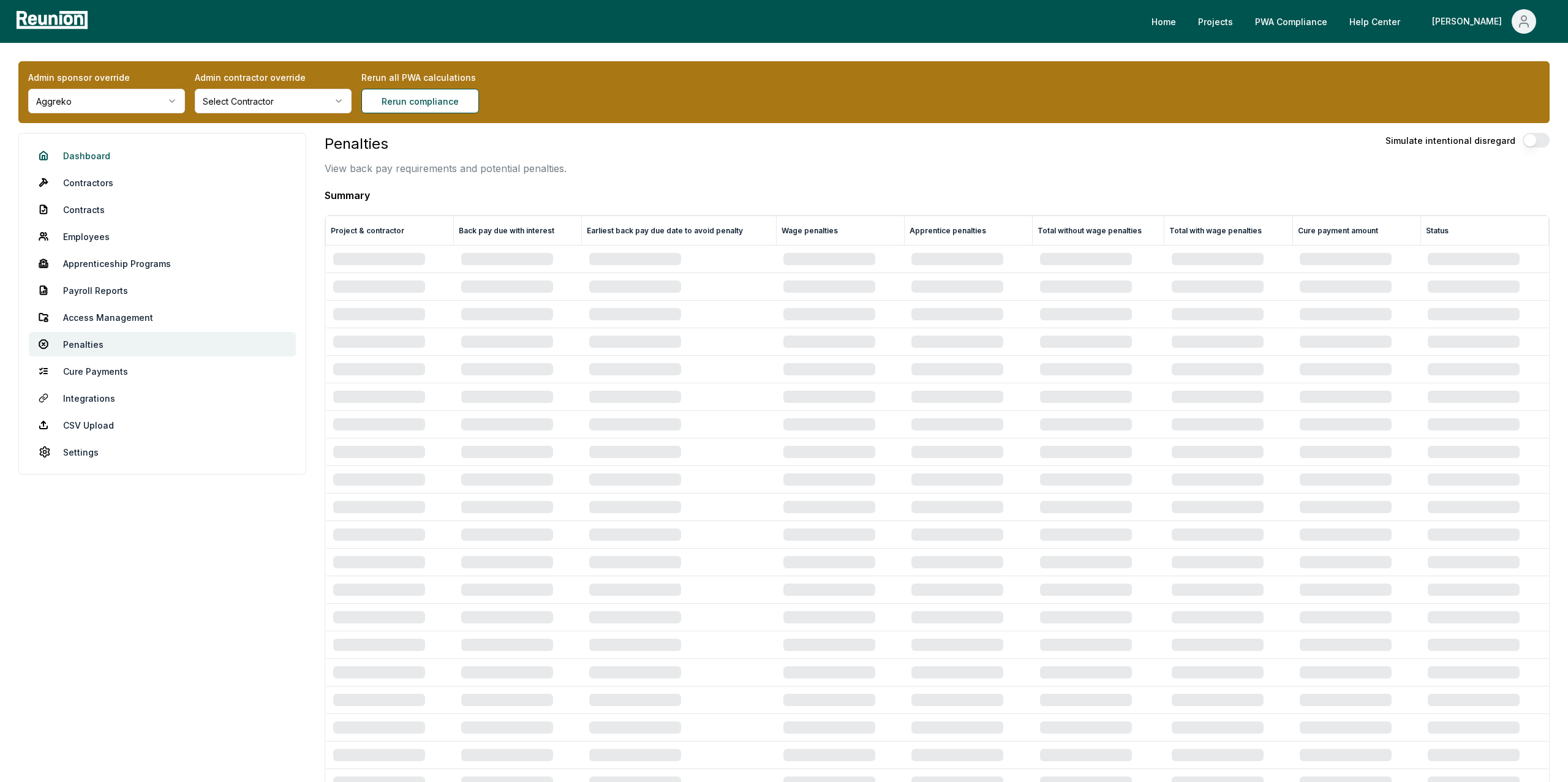
click at [89, 154] on link "Dashboard" at bounding box center [162, 155] width 267 height 24
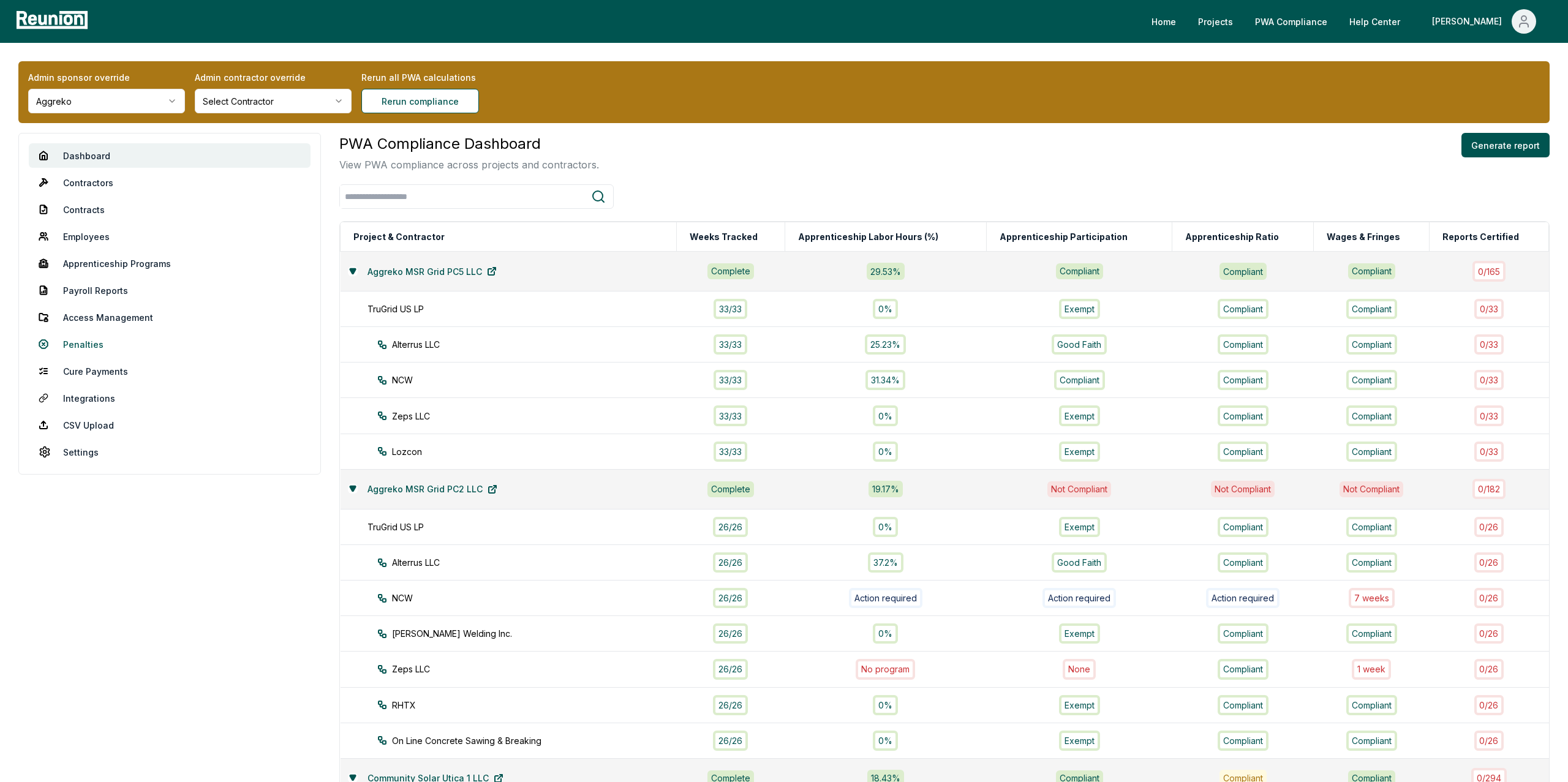
click at [75, 343] on link "Penalties" at bounding box center [169, 344] width 282 height 24
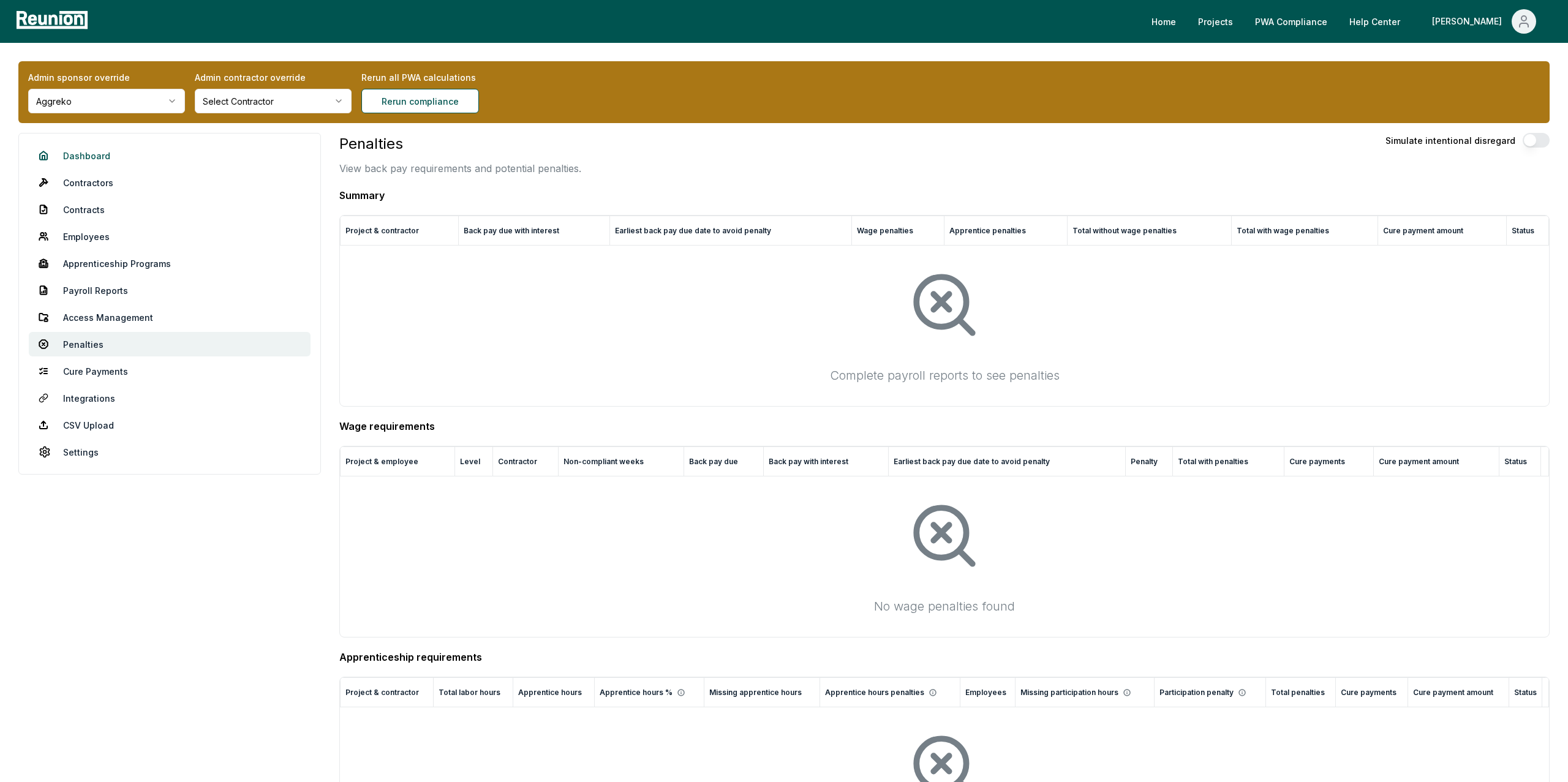
click at [105, 153] on link "Dashboard" at bounding box center [169, 155] width 282 height 24
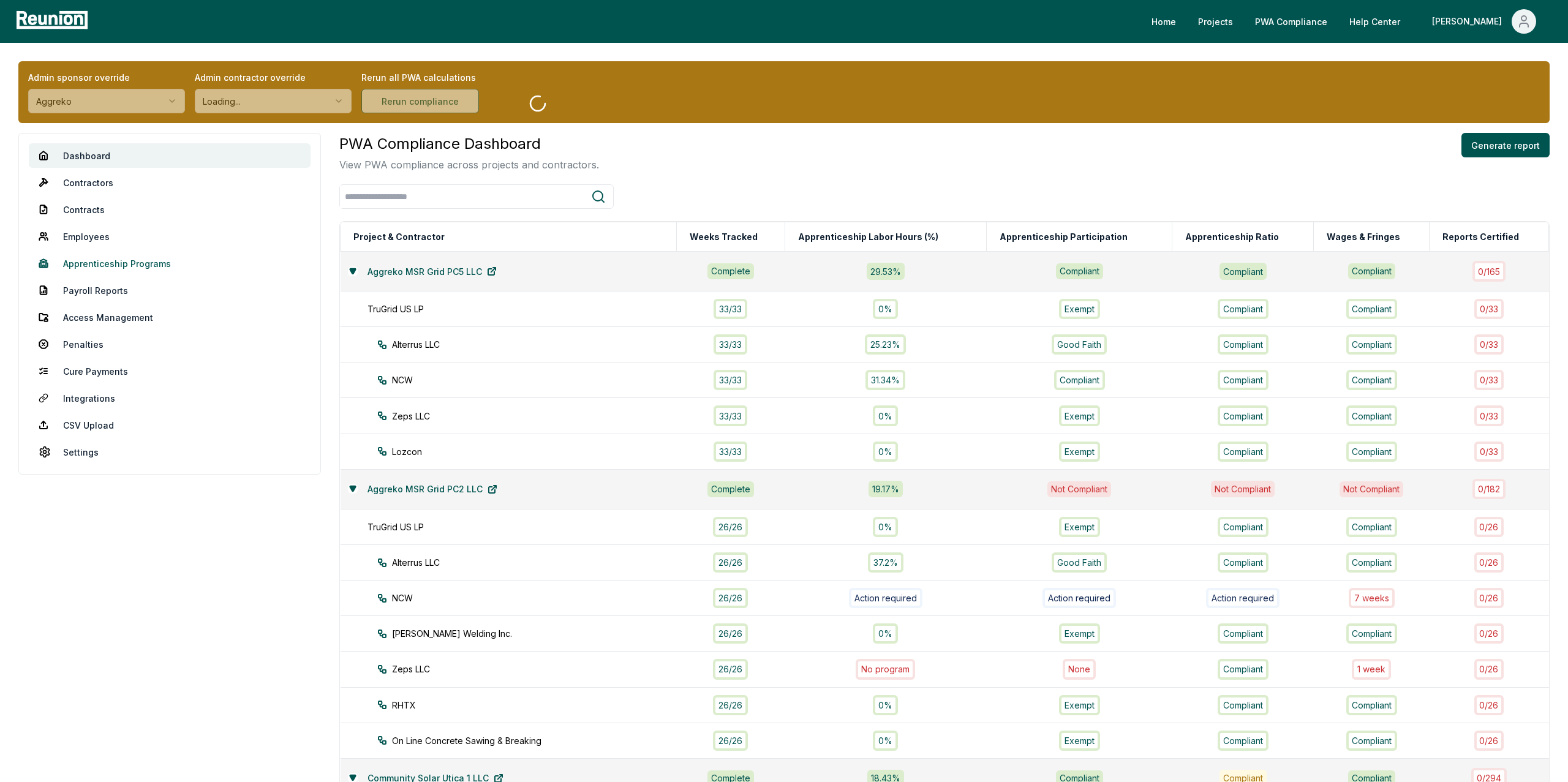
click at [104, 259] on link "Apprenticeship Programs" at bounding box center [169, 263] width 282 height 24
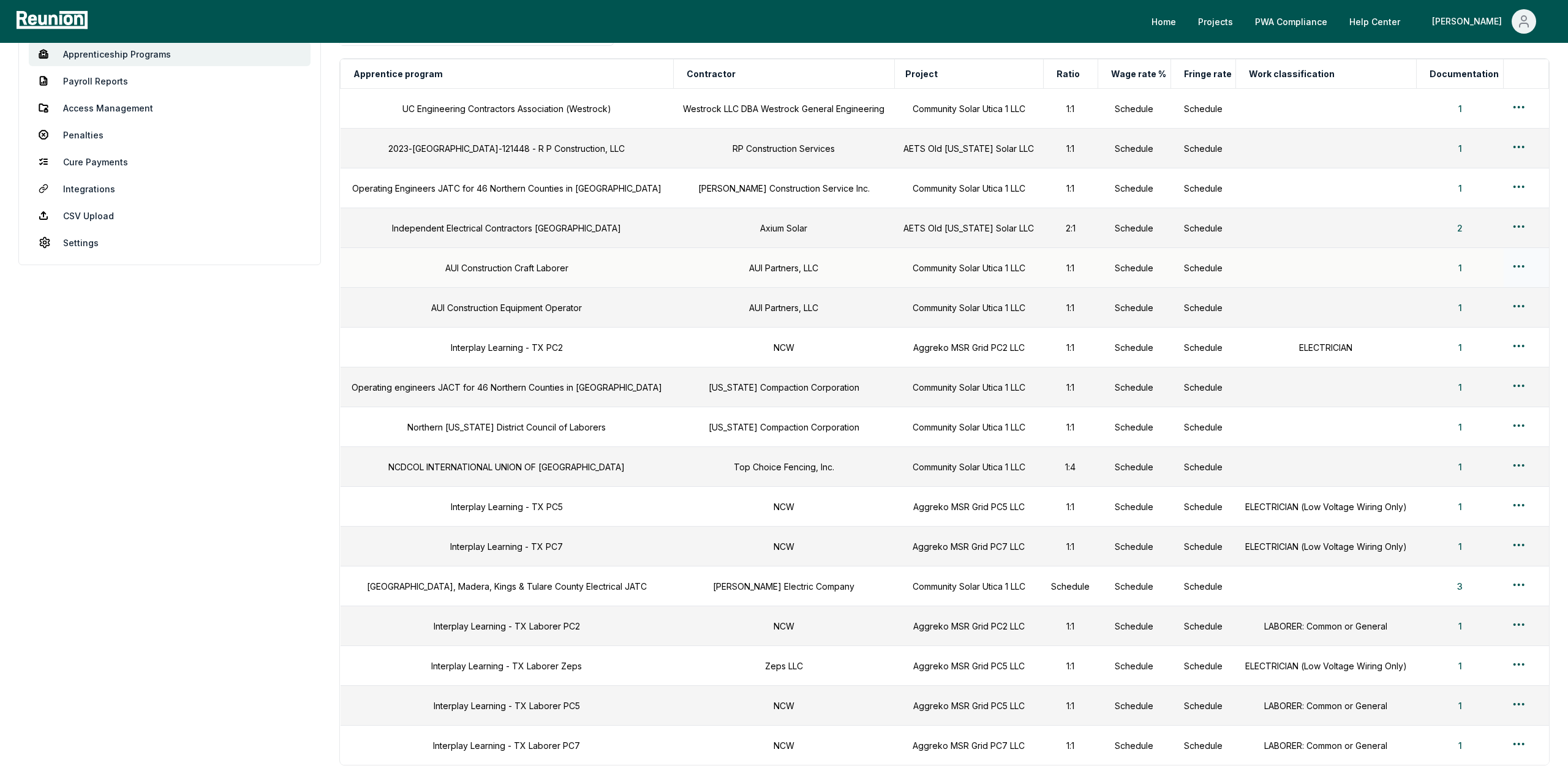
scroll to position [312, 0]
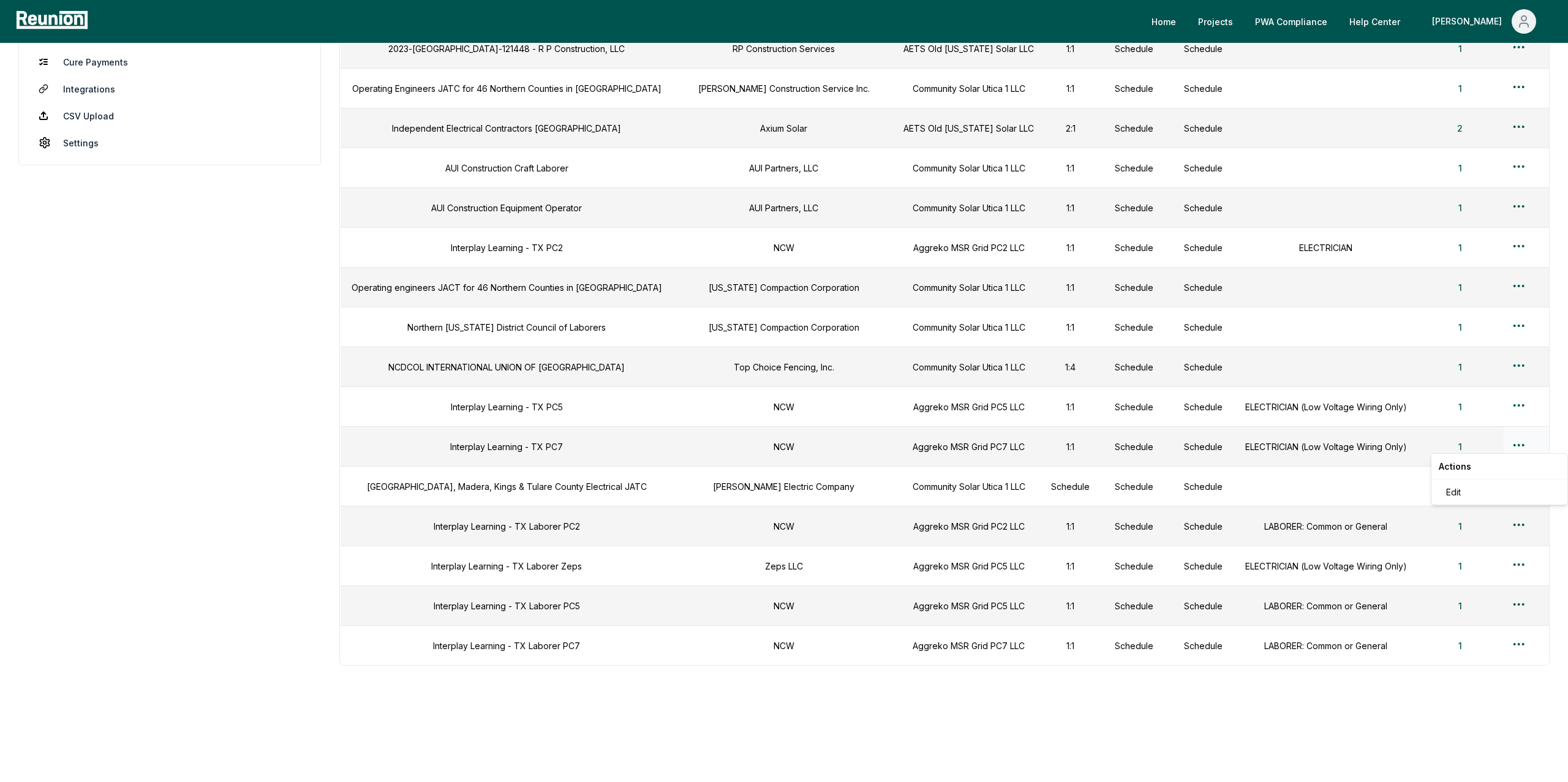
click at [1518, 443] on html "Please visit us on your desktop We're working on making our marketplace mobile-…" at bounding box center [784, 236] width 1568 height 1091
click at [83, 323] on html "Please visit us on your desktop We're working on making our marketplace mobile-…" at bounding box center [784, 236] width 1568 height 1091
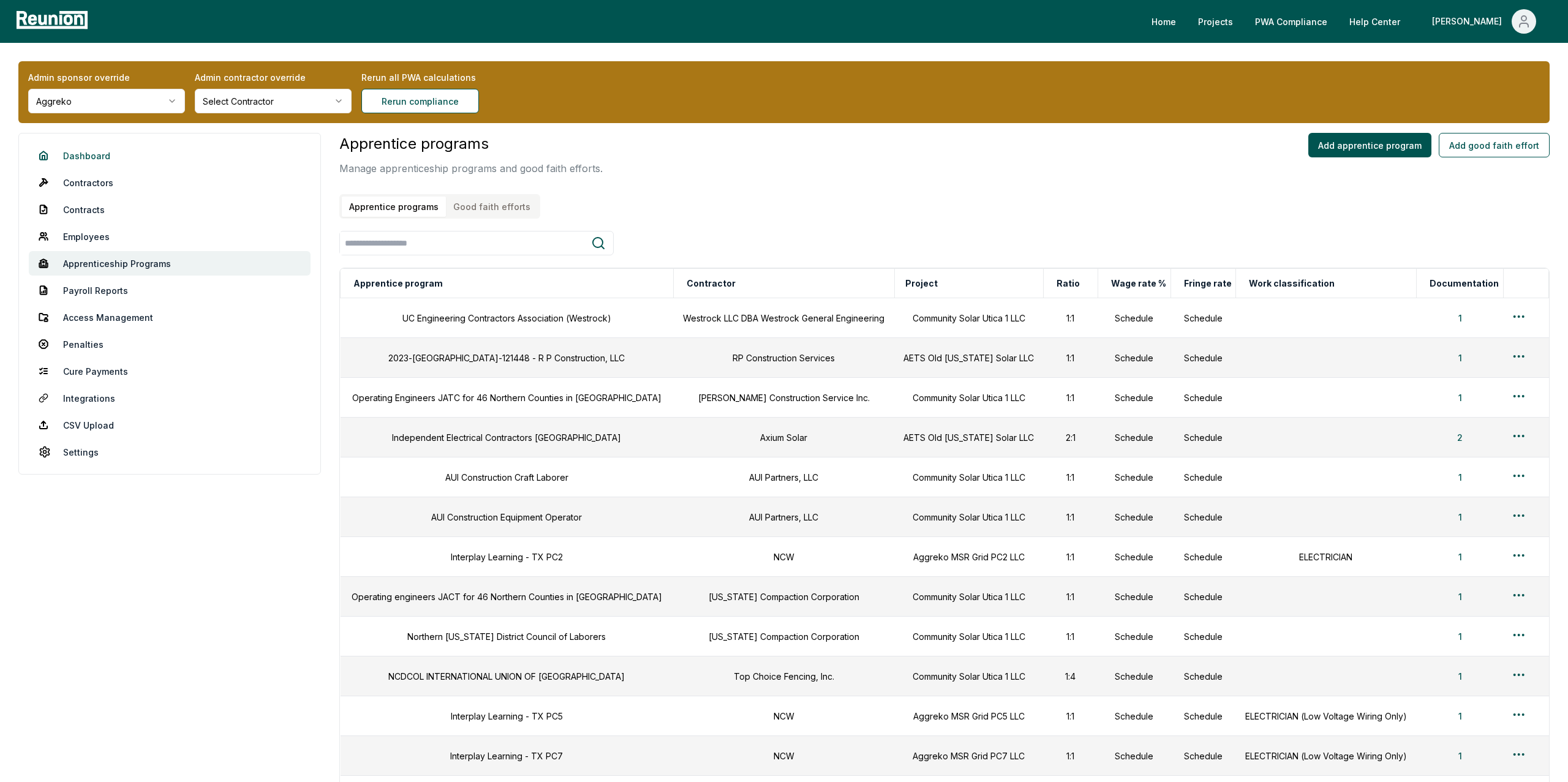
click at [79, 157] on link "Dashboard" at bounding box center [169, 155] width 282 height 24
